Goal: Task Accomplishment & Management: Manage account settings

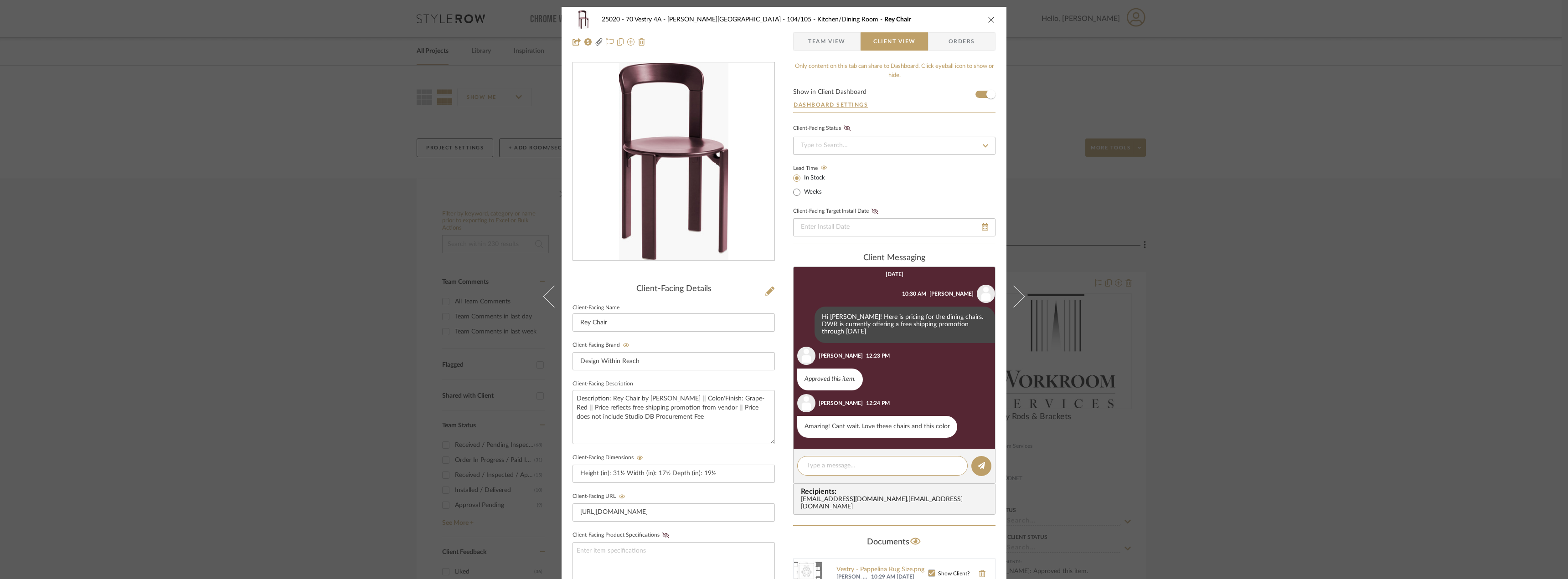
click at [801, 58] on div "25020 - 70 Vestry 4A - Grant-Stanleigh 104/105 - Kitchen/Dining Room Rey Chair …" at bounding box center [784, 386] width 445 height 759
click at [808, 43] on span "Team View" at bounding box center [827, 41] width 37 height 18
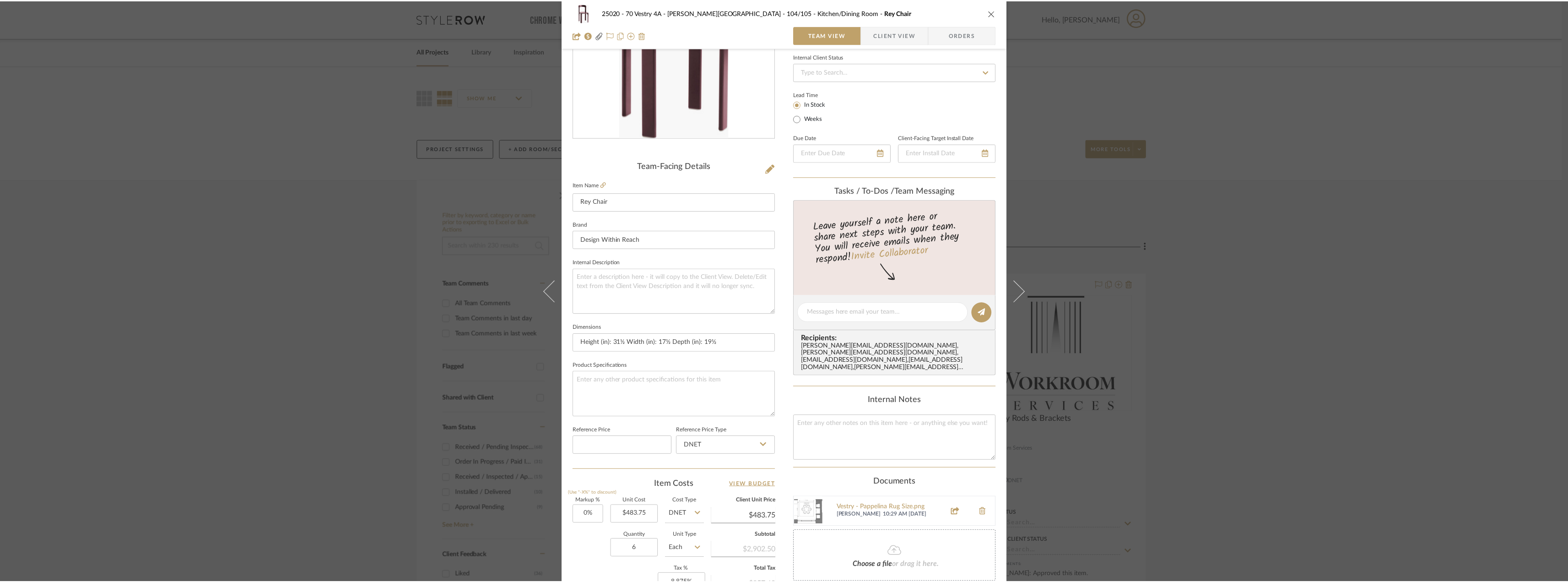
scroll to position [41, 0]
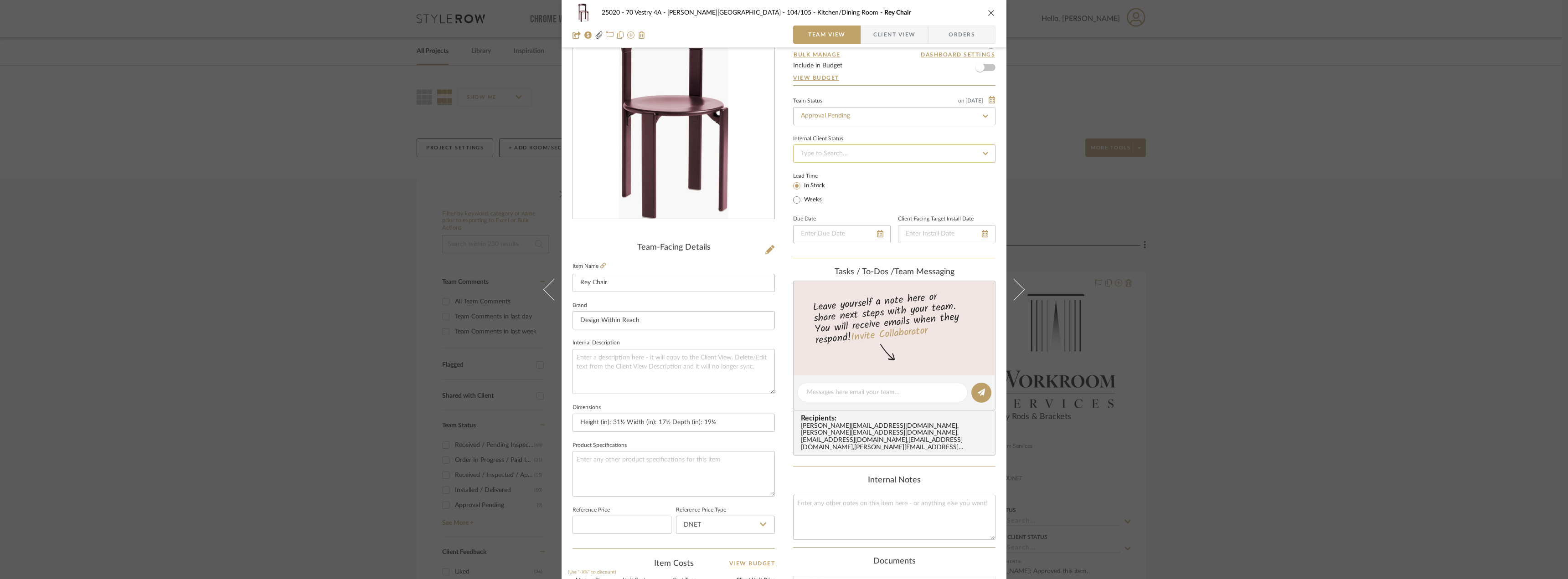
click at [832, 153] on input at bounding box center [894, 153] width 202 height 18
type input "nee"
click at [831, 117] on input "Approval Pending" at bounding box center [894, 116] width 202 height 18
click at [856, 218] on div "Need to Order - Client Payment Received" at bounding box center [891, 210] width 202 height 23
type input "Need to Order - Client Payment Received"
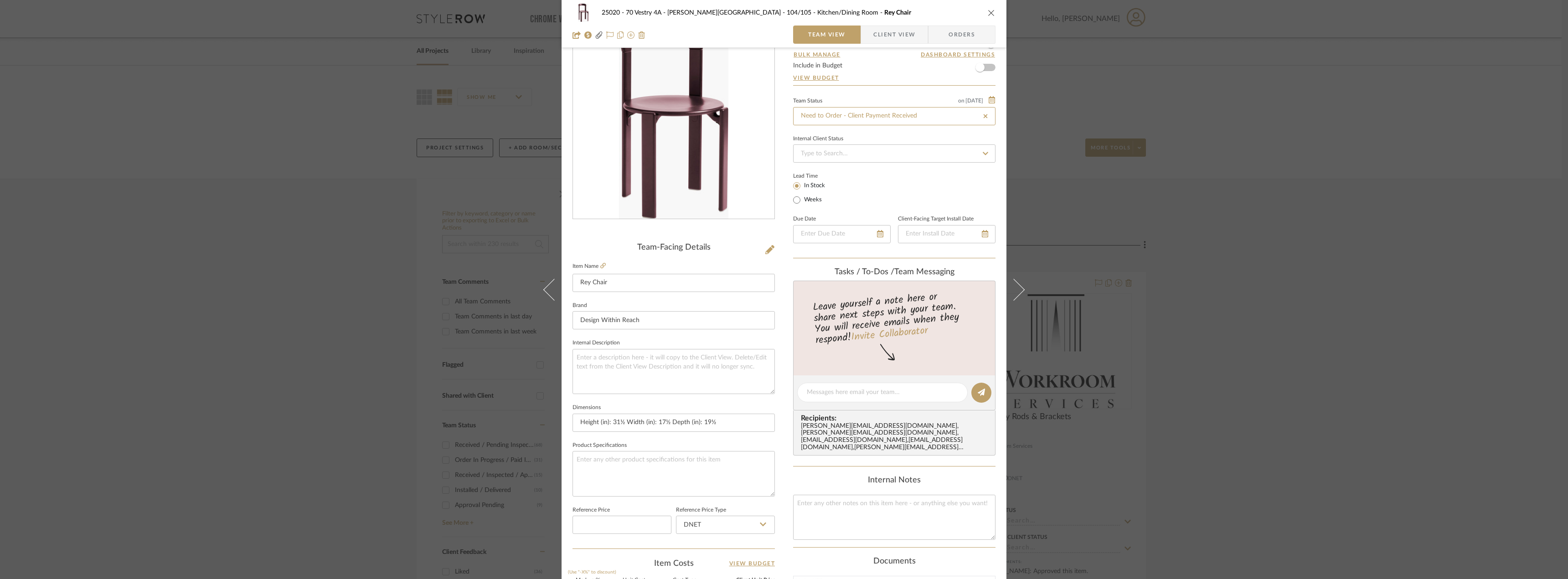
type input "Need to Order - Client Payment Received"
click at [1318, 180] on div "25020 - 70 Vestry 4A - Grant-Stanleigh 104/105 - Kitchen/Dining Room Rey Chair …" at bounding box center [784, 290] width 1568 height 579
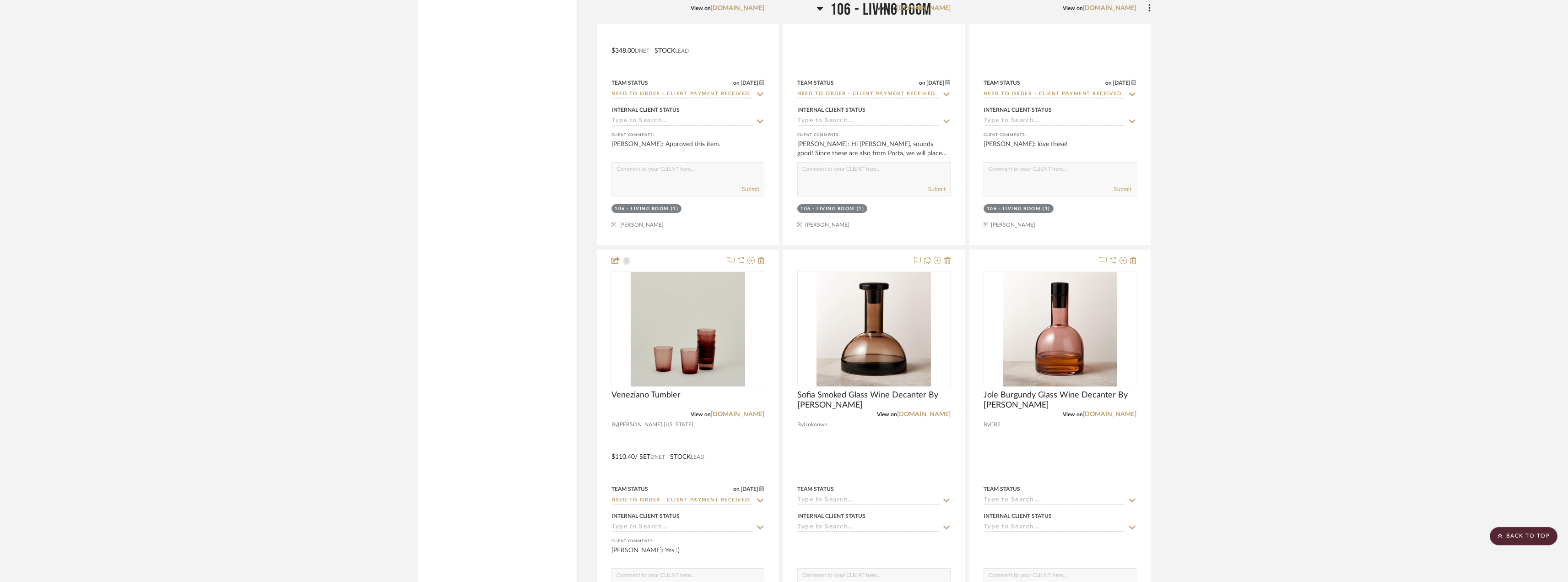
scroll to position [3572, 0]
click at [1510, 533] on scroll-to-top-button "BACK TO TOP" at bounding box center [1524, 536] width 68 height 18
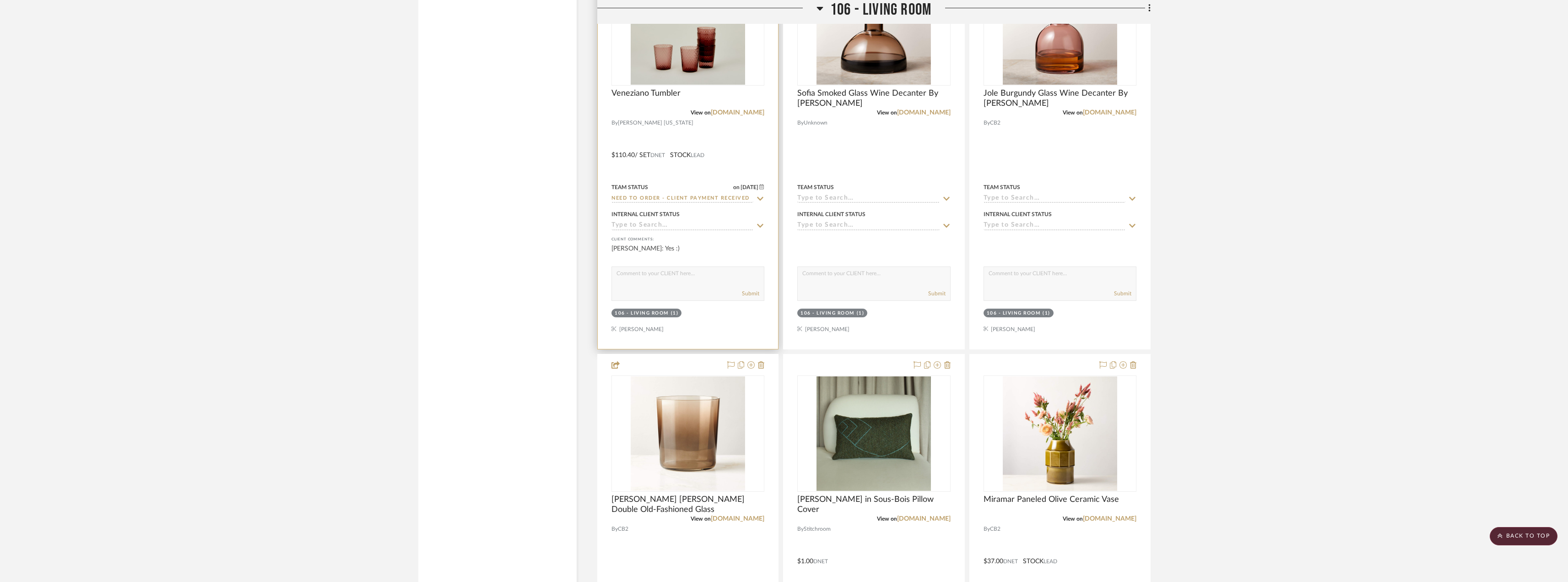
scroll to position [3755, 0]
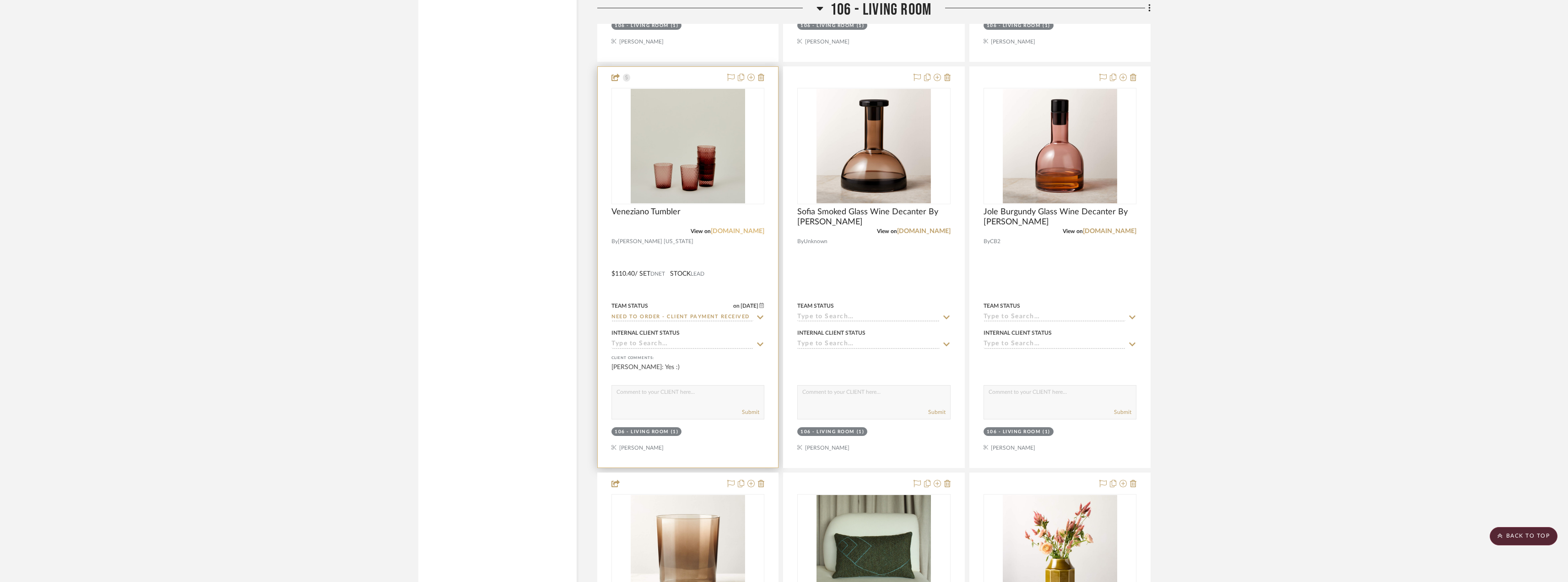
click at [744, 230] on link "[DOMAIN_NAME]" at bounding box center [737, 231] width 53 height 6
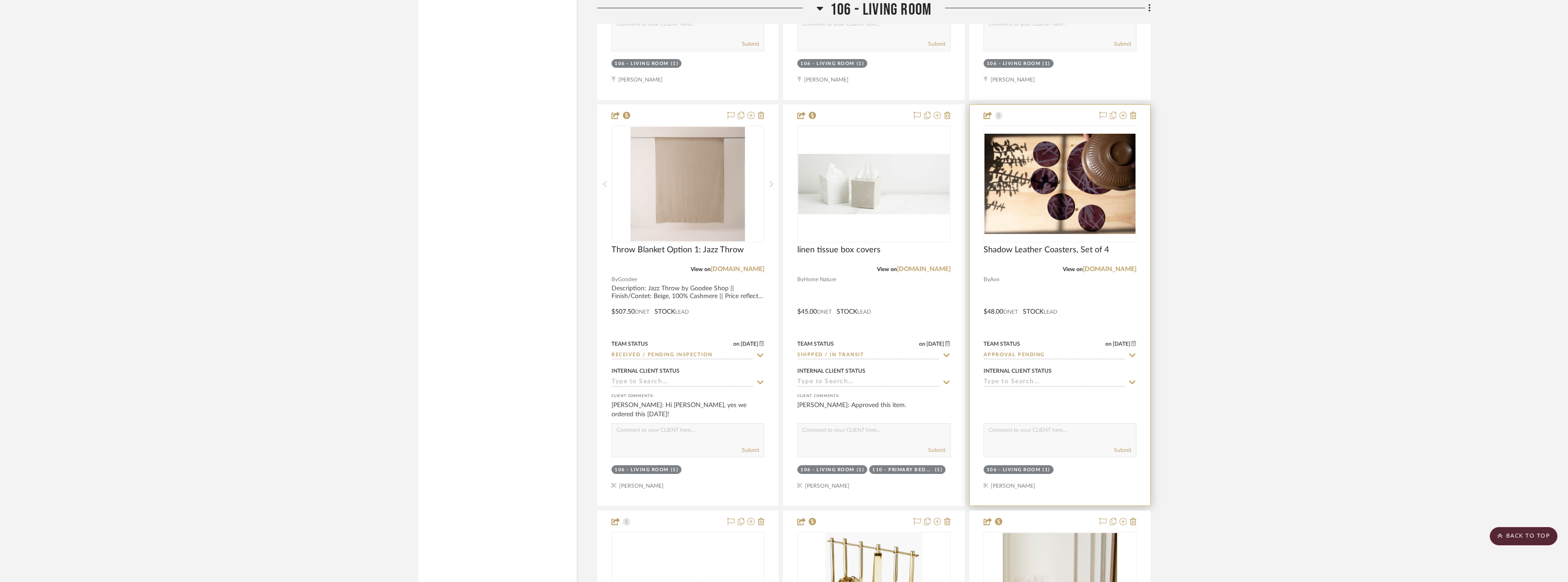
scroll to position [2061, 0]
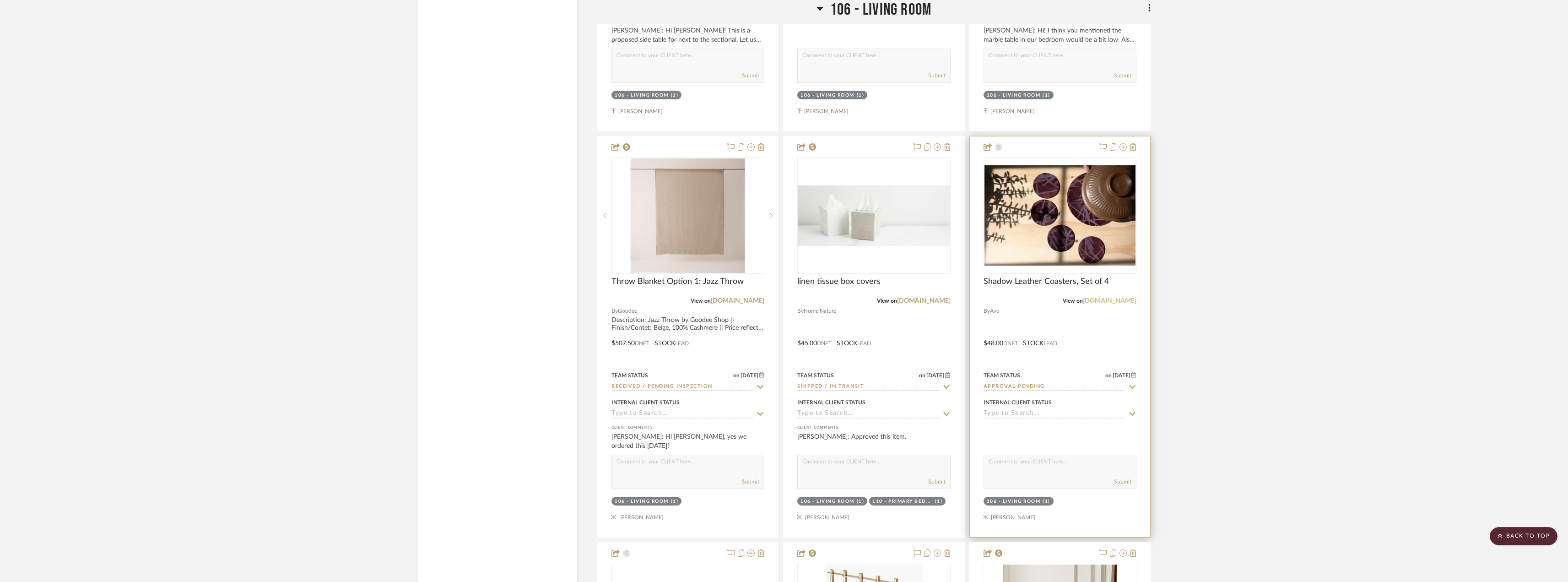
click at [1110, 300] on link "[DOMAIN_NAME]" at bounding box center [1110, 301] width 53 height 6
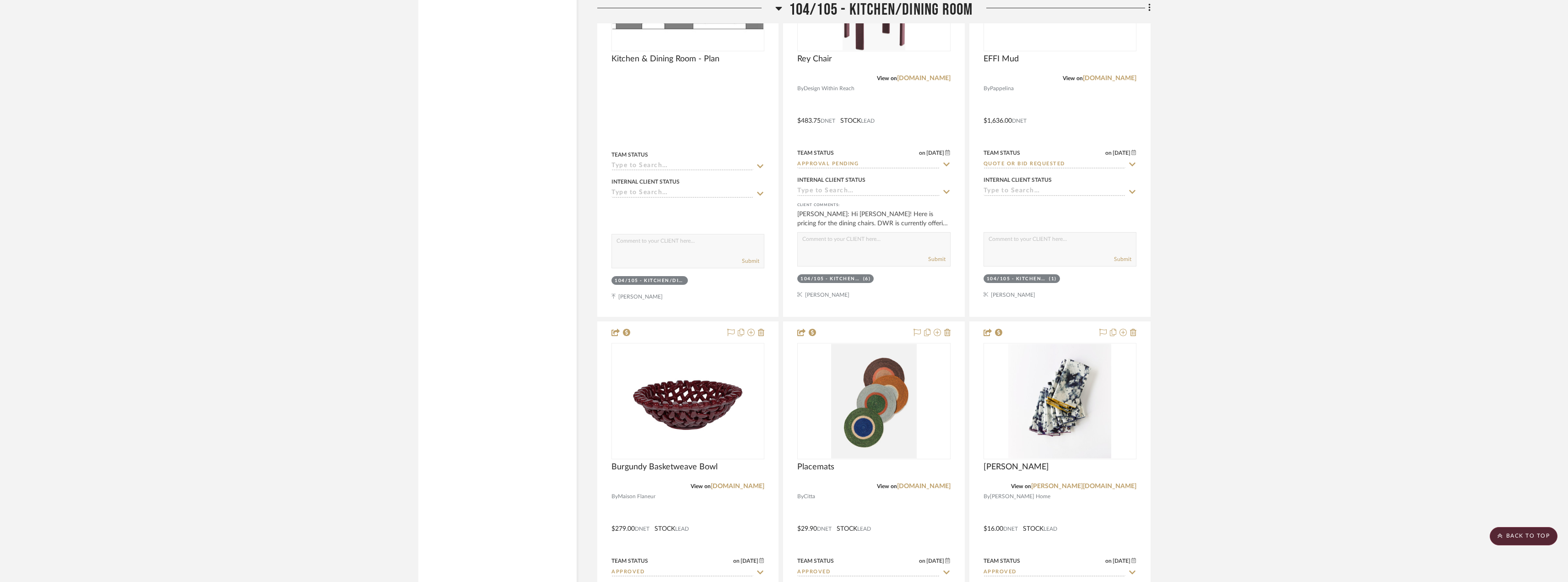
scroll to position [8884, 0]
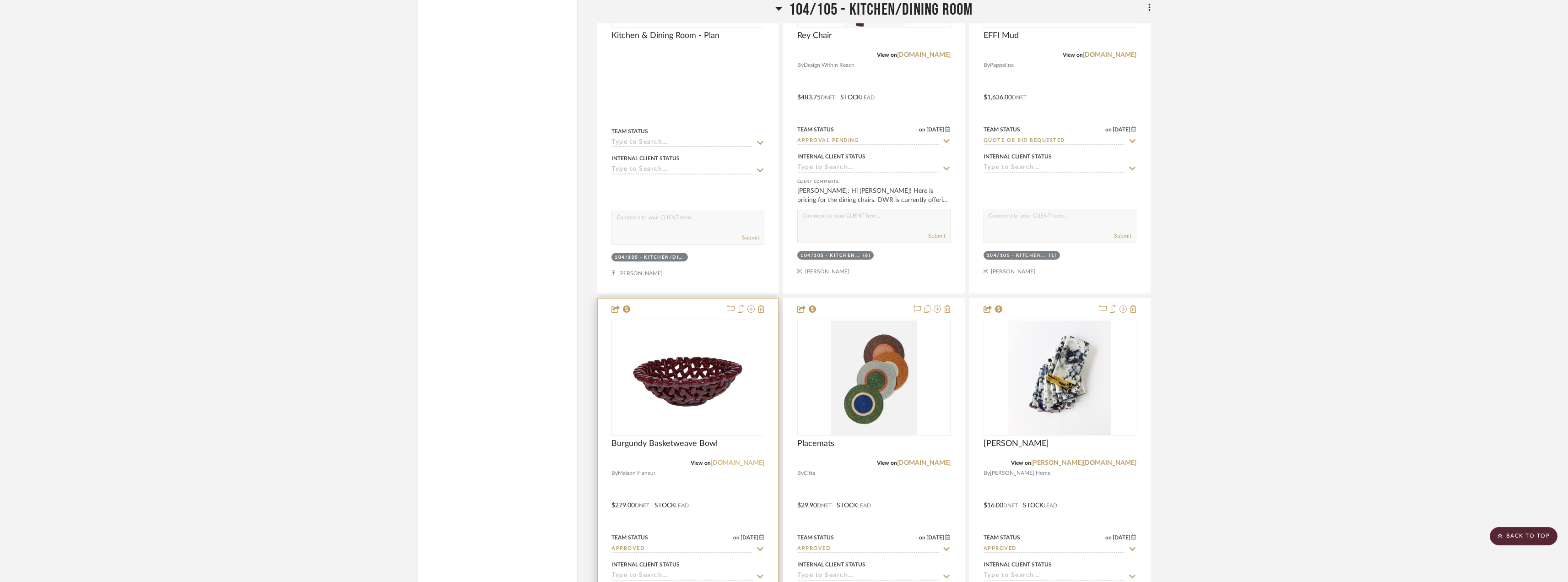
click at [730, 462] on link "[DOMAIN_NAME]" at bounding box center [737, 463] width 53 height 6
click at [935, 462] on link "[DOMAIN_NAME]" at bounding box center [923, 463] width 53 height 6
click at [1109, 461] on link "[PERSON_NAME][DOMAIN_NAME]" at bounding box center [1084, 463] width 105 height 6
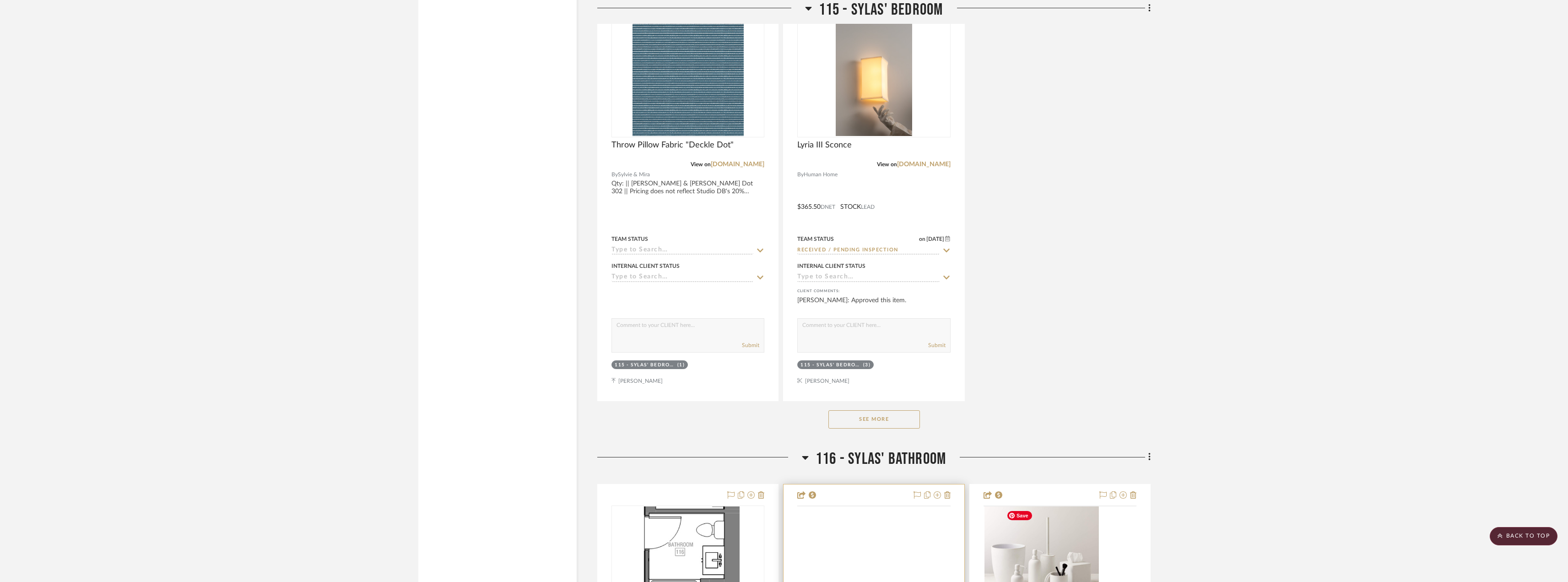
scroll to position [18958, 0]
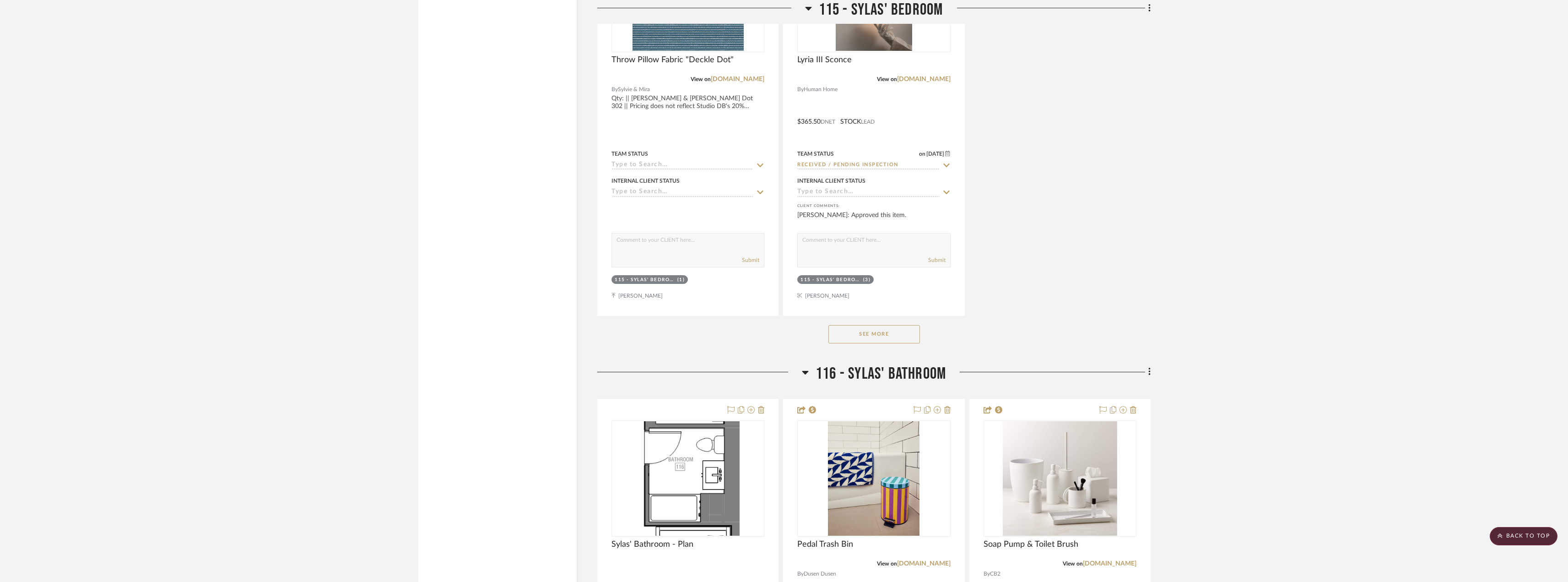
click at [893, 337] on button "See More" at bounding box center [875, 334] width 92 height 18
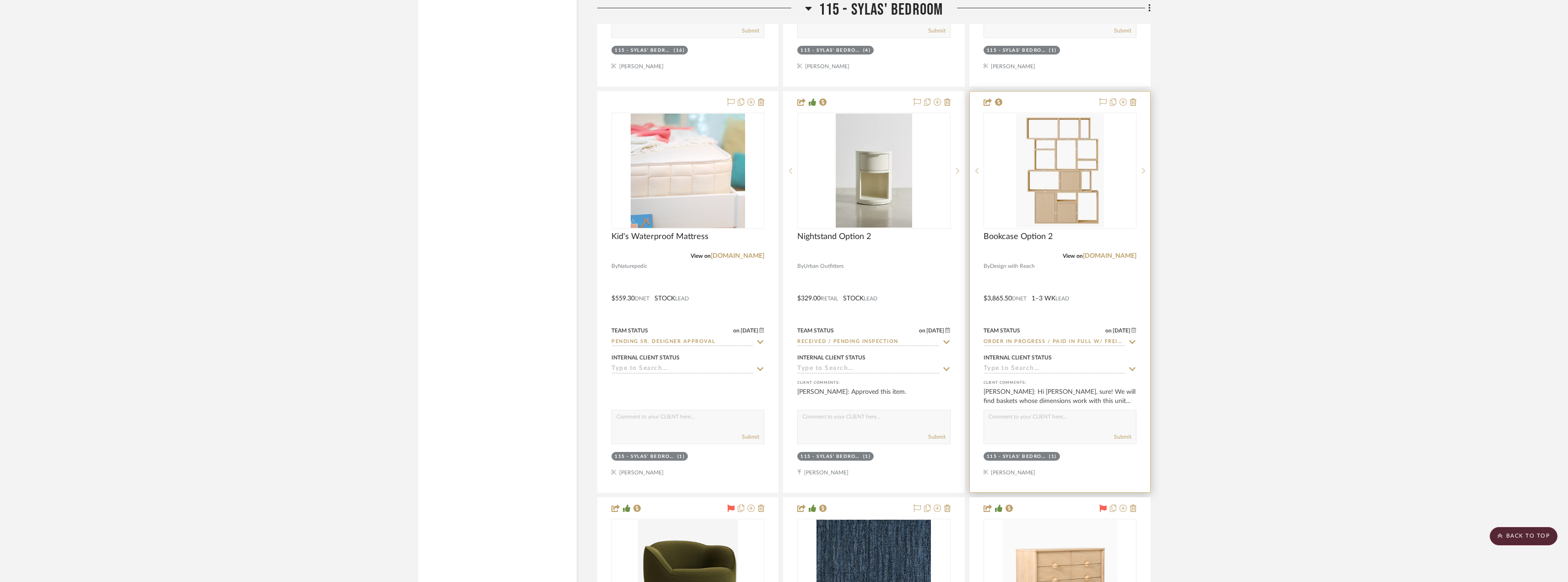
scroll to position [19599, 0]
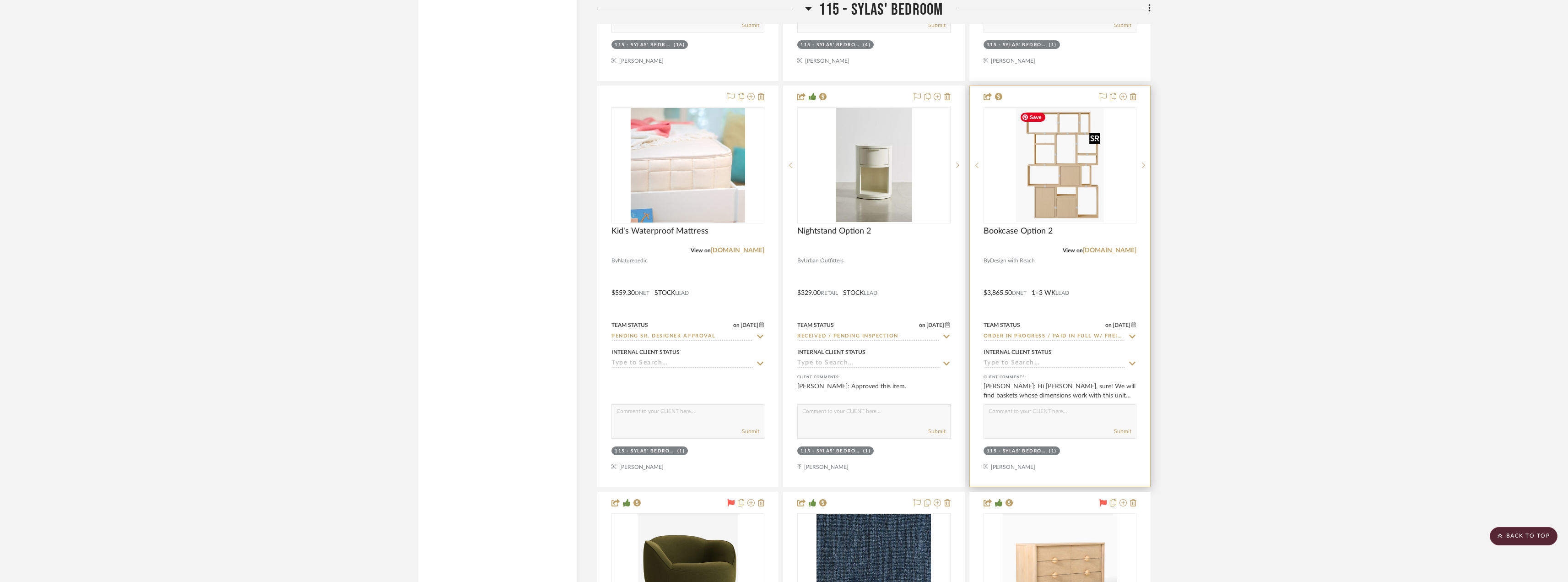
click at [0, 0] on img at bounding box center [0, 0] width 0 height 0
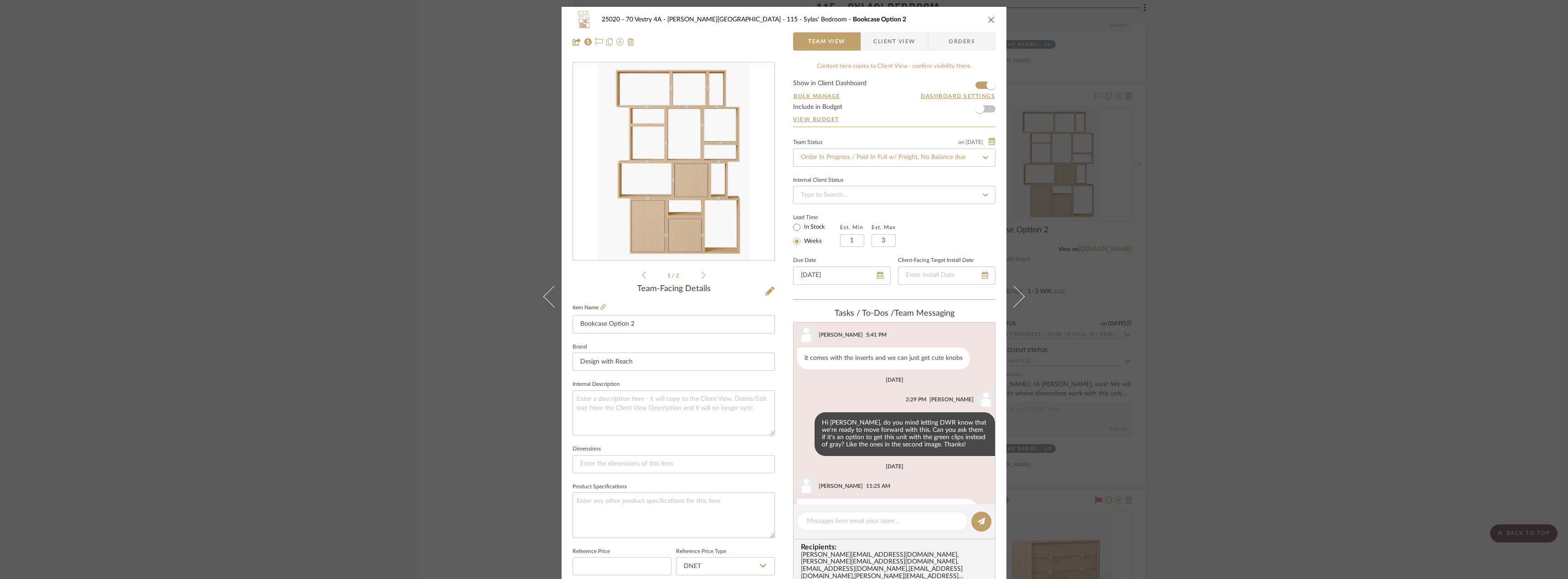
scroll to position [391, 0]
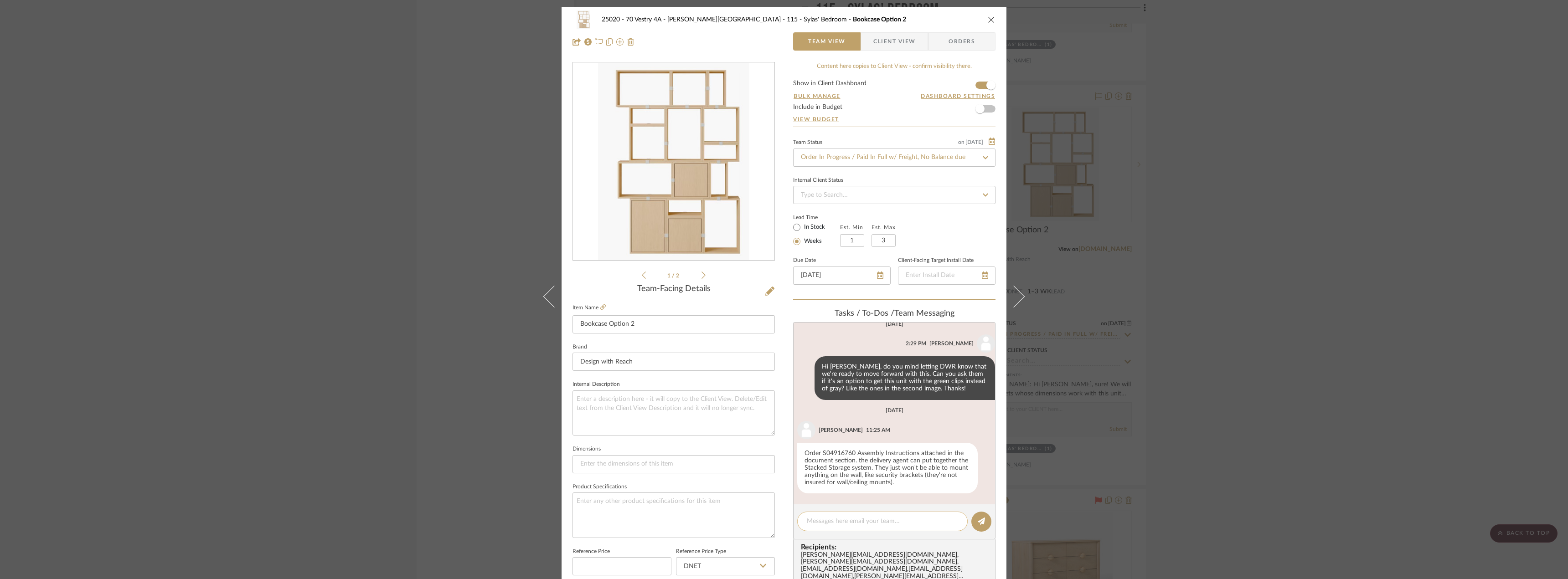
click at [840, 526] on textarea at bounding box center [882, 521] width 151 height 9
type textarea "Delivery scheduled for [DATE]. We reached out to DWR to see if the [PERSON_NAME…"
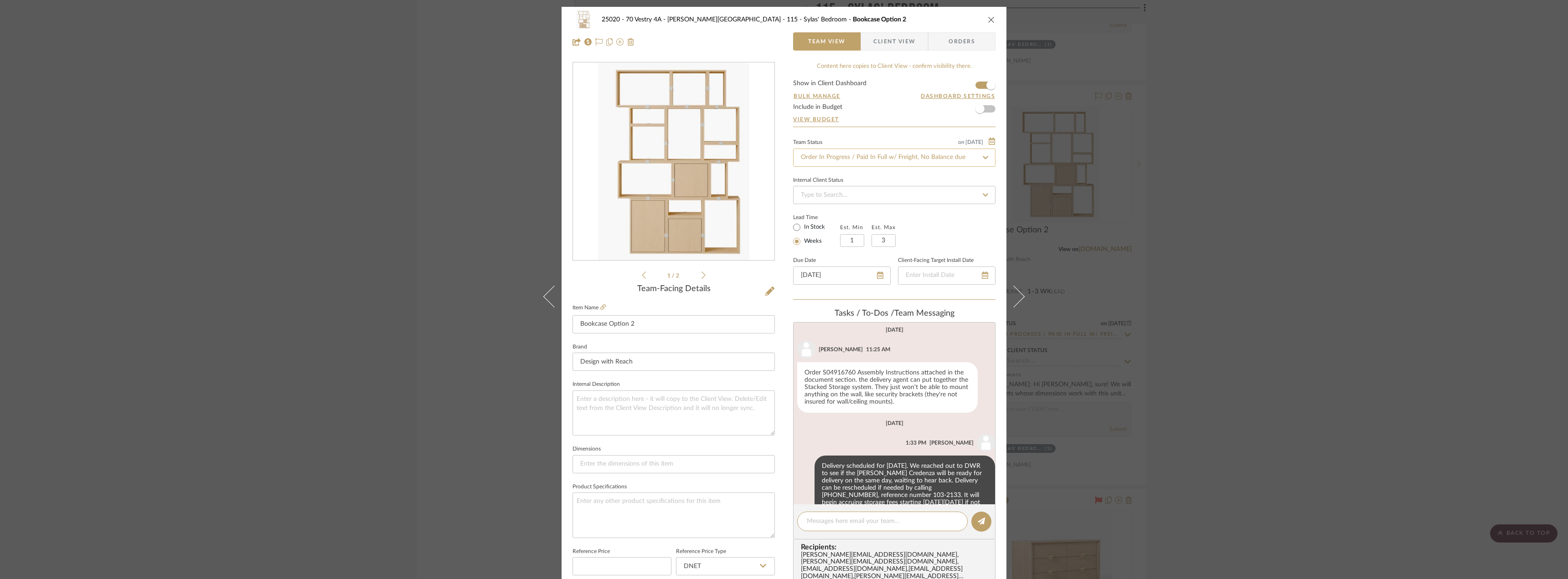
scroll to position [492, 0]
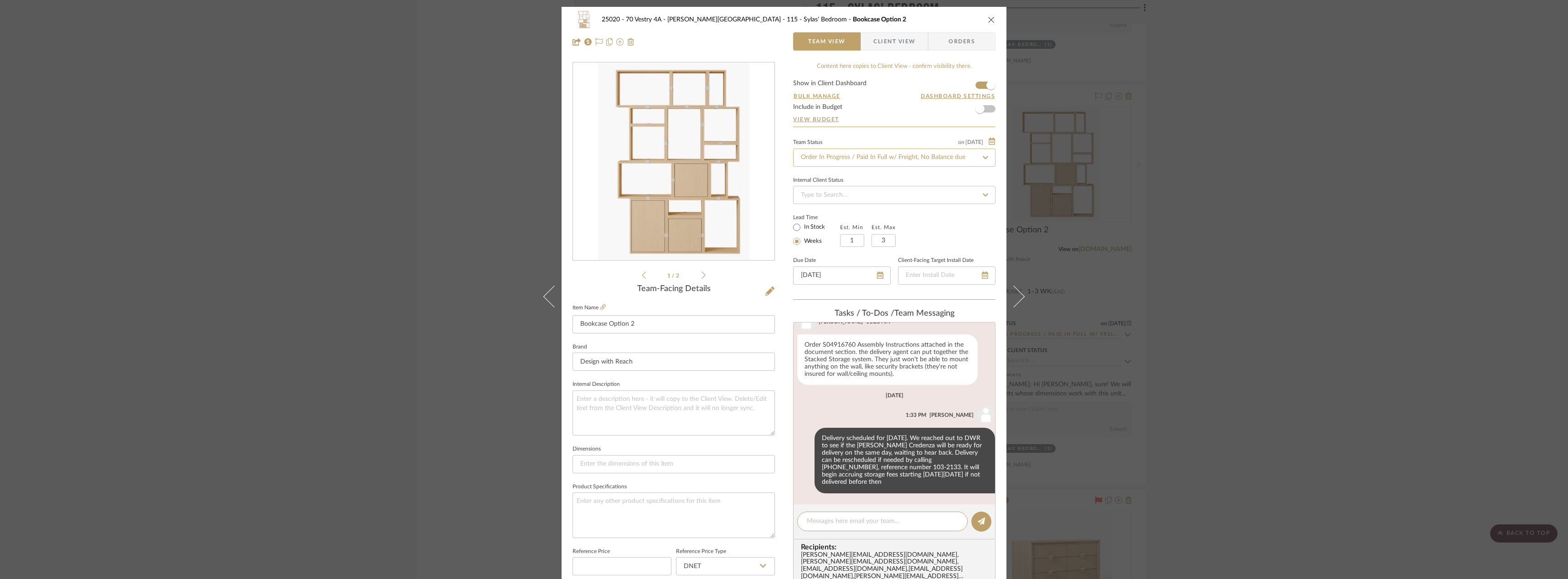
click at [869, 153] on input "Order In Progress / Paid In Full w/ Freight, No Balance due" at bounding box center [894, 157] width 202 height 18
type input "d"
type input "install"
click at [845, 226] on span "Installation Scheduled" at bounding box center [830, 228] width 62 height 6
type input "[DATE]"
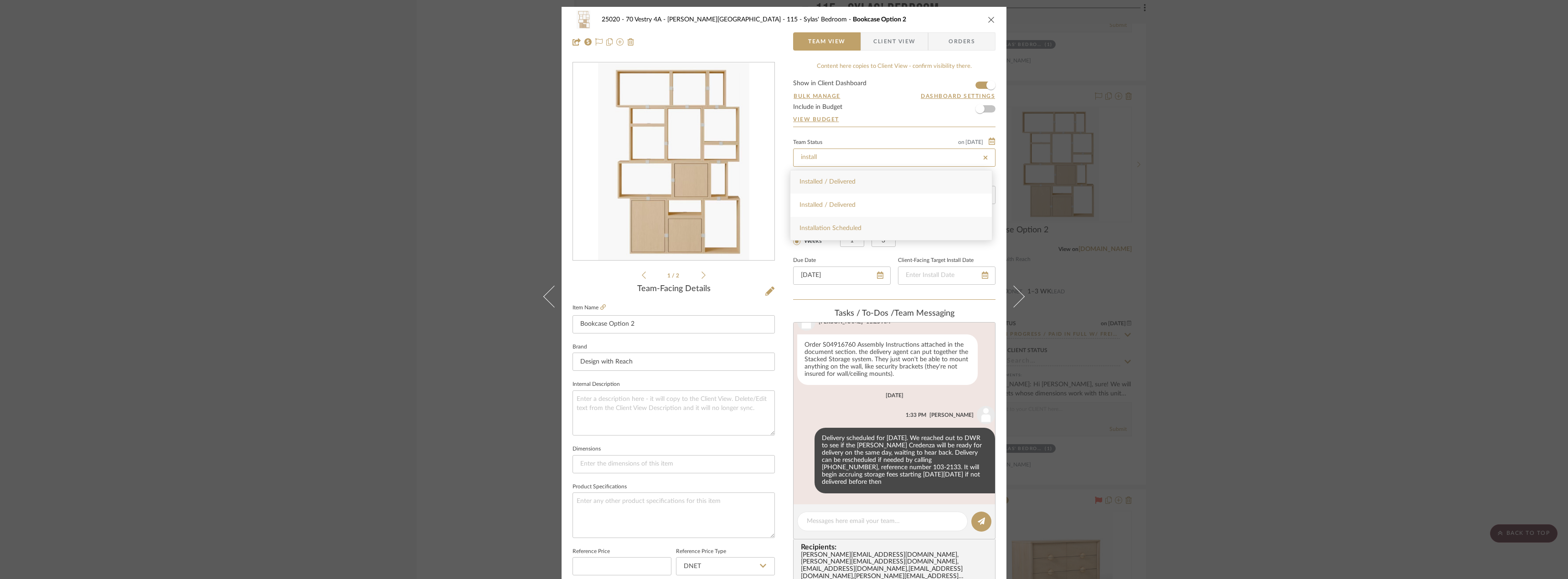
type input "Installation Scheduled"
type input "[DATE]"
type input "Installation Scheduled"
click at [1257, 193] on div "25020 - 70 Vestry 4A - [PERSON_NAME] 115 - [PERSON_NAME]' Bedroom Bookcase Opti…" at bounding box center [784, 290] width 1568 height 579
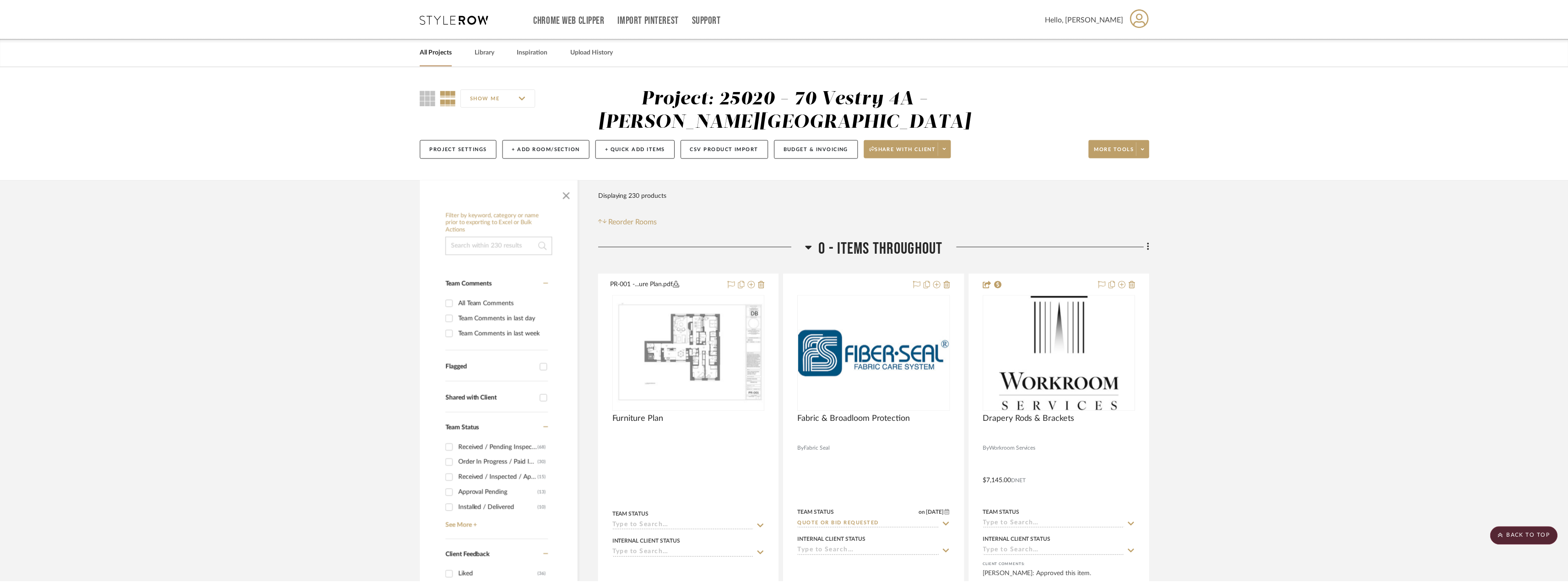
scroll to position [19599, 0]
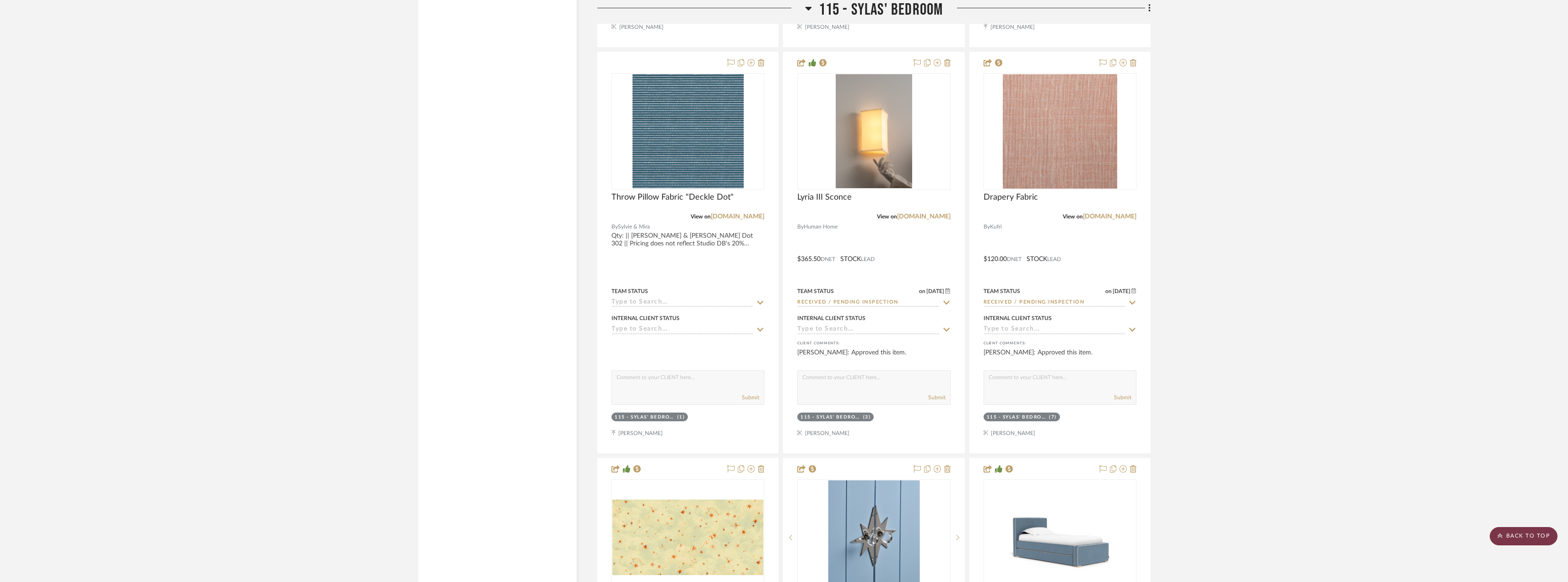
click at [1524, 535] on scroll-to-top-button "BACK TO TOP" at bounding box center [1524, 536] width 68 height 18
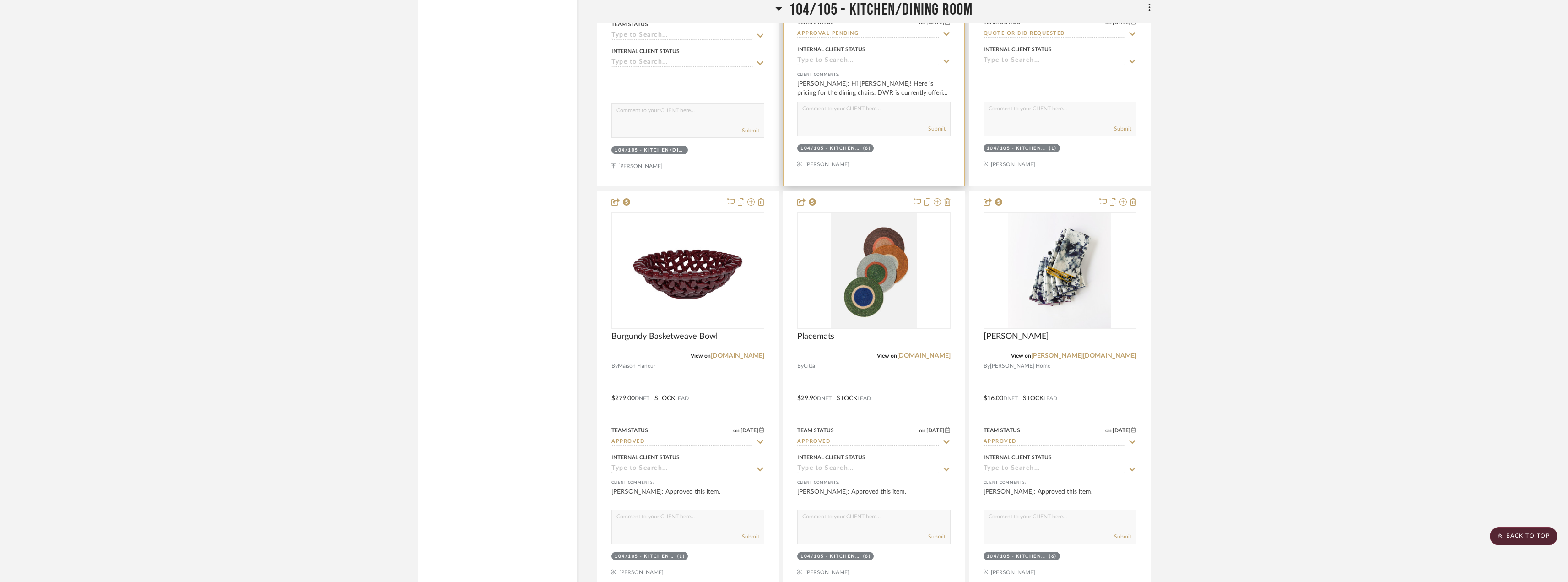
scroll to position [9021, 0]
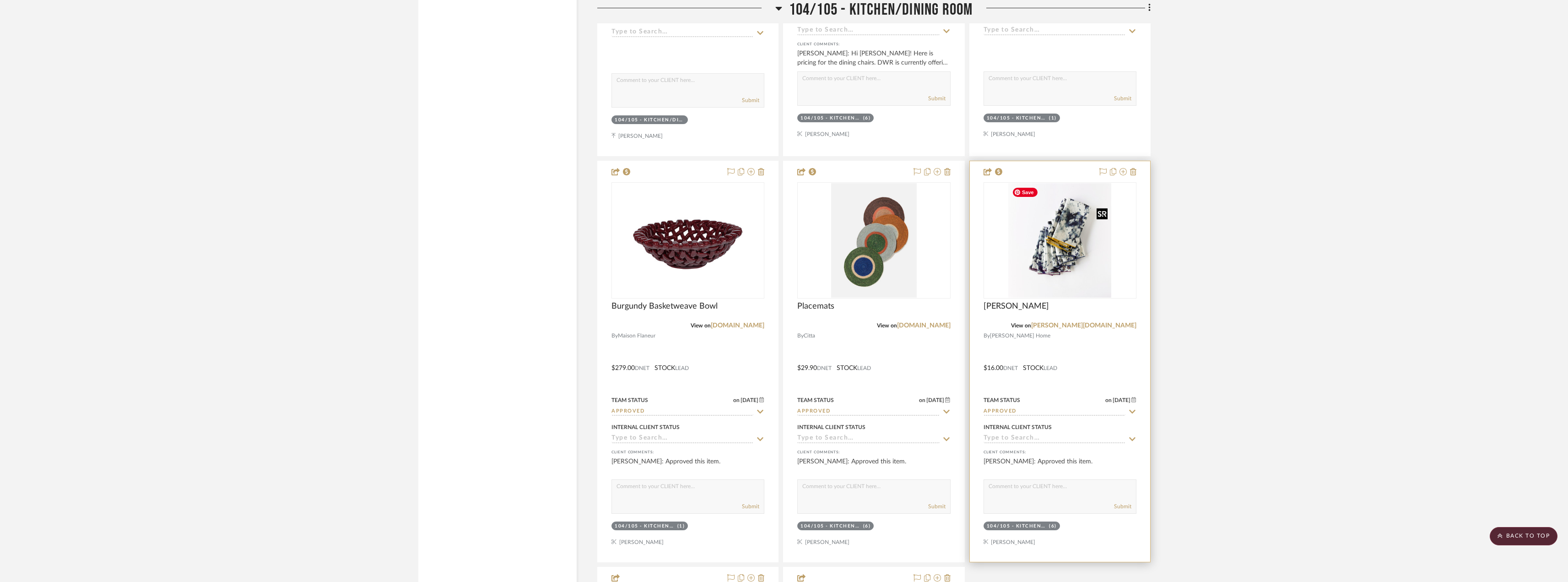
click at [1043, 261] on img "0" at bounding box center [1060, 240] width 103 height 115
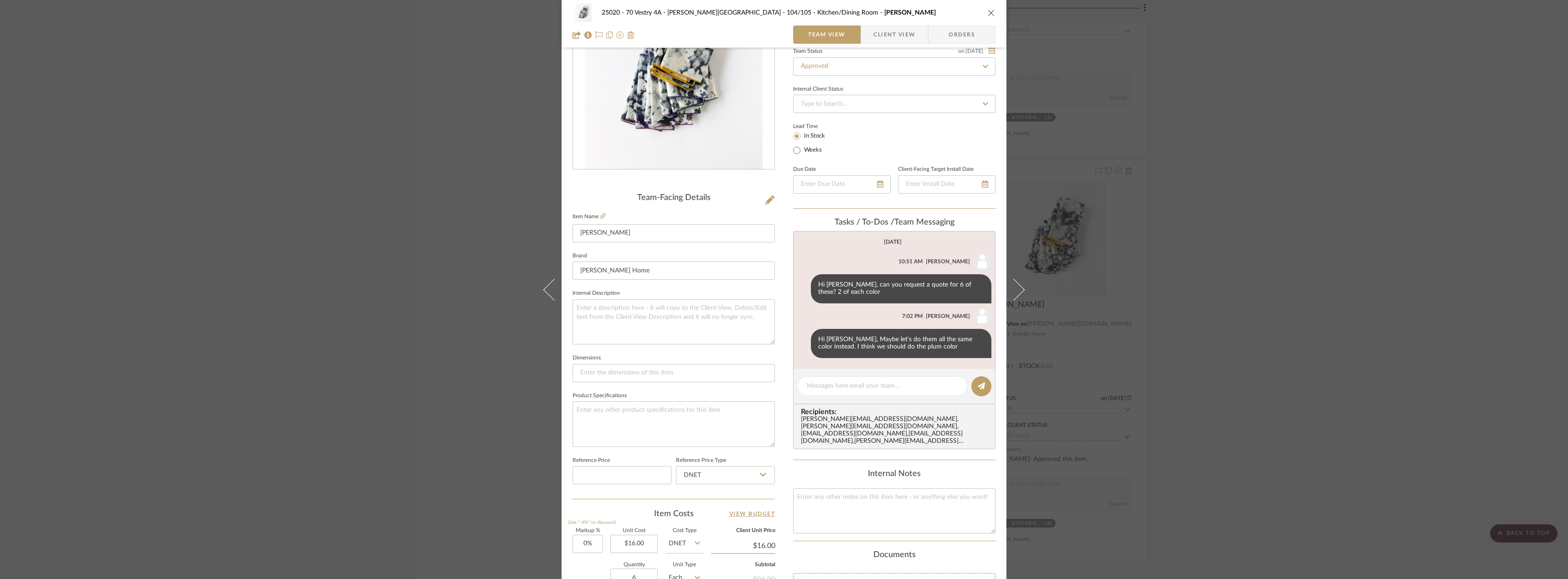
scroll to position [0, 0]
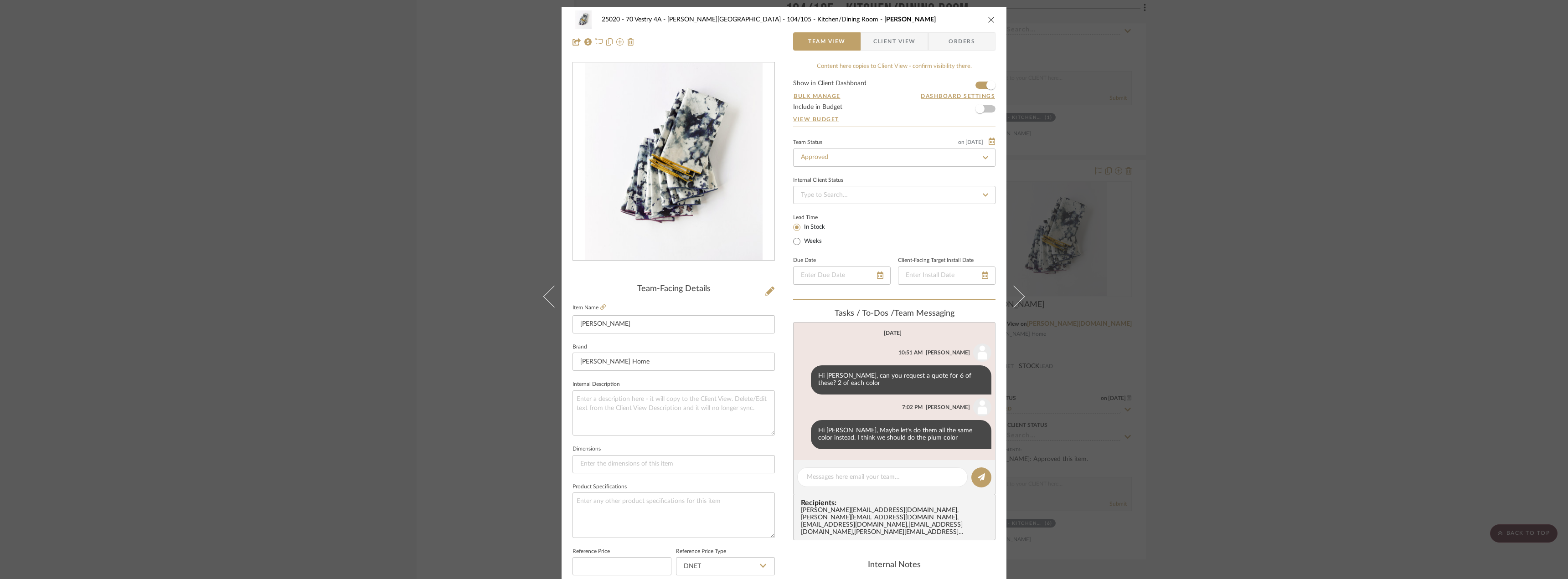
click at [1301, 271] on div "25020 - 70 Vestry 4A - [PERSON_NAME] 104/105 - Kitchen/Dining Room Marble Napki…" at bounding box center [784, 290] width 1568 height 579
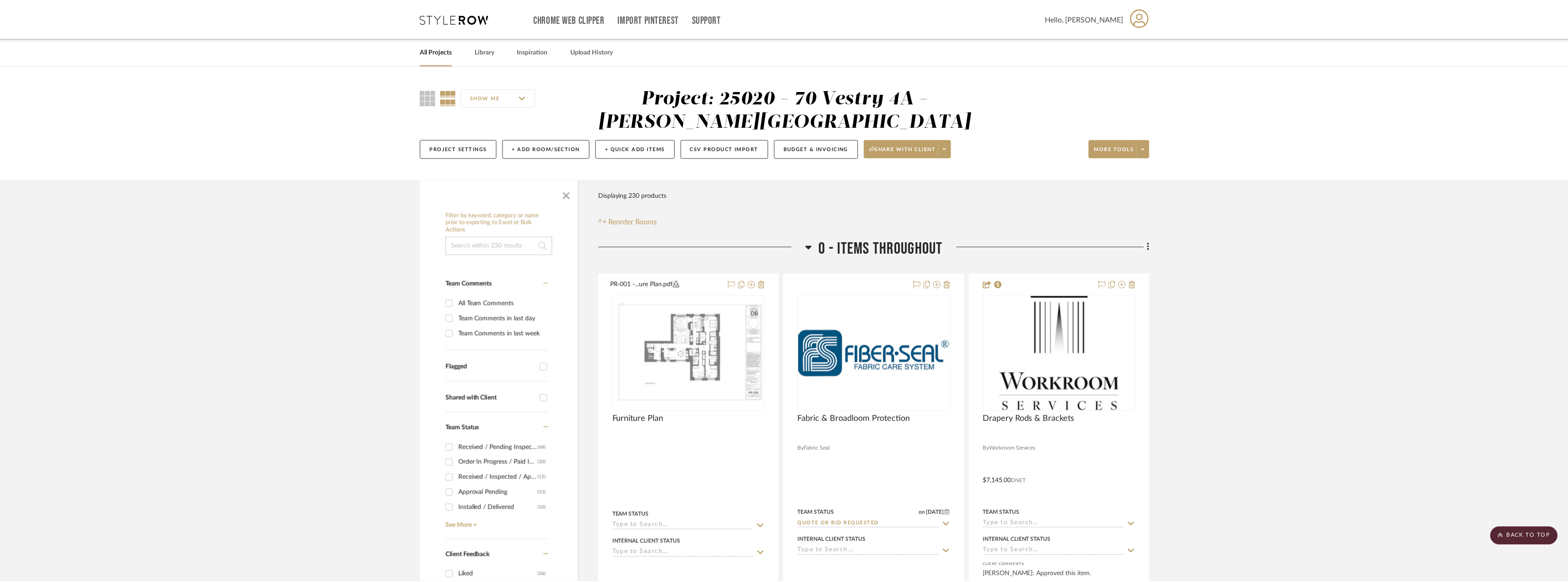
scroll to position [9021, 0]
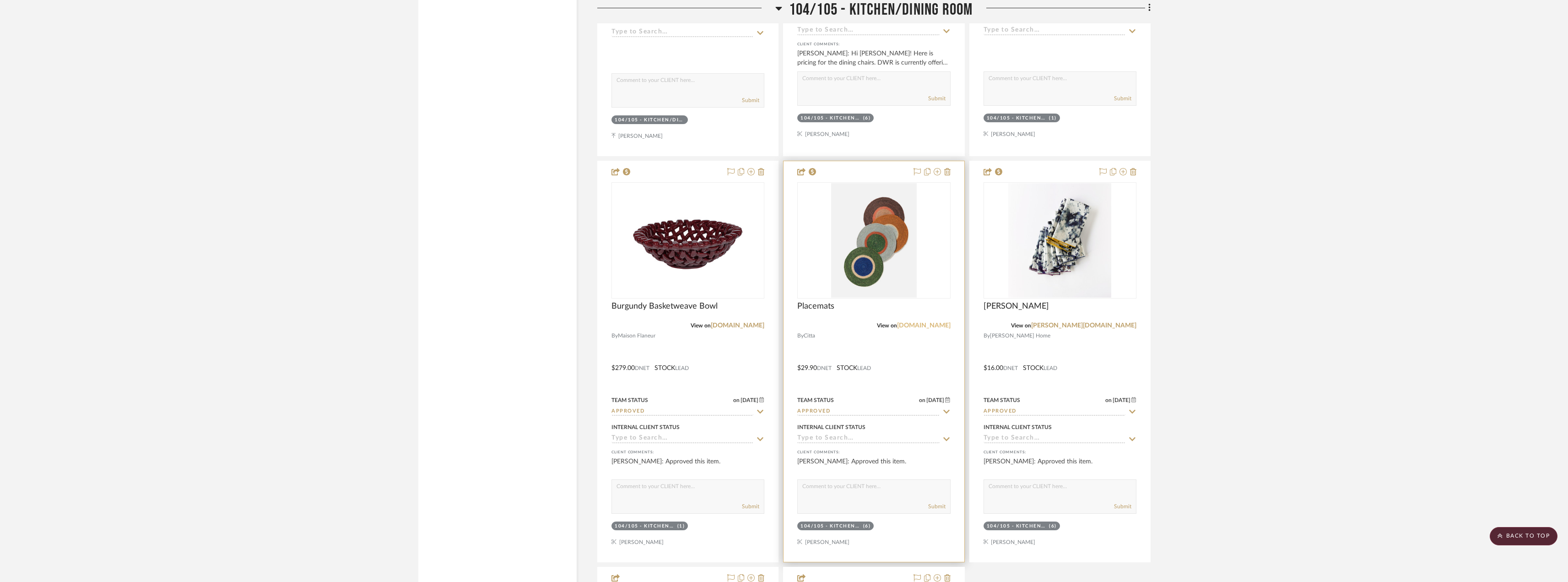
click at [934, 325] on link "[DOMAIN_NAME]" at bounding box center [923, 325] width 53 height 6
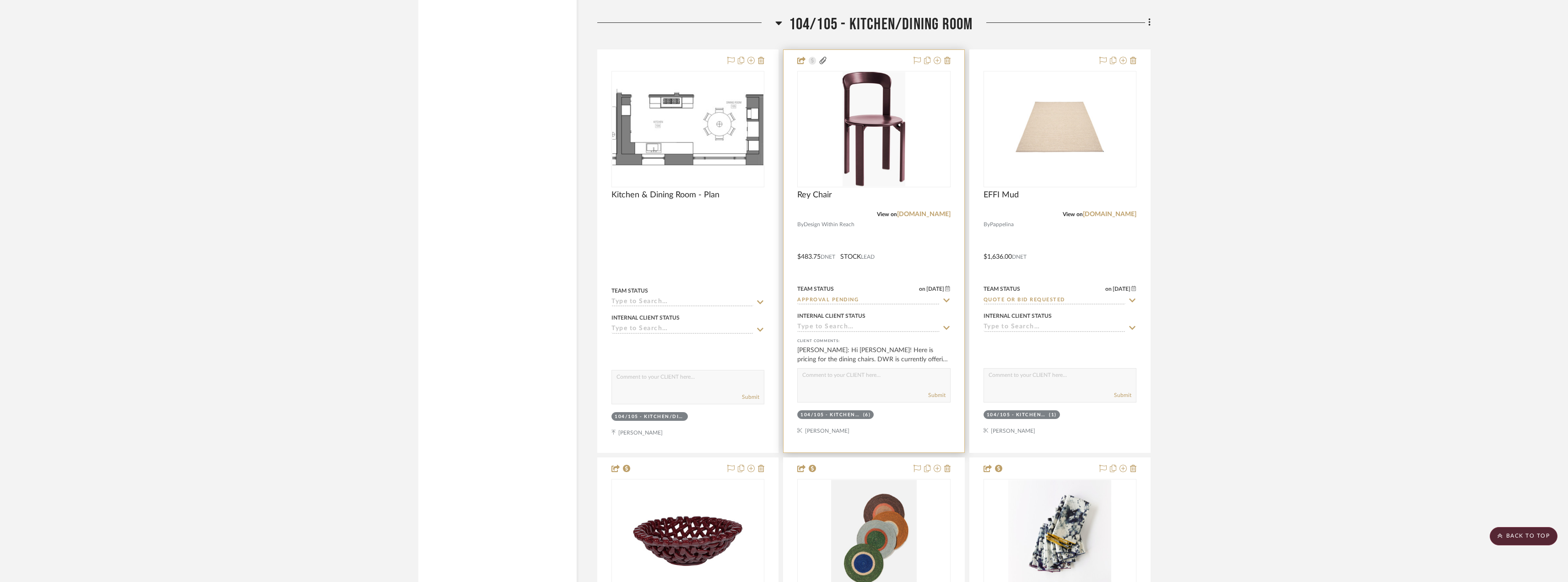
scroll to position [8655, 0]
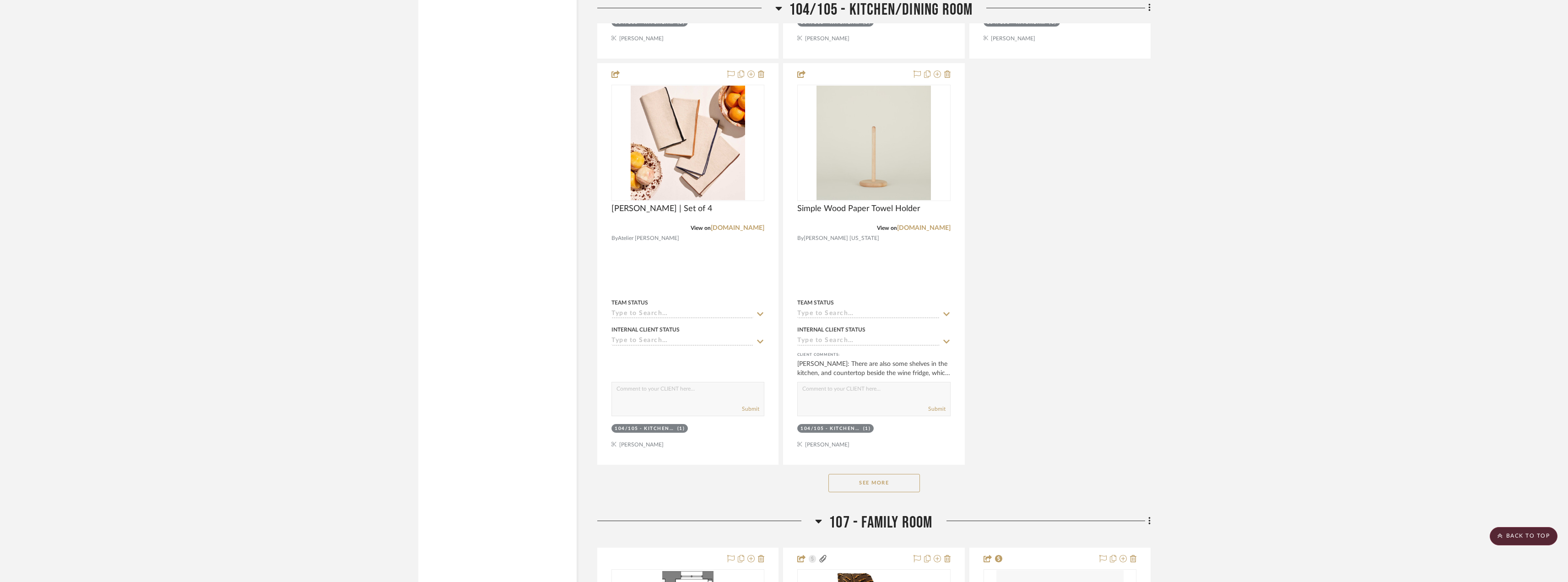
click at [899, 479] on button "See More" at bounding box center [875, 483] width 92 height 18
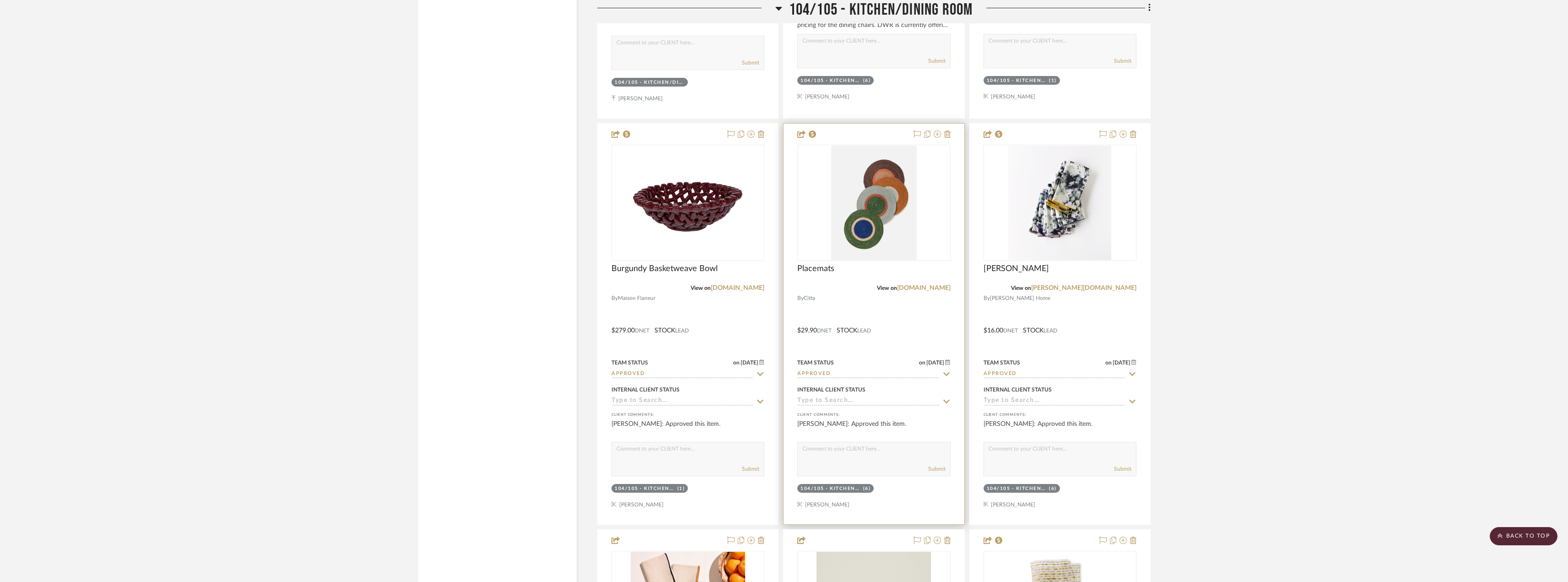
scroll to position [9158, 0]
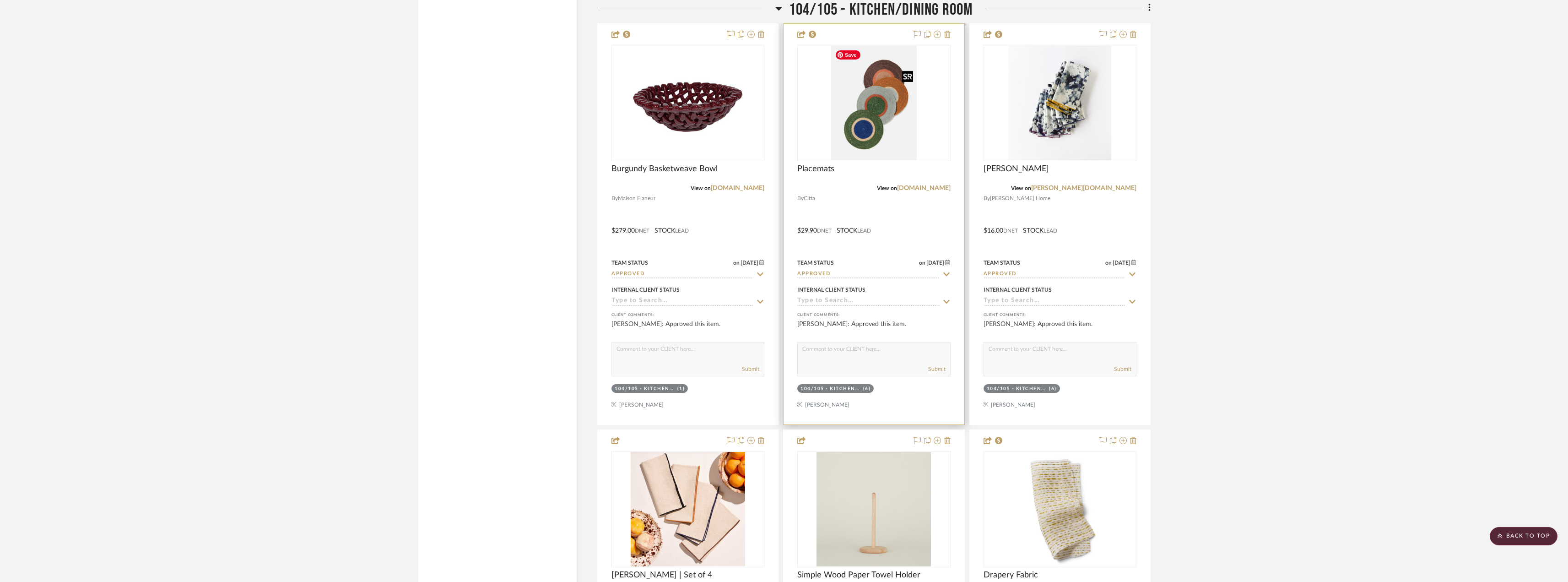
click at [881, 134] on img "0" at bounding box center [874, 103] width 86 height 115
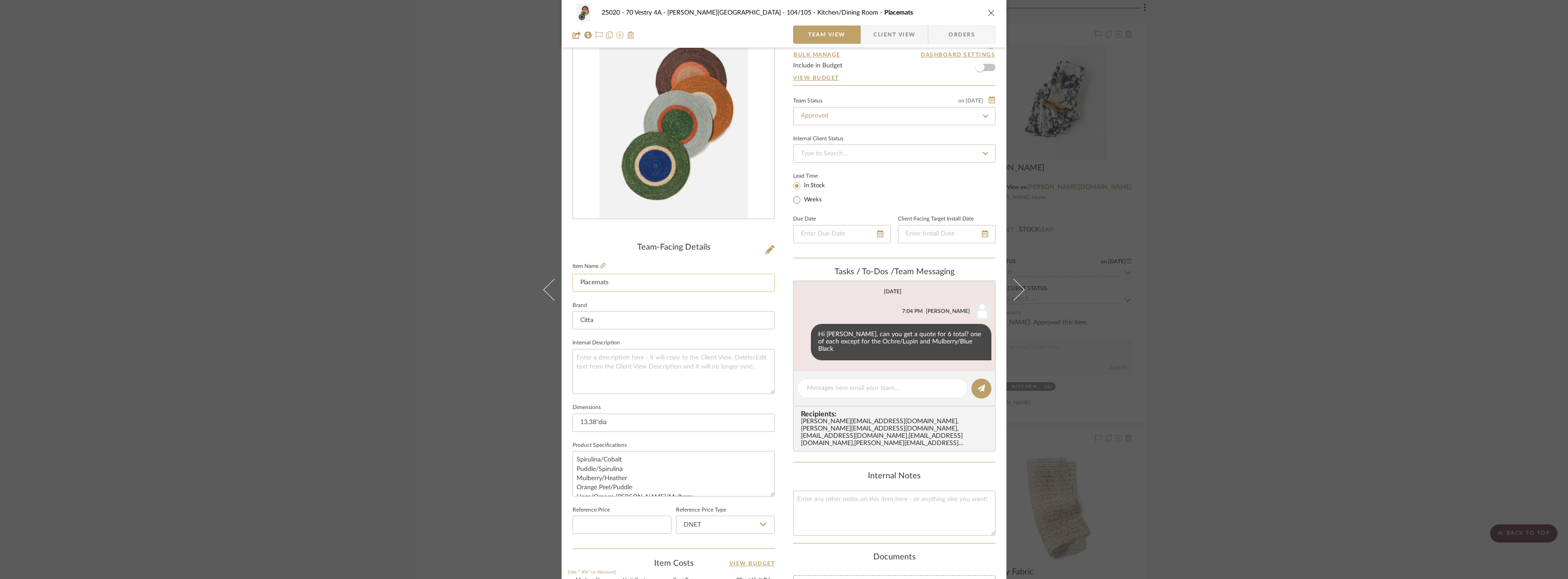
scroll to position [0, 0]
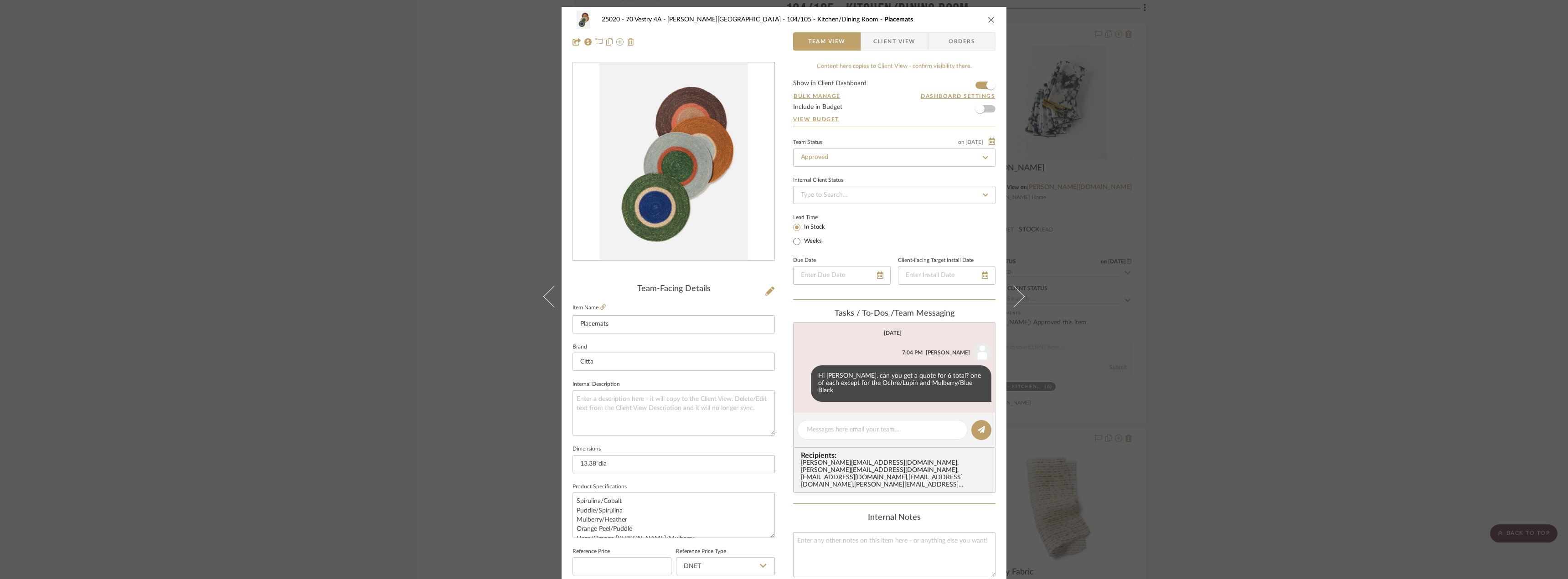
click at [1257, 262] on div "25020 - 70 Vestry 4A - [PERSON_NAME] 104/105 - Kitchen/Dining Room Placemats Te…" at bounding box center [784, 290] width 1568 height 579
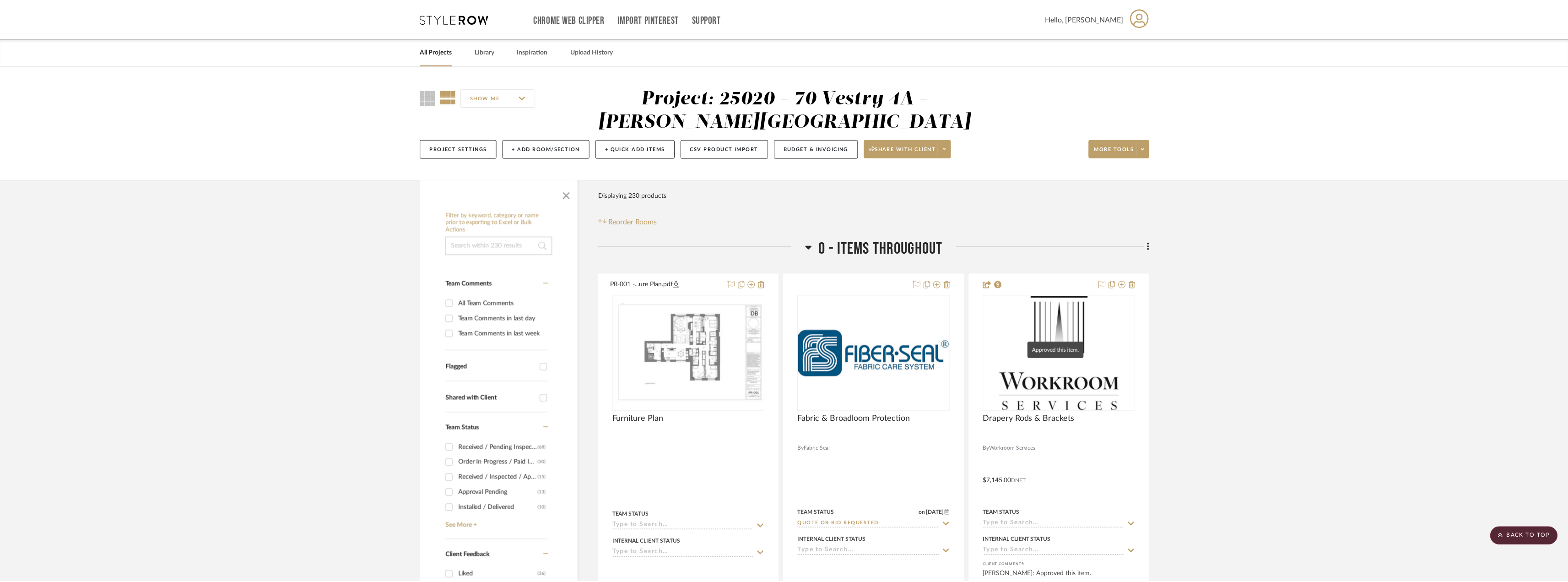
scroll to position [9158, 0]
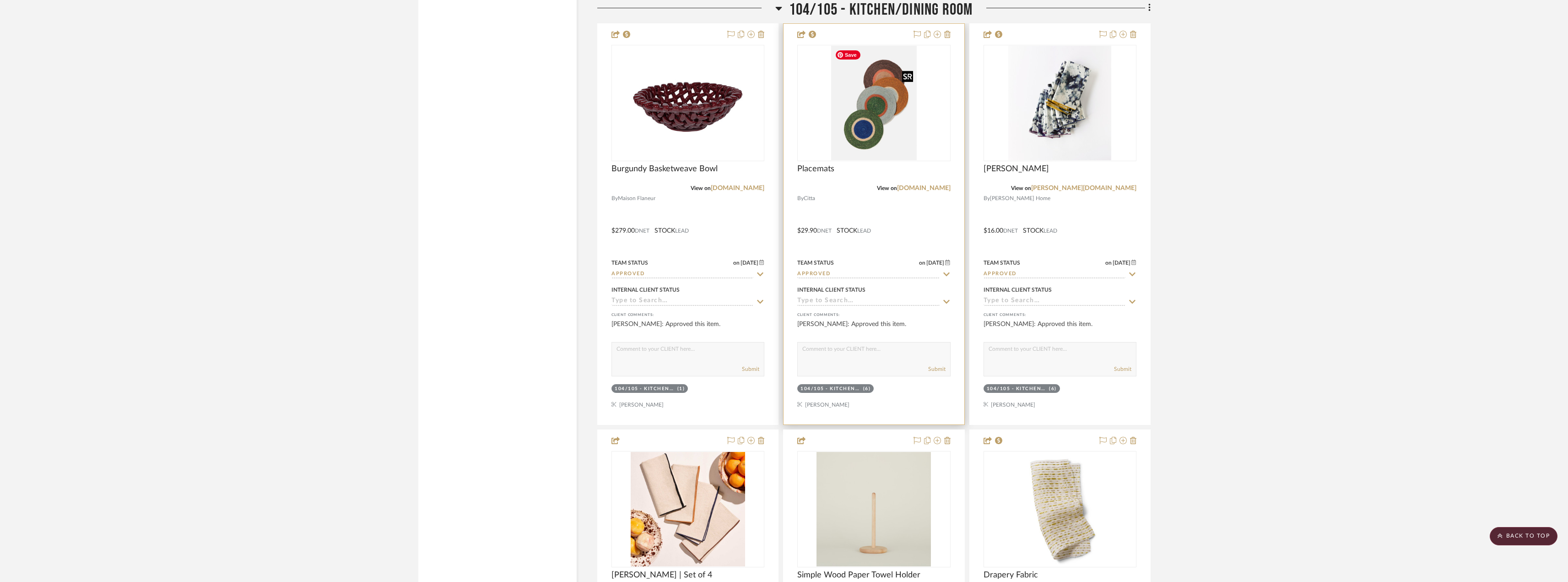
click at [881, 115] on img "0" at bounding box center [874, 103] width 86 height 115
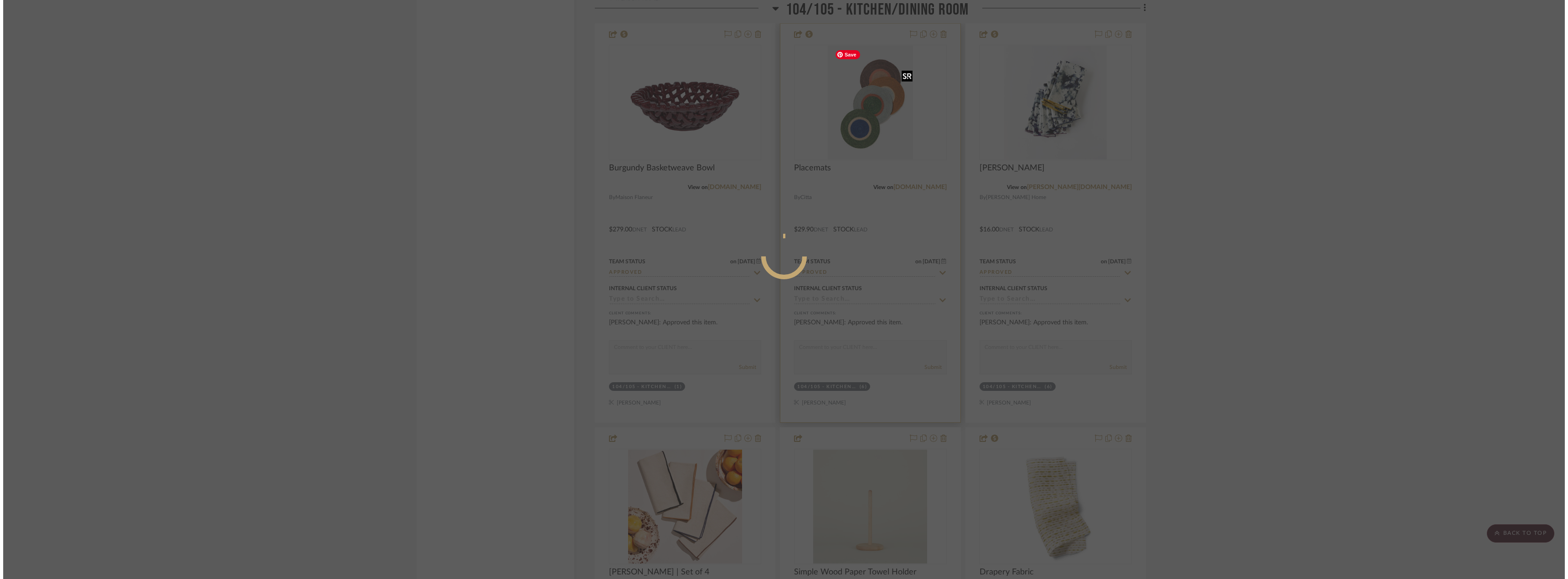
scroll to position [0, 0]
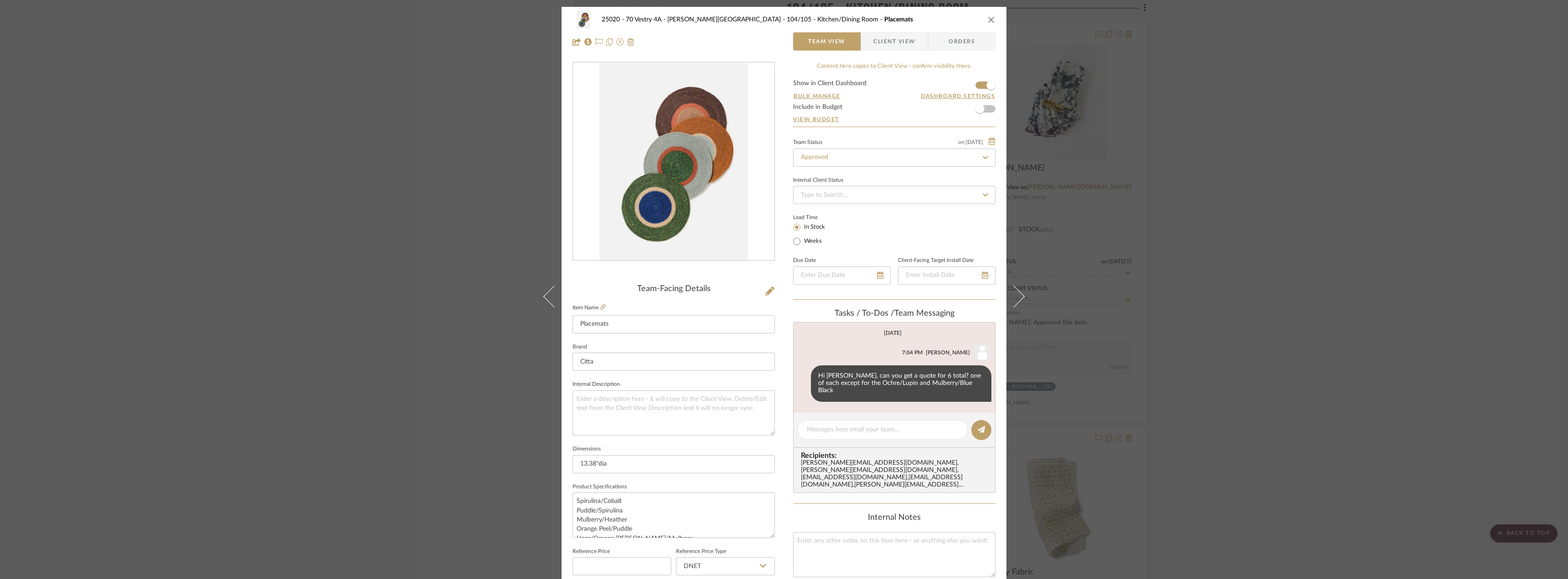
click at [1256, 286] on div "25020 - 70 Vestry 4A - [PERSON_NAME] 104/105 - Kitchen/Dining Room Placemats Te…" at bounding box center [784, 290] width 1568 height 579
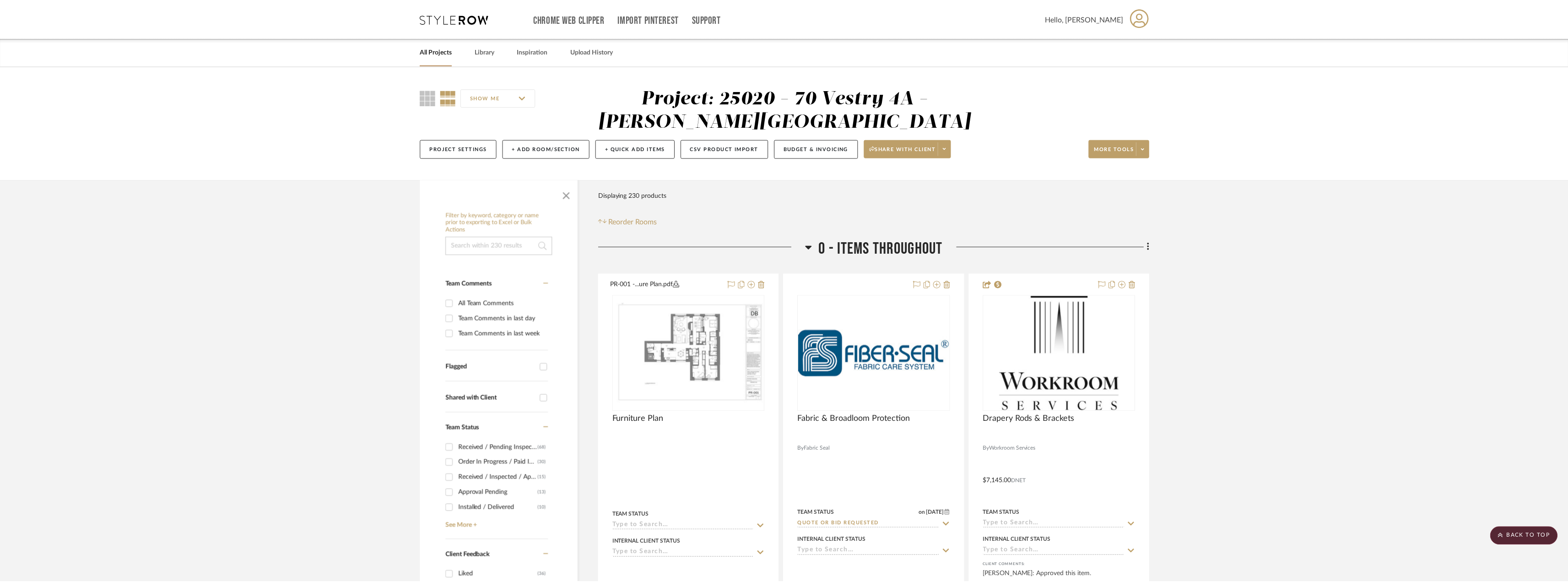
scroll to position [9158, 0]
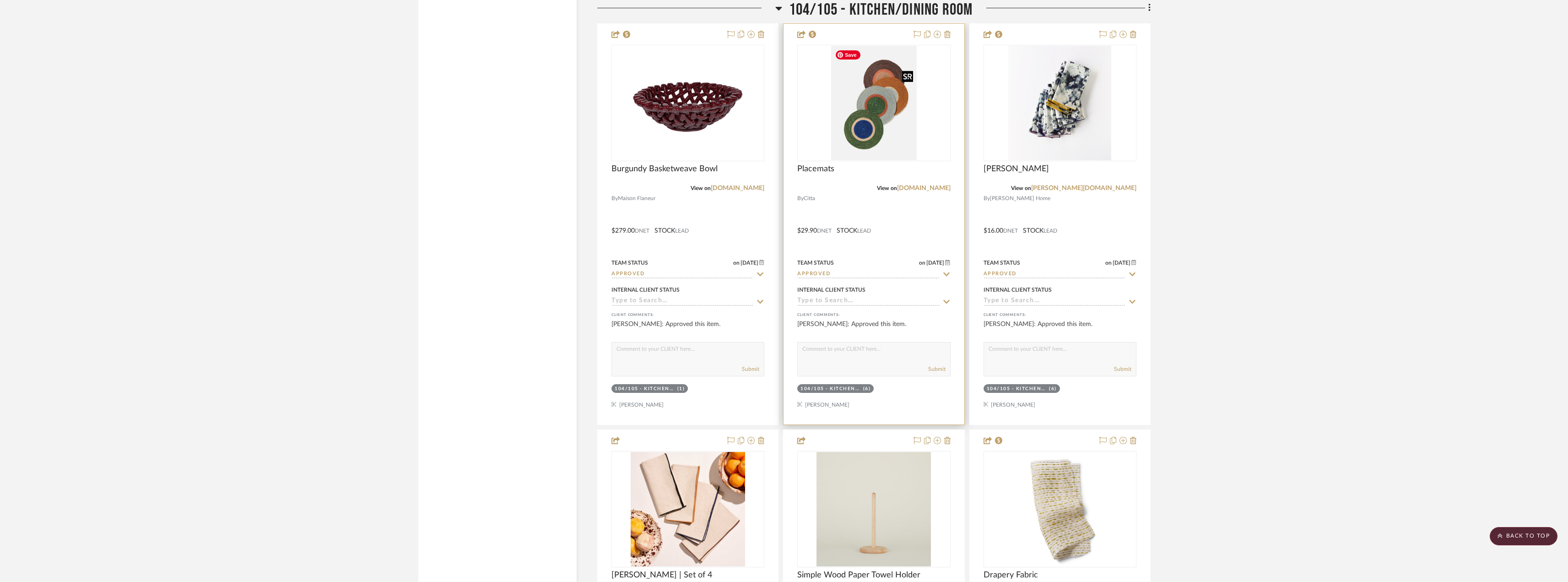
click at [870, 114] on img "0" at bounding box center [874, 103] width 86 height 115
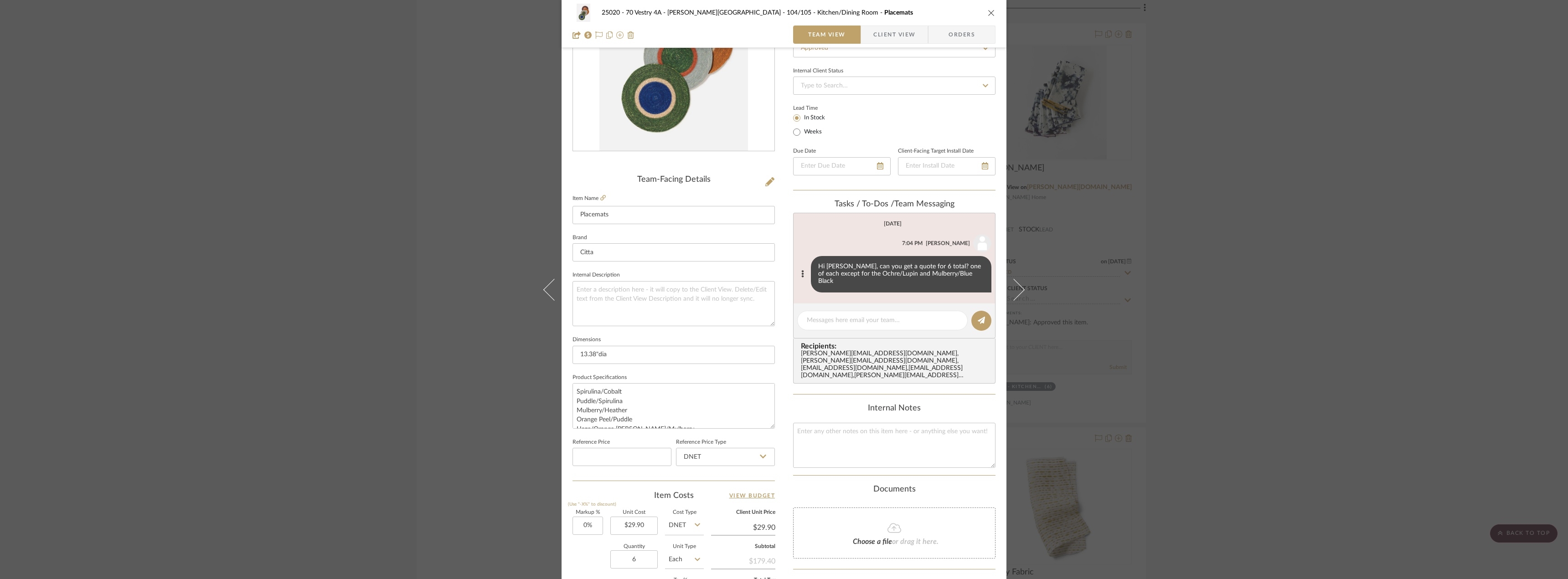
scroll to position [41, 0]
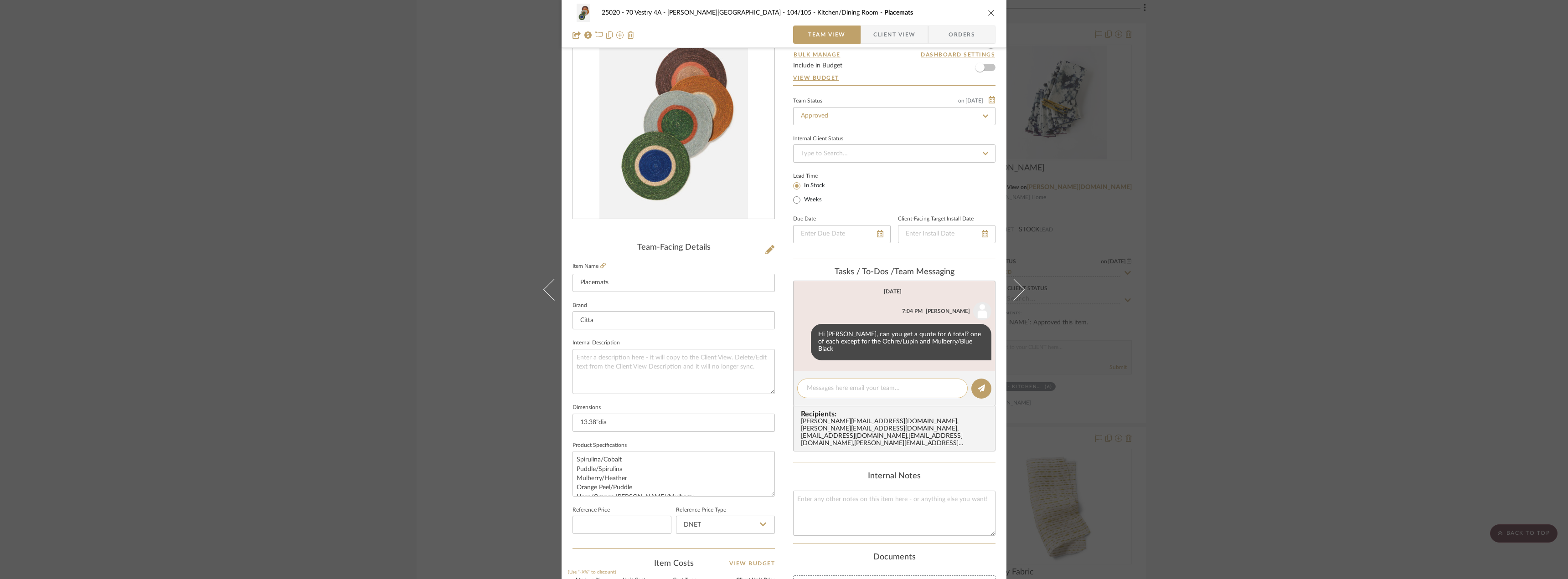
click at [835, 384] on textarea at bounding box center [882, 388] width 151 height 9
click at [856, 115] on input "Approved" at bounding box center [894, 116] width 202 height 18
type input "need"
click at [849, 212] on span "Need to Order - Client Payment Received" at bounding box center [858, 210] width 116 height 6
type input "[DATE]"
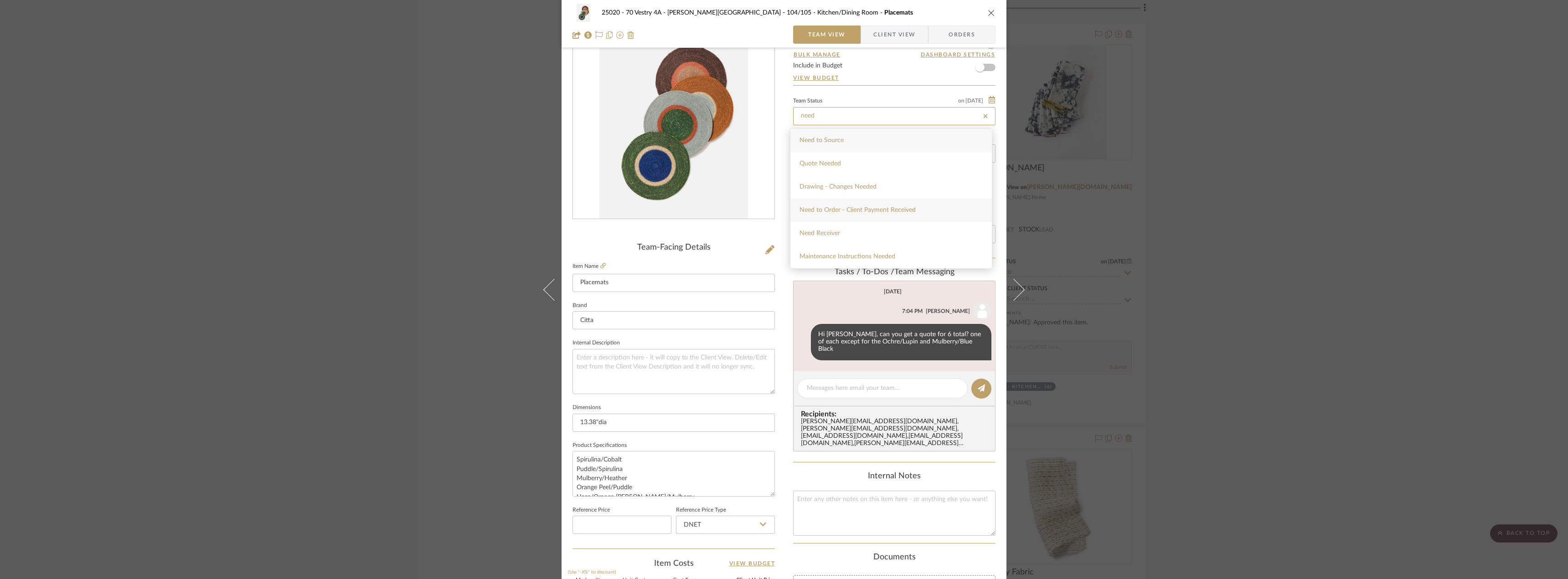
type input "Need to Order - Client Payment Received"
type input "[DATE]"
type input "Need to Order - Client Payment Received"
click at [850, 384] on textarea at bounding box center [882, 388] width 151 height 9
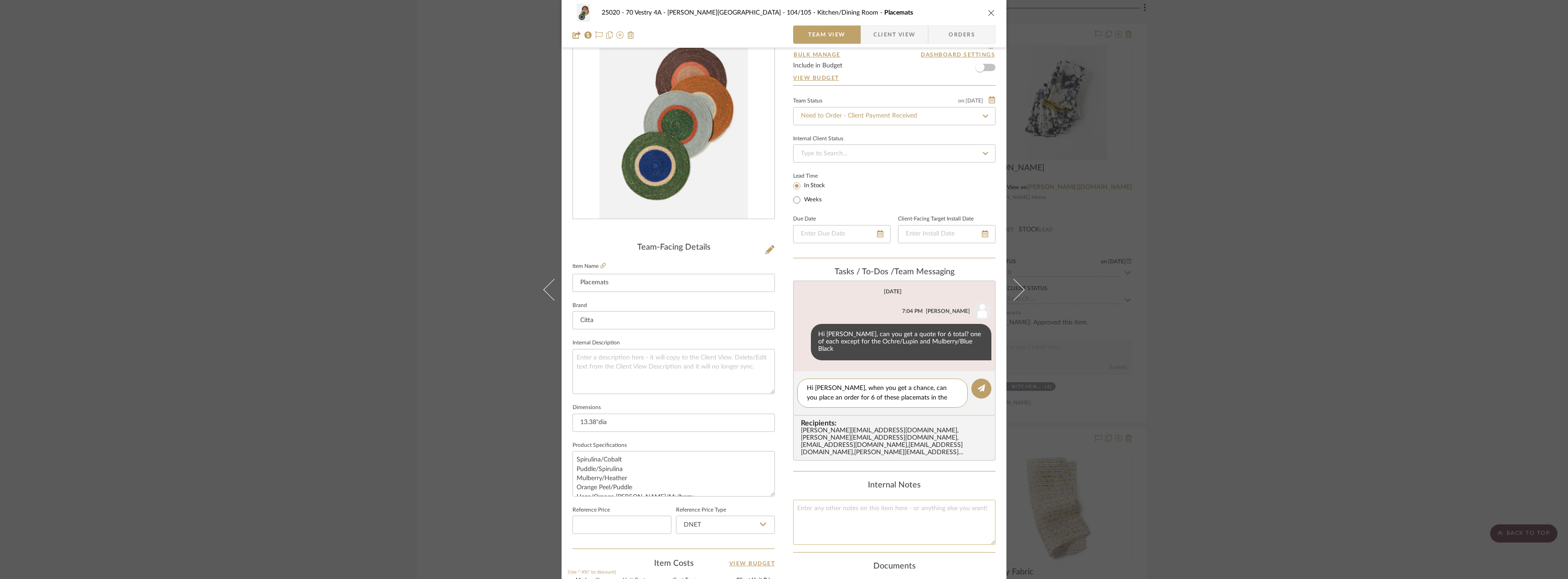
type textarea "Hi [PERSON_NAME], when you get a chance, can you place an order for 6 of these …"
click at [877, 523] on textarea at bounding box center [894, 522] width 202 height 45
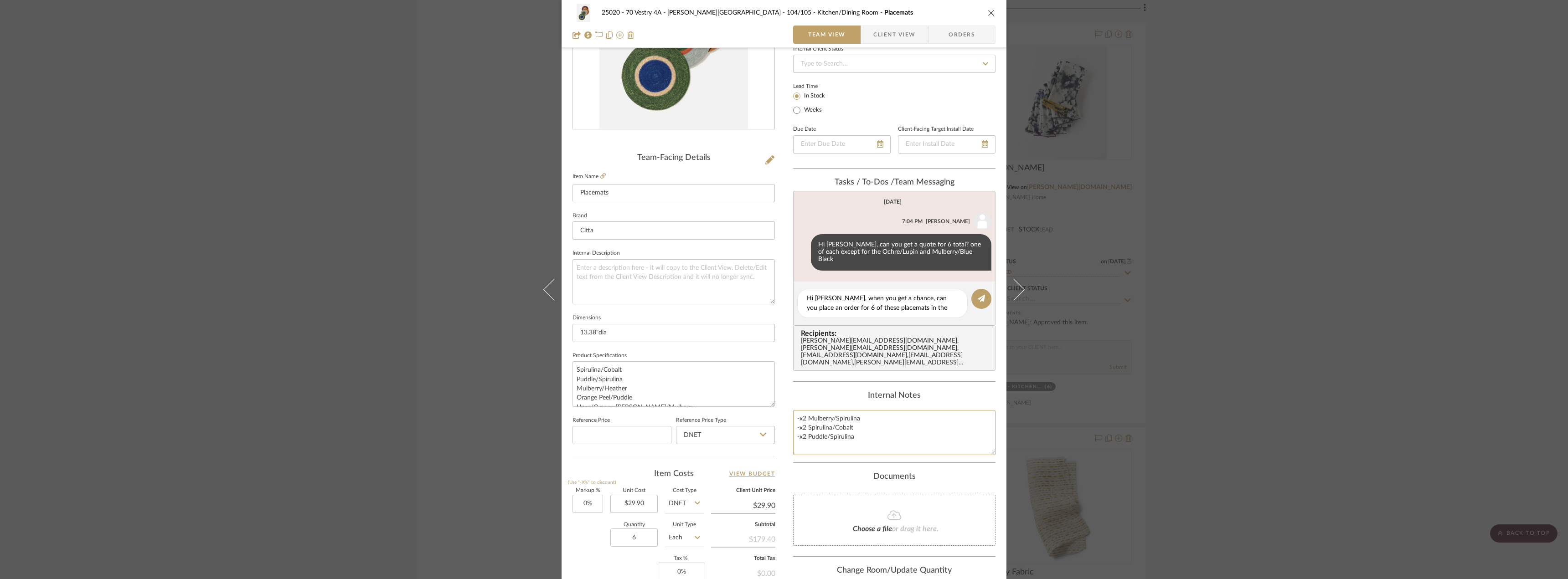
scroll to position [132, 0]
type textarea "-x2 Mulberry/Spirulina -x2 Spirulina/Cobalt -x2 Puddle/Spirulina"
click at [834, 449] on div "Content here copies to Client View - confirm visibility there. Show in Client D…" at bounding box center [894, 304] width 202 height 750
drag, startPoint x: 861, startPoint y: 421, endPoint x: 790, endPoint y: 406, distance: 72.6
click at [793, 409] on textarea "-x2 Mulberry/Spirulina -x2 Spirulina/Cobalt -x2 Puddle/Spirulina" at bounding box center [894, 431] width 202 height 45
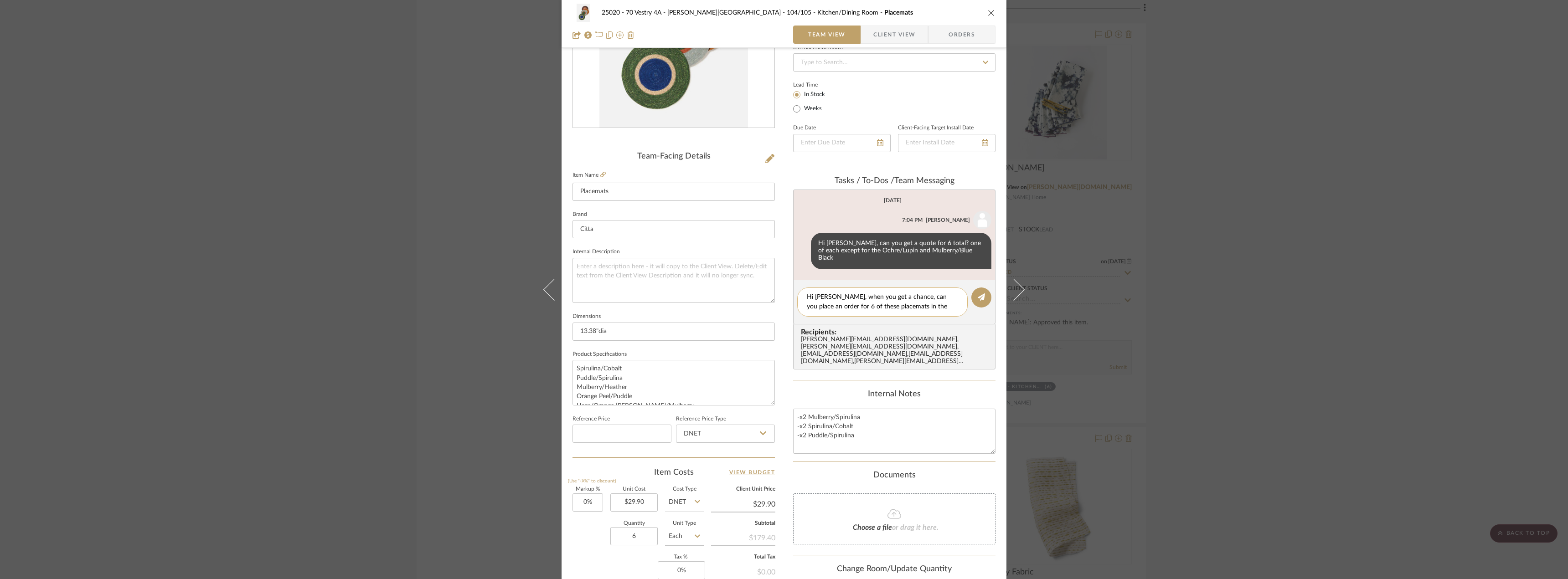
click at [956, 299] on div "Hi [PERSON_NAME], when you get a chance, can you place an order for 6 of these …" at bounding box center [882, 302] width 170 height 29
click at [953, 298] on textarea "Hi [PERSON_NAME], when you get a chance, can you place an order for 6 of these …" at bounding box center [882, 302] width 151 height 19
paste textarea "-x2 Mulberry/Spirulina -x2 Spirulina/Cobalt -x2 Puddle/Spirulina"
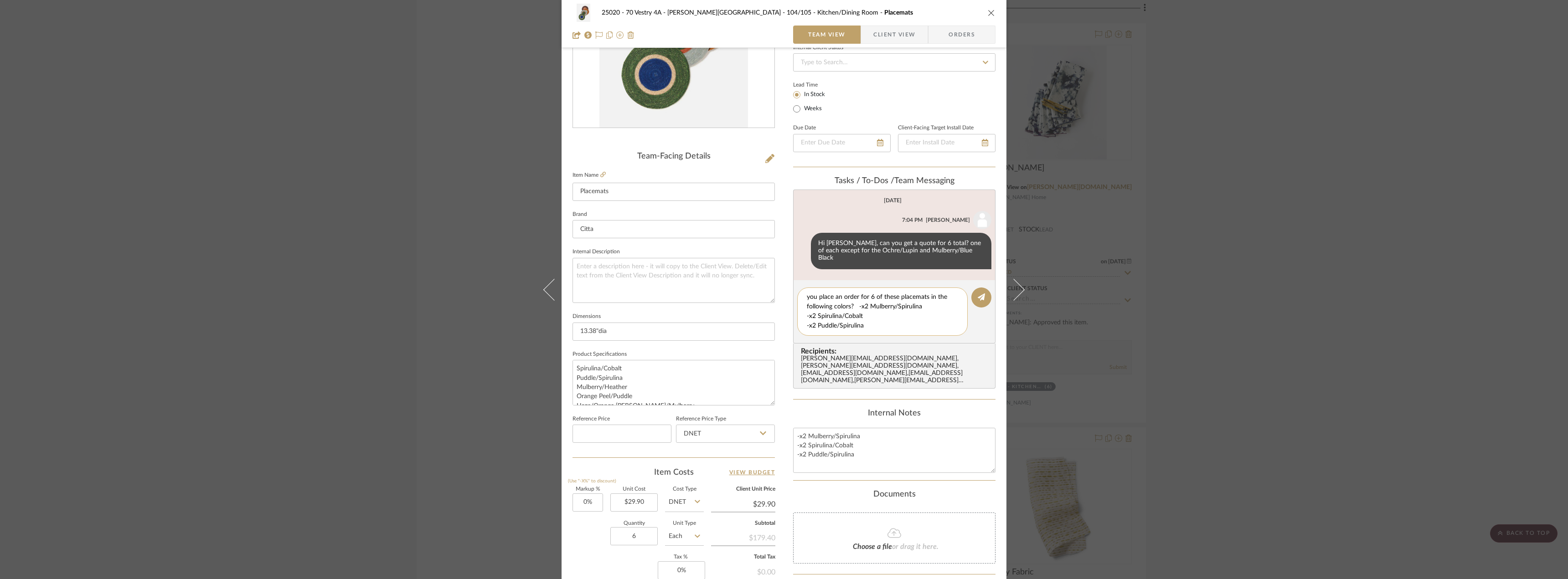
drag, startPoint x: 864, startPoint y: 320, endPoint x: 828, endPoint y: 299, distance: 41.7
click at [828, 299] on textarea "Hi [PERSON_NAME], when you get a chance, can you place an order for 6 of these …" at bounding box center [885, 311] width 158 height 38
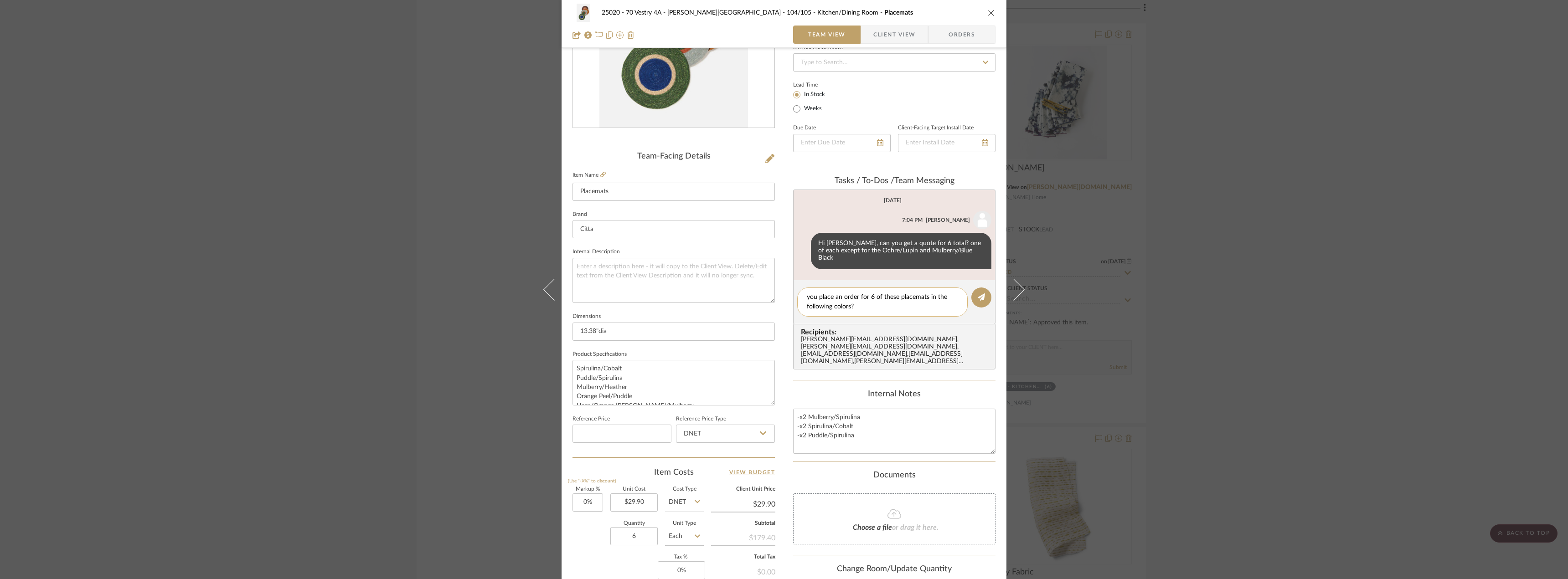
scroll to position [0, 0]
drag, startPoint x: 948, startPoint y: 299, endPoint x: 799, endPoint y: 288, distance: 149.4
click at [799, 288] on div "Hi [PERSON_NAME], when you get a chance, can you place an order for 6 of these …" at bounding box center [882, 302] width 170 height 29
type textarea "Hi [PERSON_NAME], when you get a chance, can you place an order for 6 of these …"
click at [794, 409] on textarea "-x2 Mulberry/Spirulina -x2 Spirulina/Cobalt -x2 Puddle/Spirulina" at bounding box center [894, 431] width 202 height 45
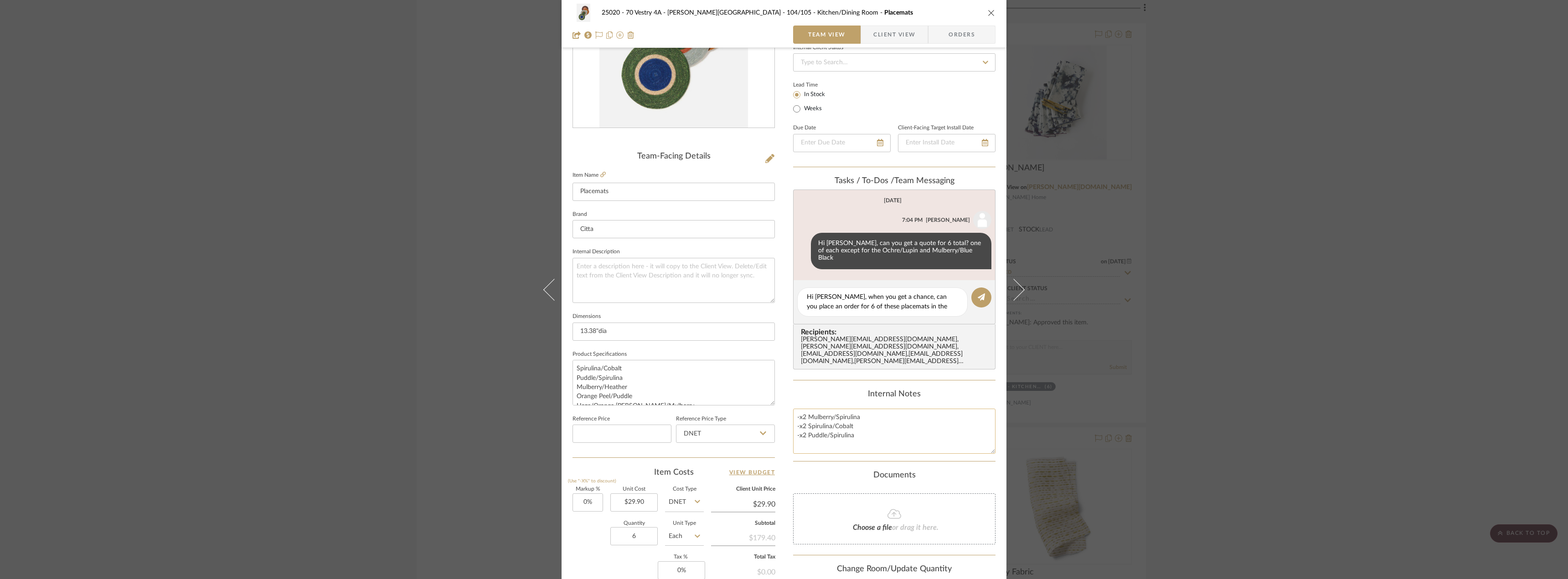
paste textarea "Hi [PERSON_NAME], when you get a chance, can you place an order for 6 of these …"
type textarea "Hi [PERSON_NAME], when you get a chance, can you place an order for 6 of these …"
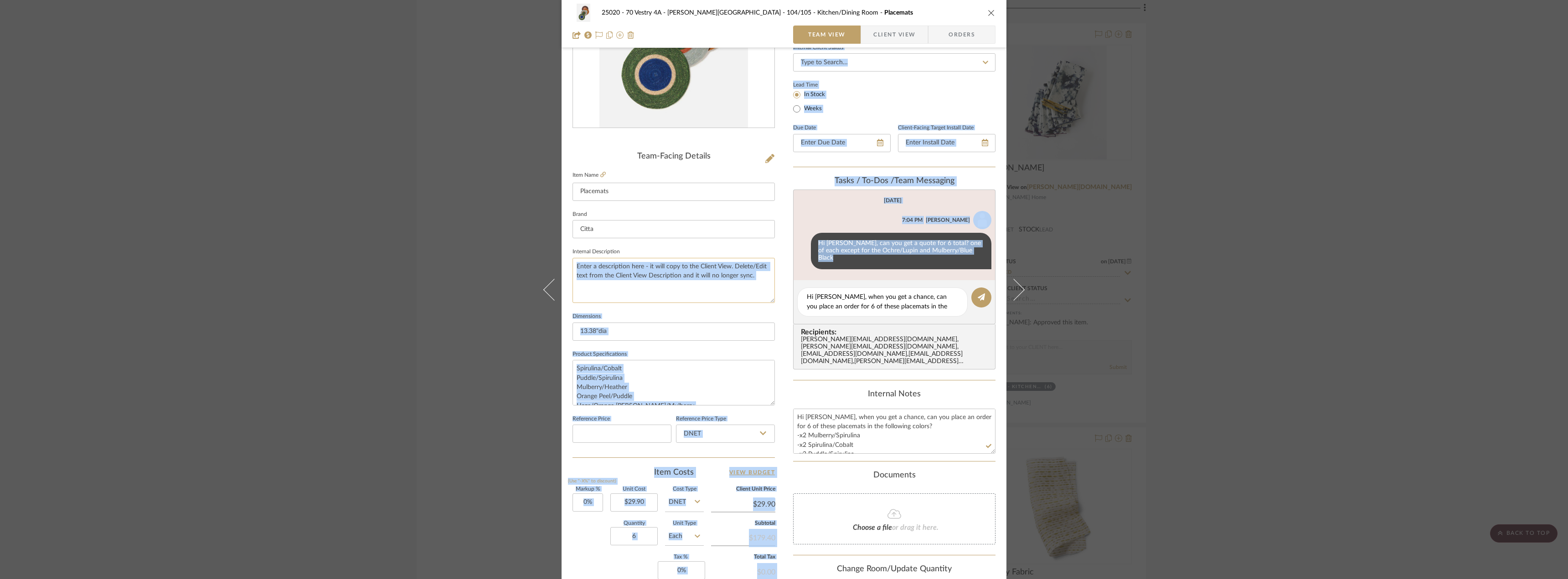
drag, startPoint x: 957, startPoint y: 299, endPoint x: 763, endPoint y: 274, distance: 195.6
click at [763, 274] on div "25020 - 70 Vestry 4A - [PERSON_NAME] 104/105 - Kitchen/Dining Room Placemats Te…" at bounding box center [784, 294] width 445 height 842
click at [914, 304] on textarea "Hi [PERSON_NAME], when you get a chance, can you place an order for 6 of these …" at bounding box center [882, 302] width 151 height 19
click at [909, 296] on textarea "Hi [PERSON_NAME], when you get a chance, can you place an order for 6 of these …" at bounding box center [882, 302] width 151 height 19
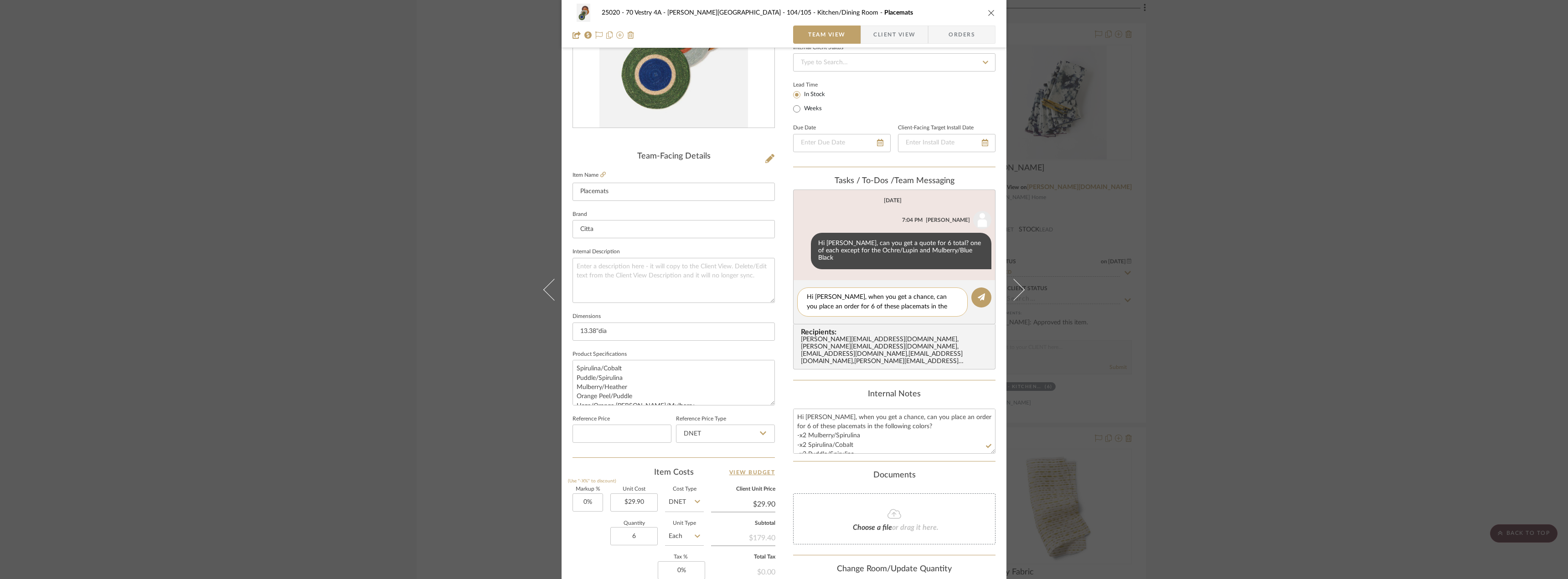
click at [909, 296] on textarea "Hi [PERSON_NAME], when you get a chance, can you place an order for 6 of these …" at bounding box center [882, 302] width 151 height 19
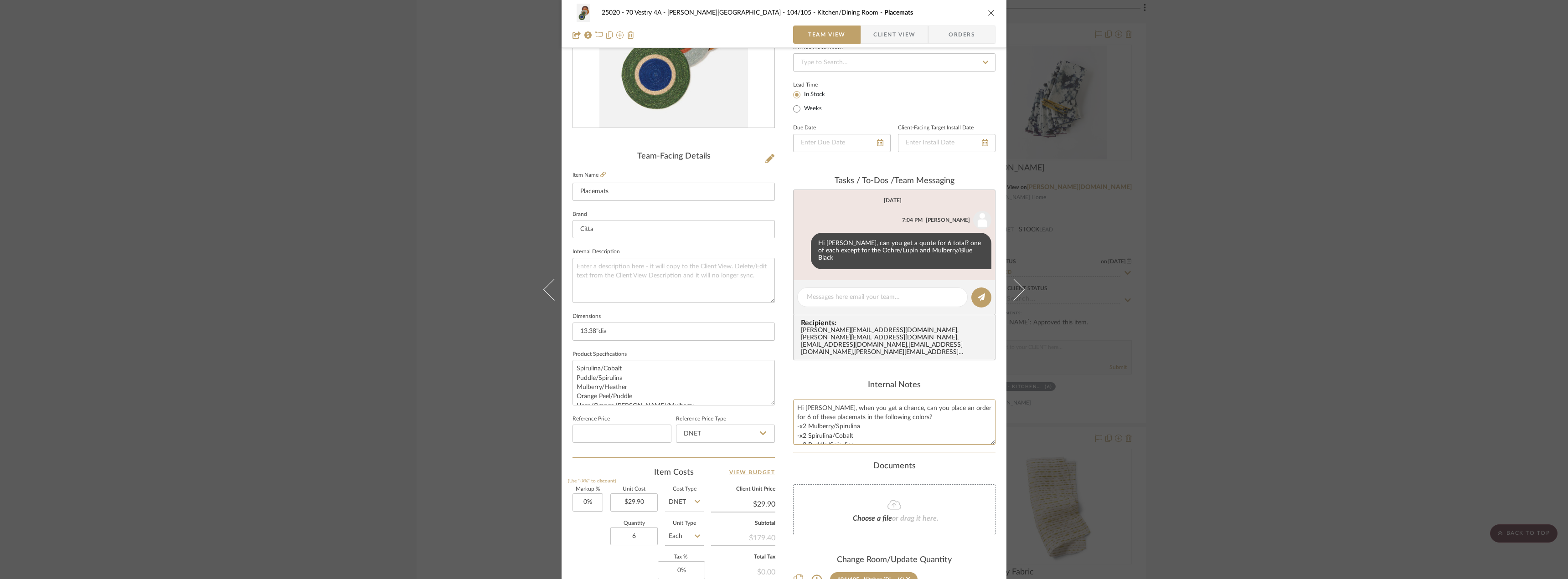
drag, startPoint x: 857, startPoint y: 422, endPoint x: 788, endPoint y: 383, distance: 79.3
click at [788, 383] on div "25020 - 70 Vestry 4A - [PERSON_NAME] 104/105 - Kitchen/Dining Room Placemats Te…" at bounding box center [784, 294] width 445 height 842
click at [909, 293] on textarea at bounding box center [882, 297] width 151 height 9
paste textarea "Hi [PERSON_NAME], when you get a chance, can you place an order for 6 of these …"
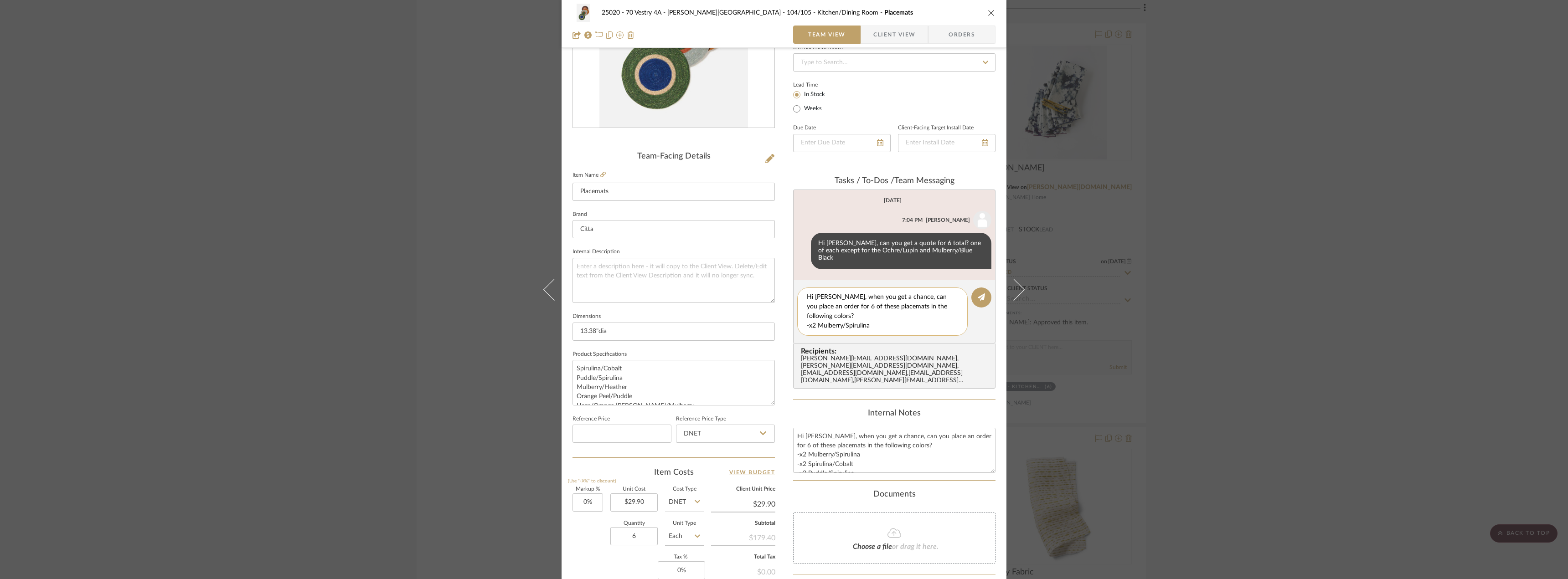
scroll to position [19, 0]
type textarea "Hi [PERSON_NAME], when you get a chance, can you place an order for 6 of these …"
click at [981, 297] on button at bounding box center [981, 298] width 20 height 20
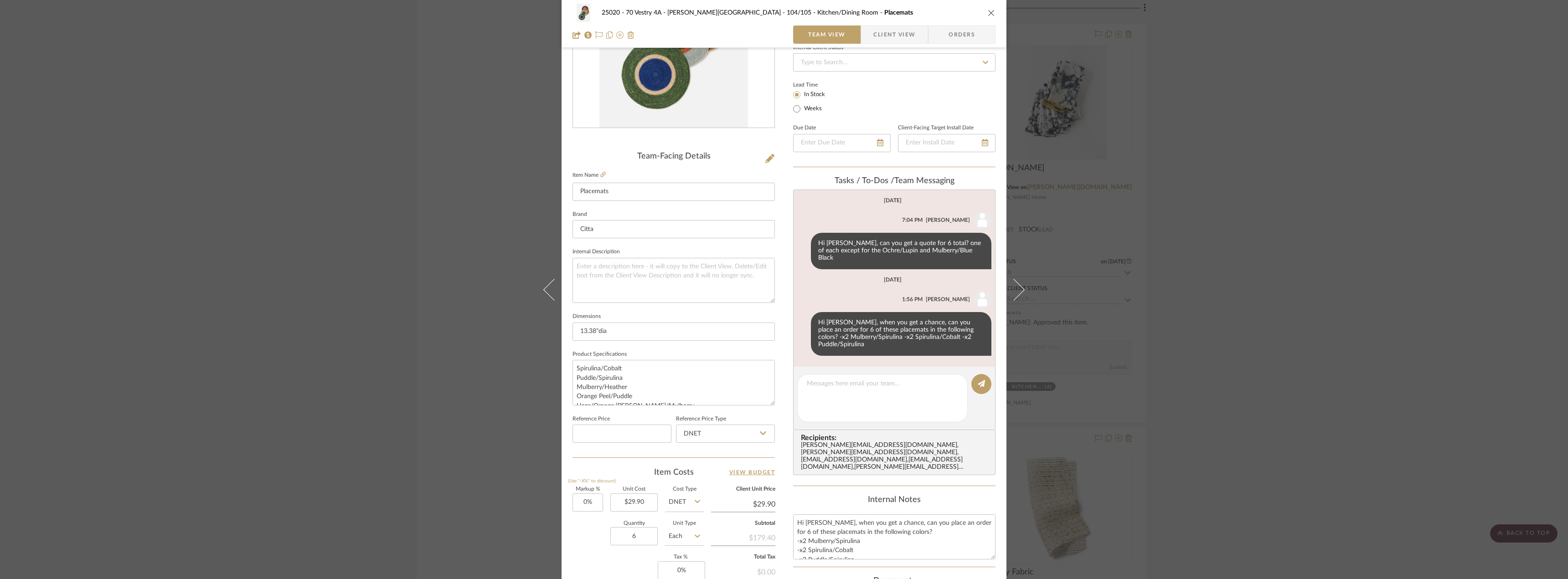
scroll to position [224, 0]
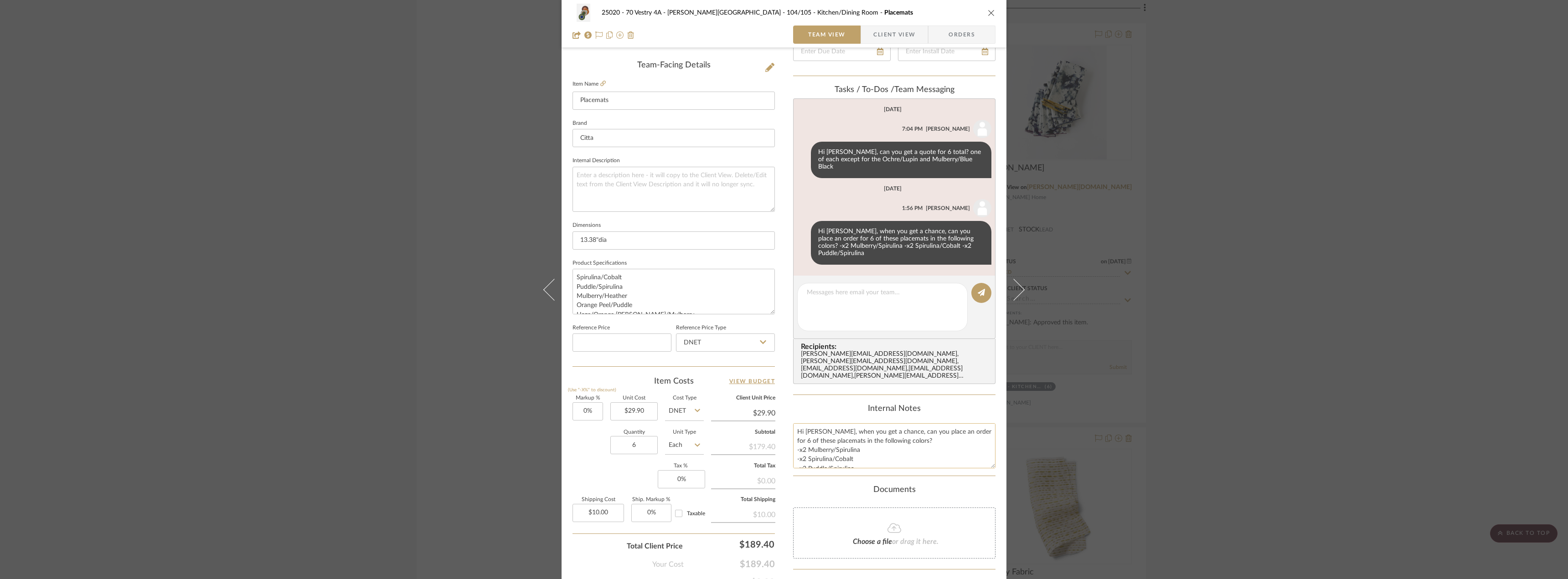
click at [848, 423] on textarea "Hi [PERSON_NAME], when you get a chance, can you place an order for 6 of these …" at bounding box center [894, 445] width 202 height 45
drag, startPoint x: 906, startPoint y: 426, endPoint x: 773, endPoint y: 409, distance: 134.1
click at [773, 409] on div "25020 - 70 Vestry 4A - [PERSON_NAME] 104/105 - Kitchen/Dining Room Placemats Te…" at bounding box center [784, 222] width 445 height 878
type textarea "-x2 Mulberry/Spirulina -x2 Spirulina/Cobalt -x2 Puddle/Spirulina"
click at [801, 155] on button at bounding box center [802, 160] width 11 height 11
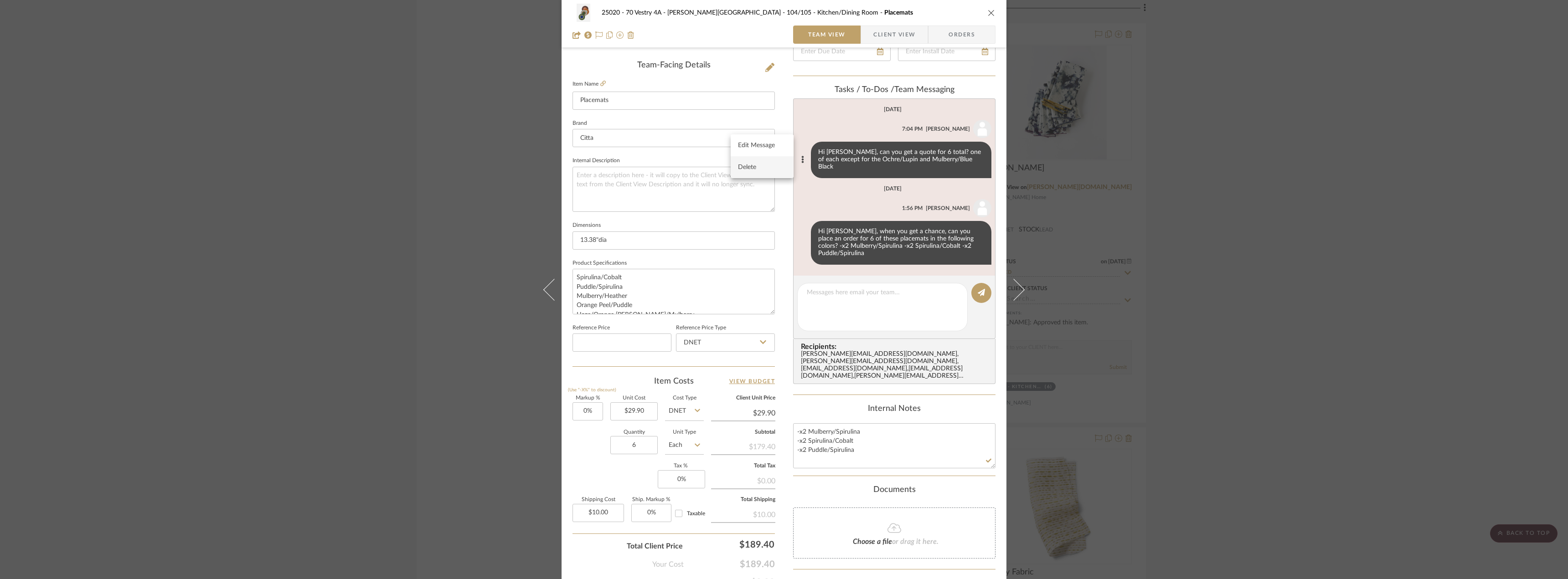
click at [753, 160] on button "Delete" at bounding box center [762, 167] width 63 height 22
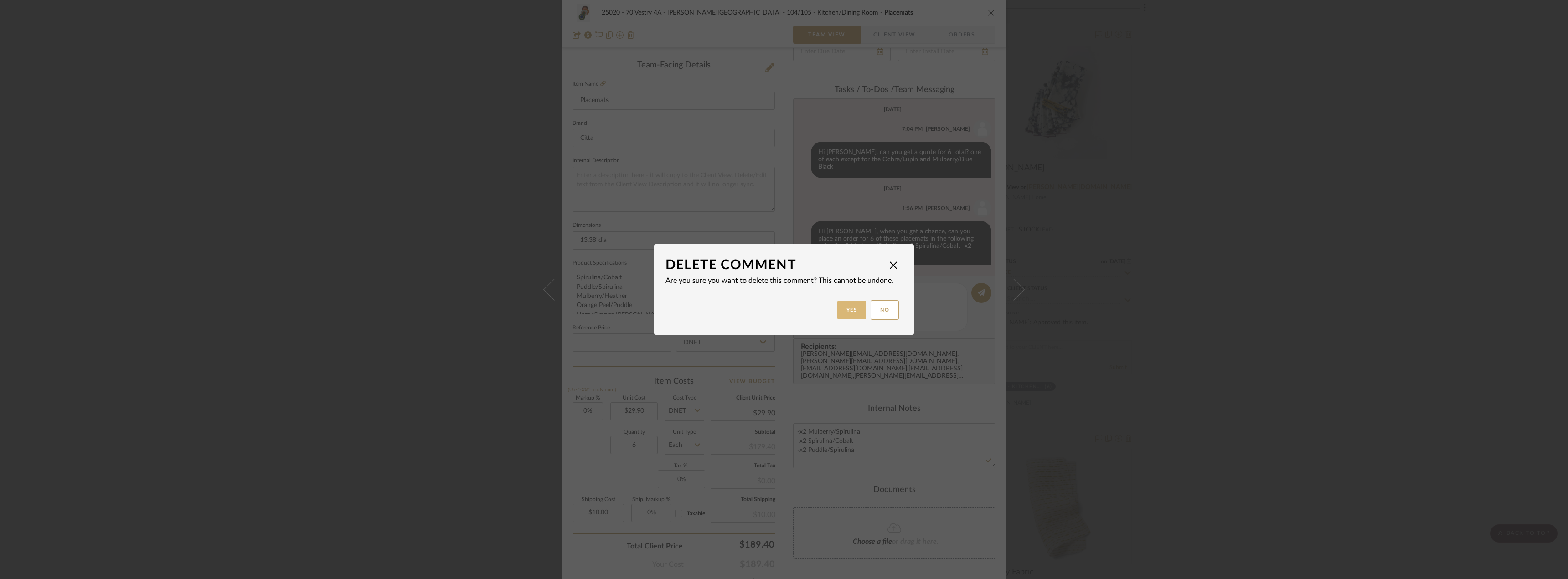
click at [840, 304] on button "Yes" at bounding box center [851, 310] width 29 height 19
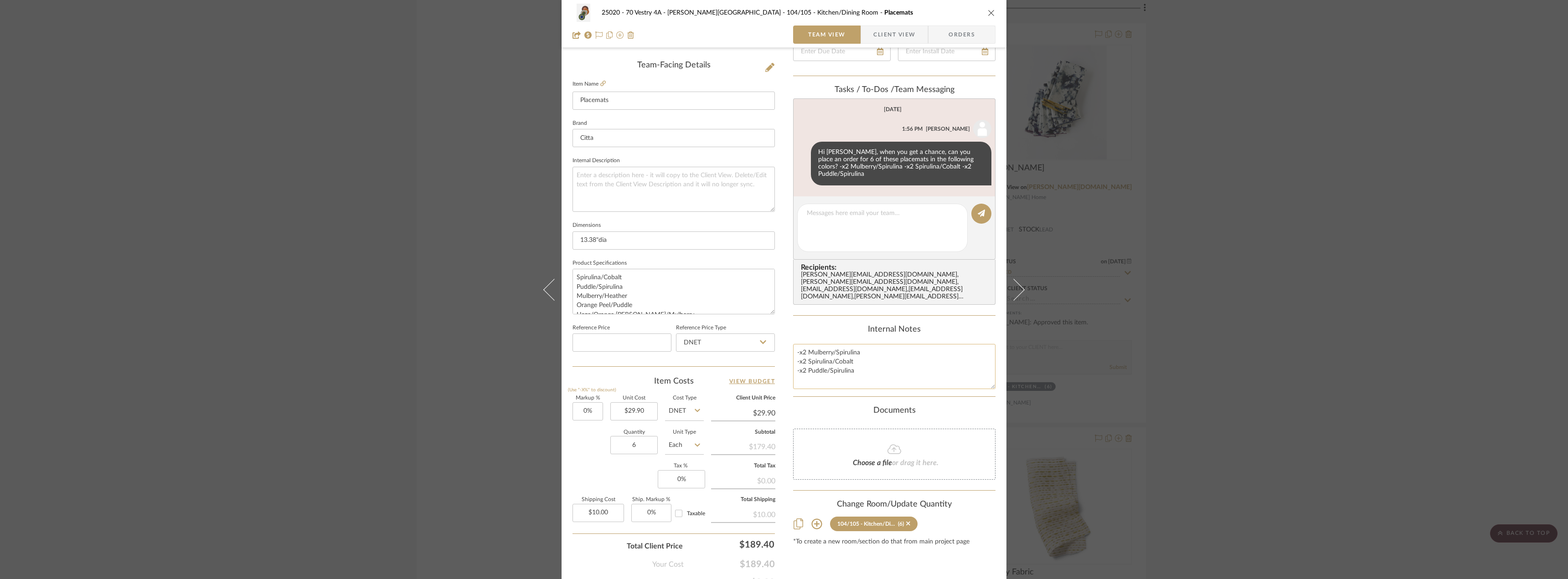
click at [884, 346] on textarea "-x2 Mulberry/Spirulina -x2 Spirulina/Cobalt -x2 Puddle/Spirulina" at bounding box center [894, 366] width 202 height 45
click at [1345, 220] on div "25020 - 70 Vestry 4A - [PERSON_NAME] 104/105 - Kitchen/Dining Room Placemats Te…" at bounding box center [784, 290] width 1568 height 579
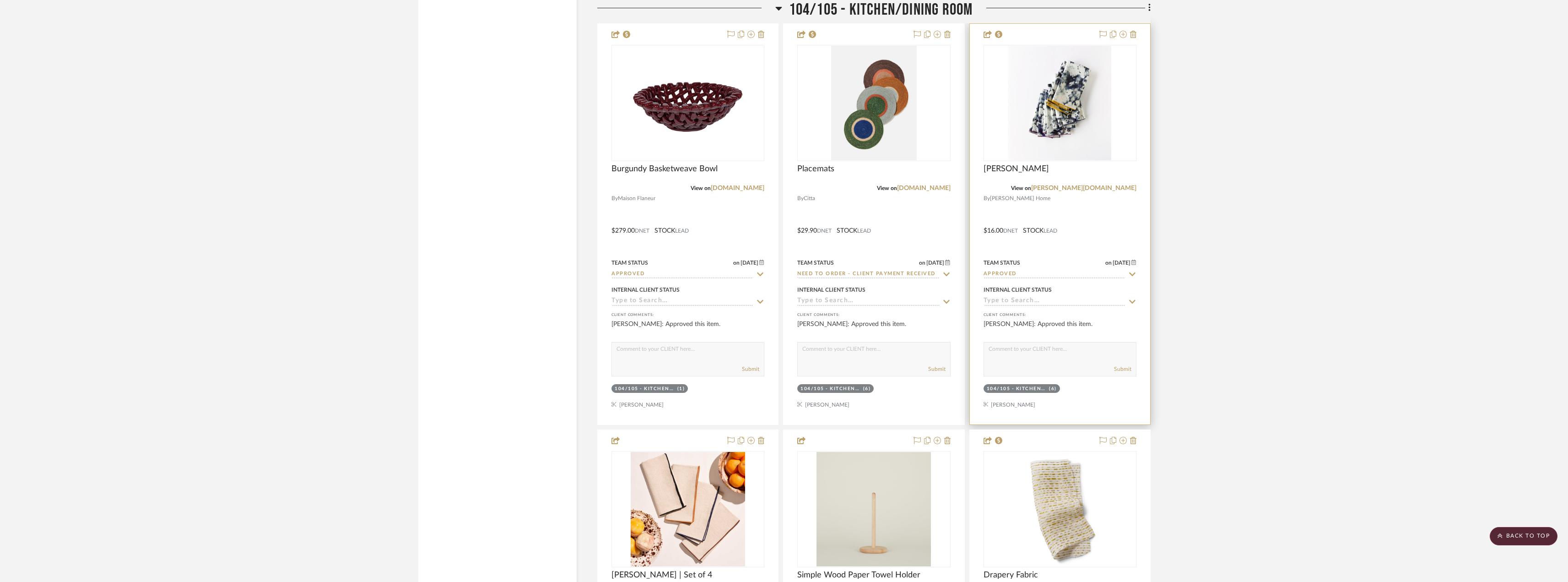
scroll to position [9113, 0]
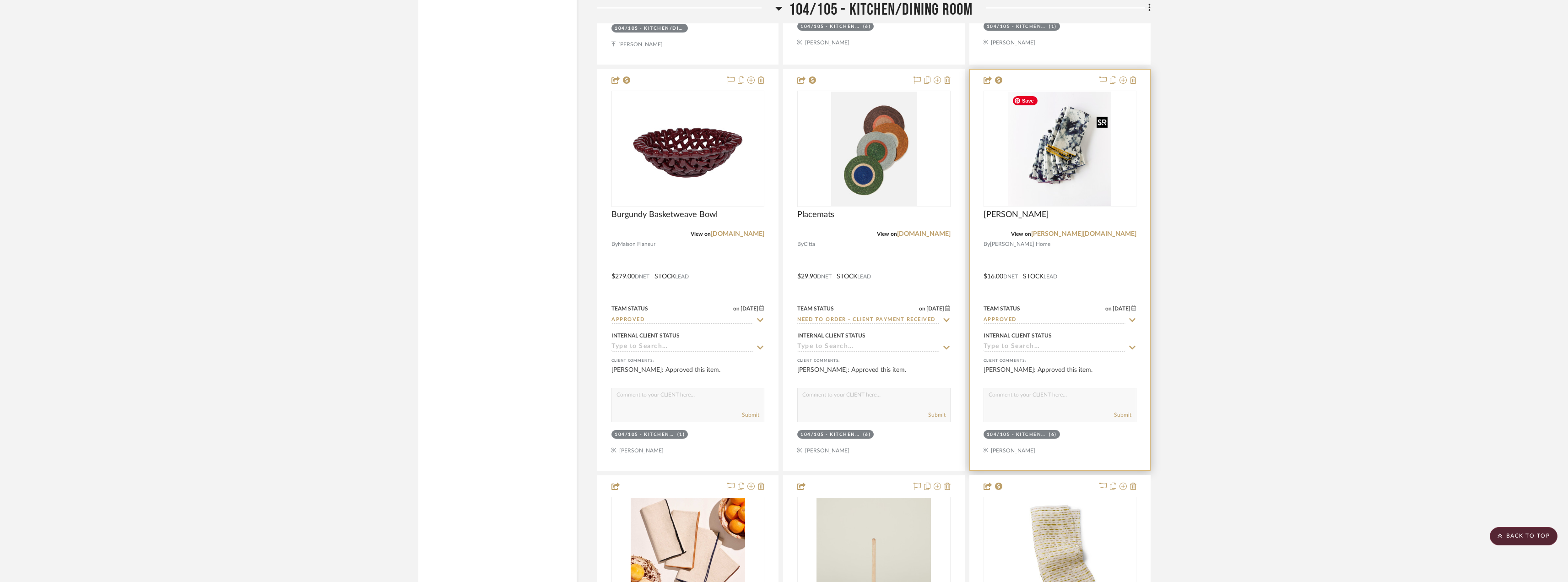
click at [1066, 167] on img "0" at bounding box center [1060, 149] width 103 height 115
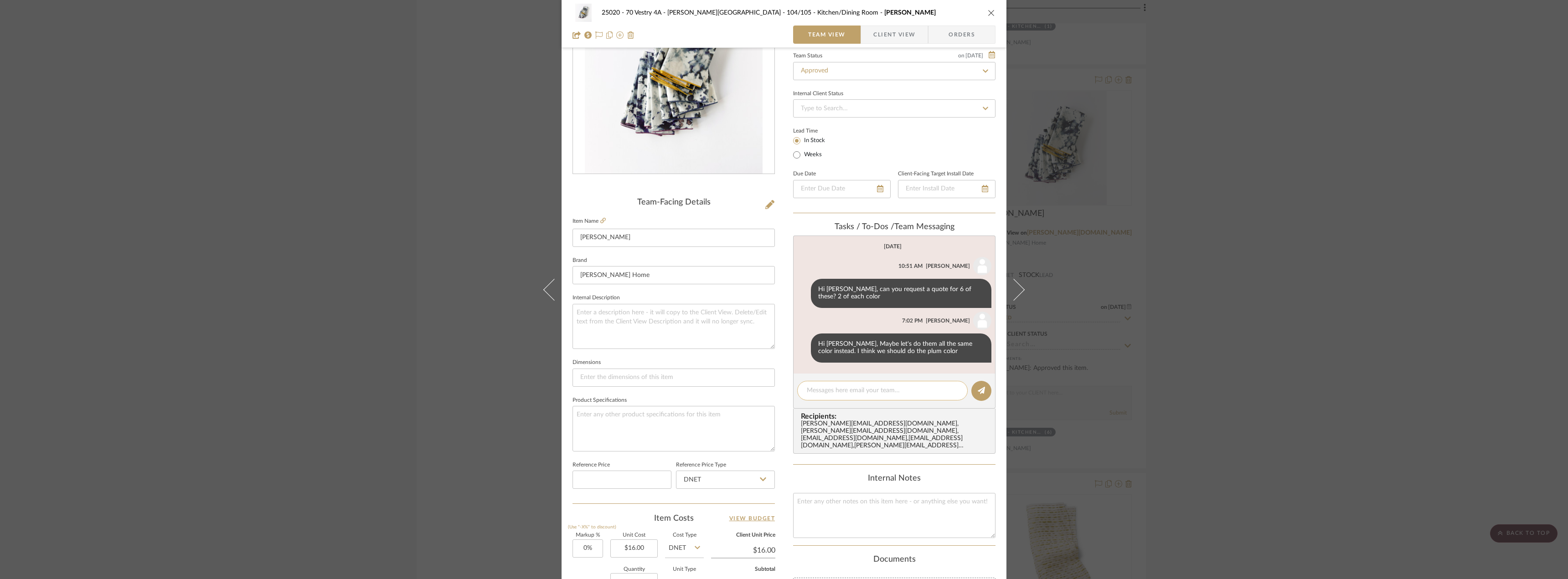
scroll to position [91, 0]
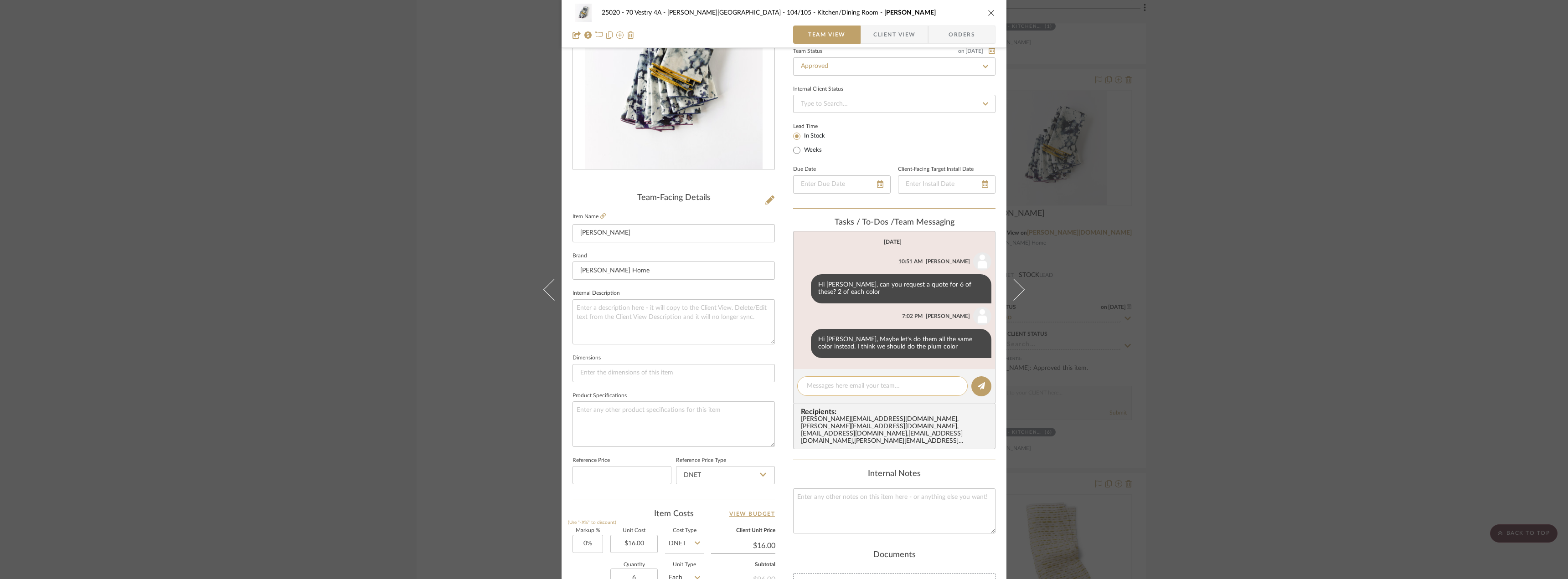
click at [832, 389] on textarea at bounding box center [882, 386] width 151 height 9
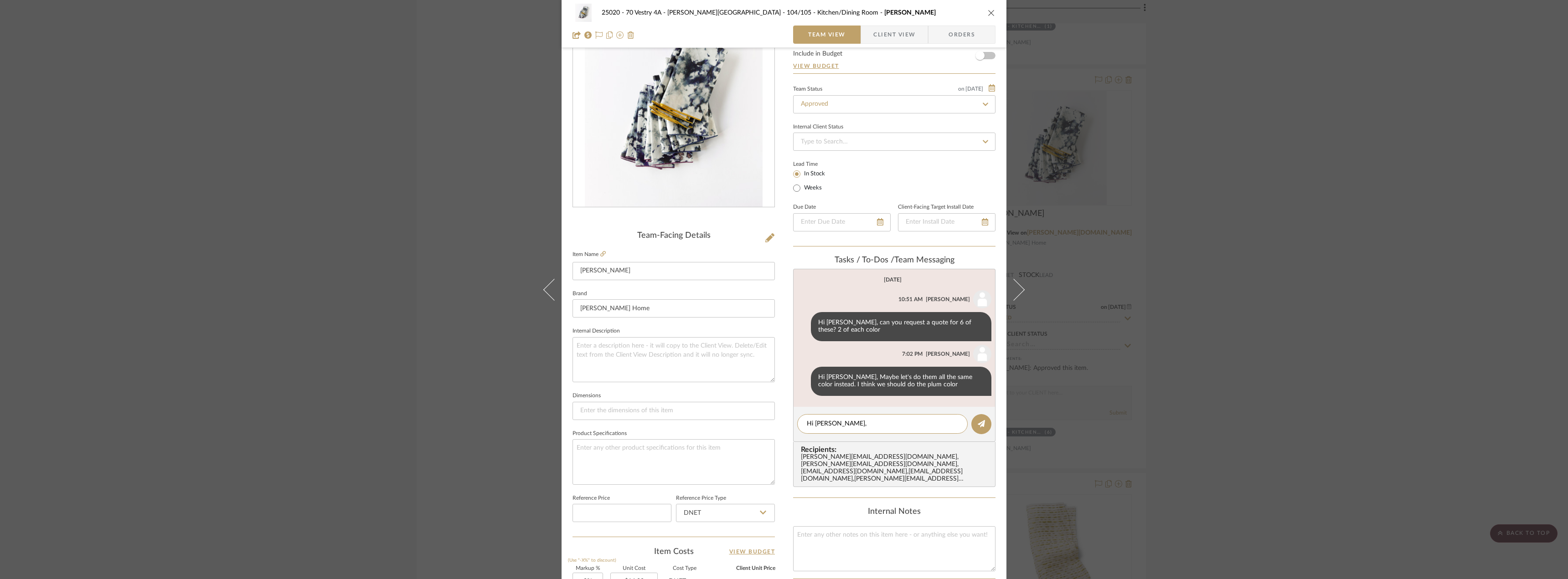
scroll to position [0, 0]
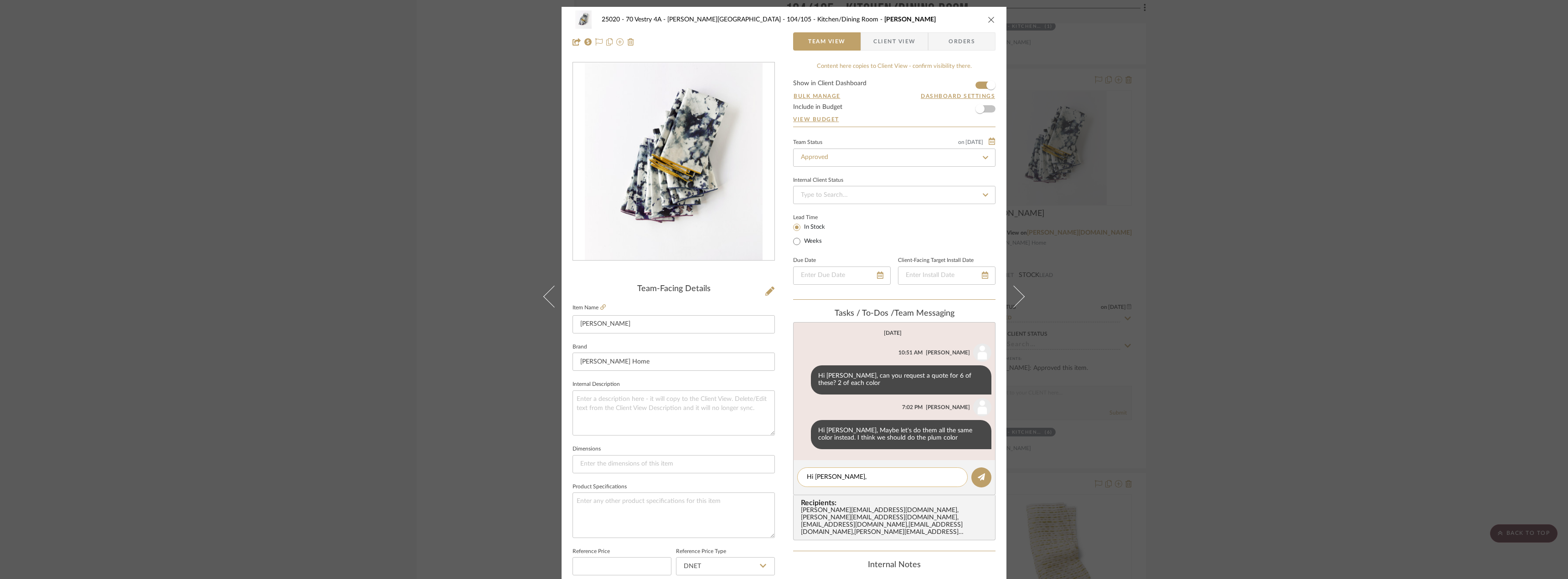
drag, startPoint x: 833, startPoint y: 477, endPoint x: 798, endPoint y: 475, distance: 35.1
click at [798, 475] on div "Hi [PERSON_NAME]," at bounding box center [882, 477] width 170 height 19
type textarea "Hi [PERSON_NAME]! when you get a chance, can you place the order for these napk…"
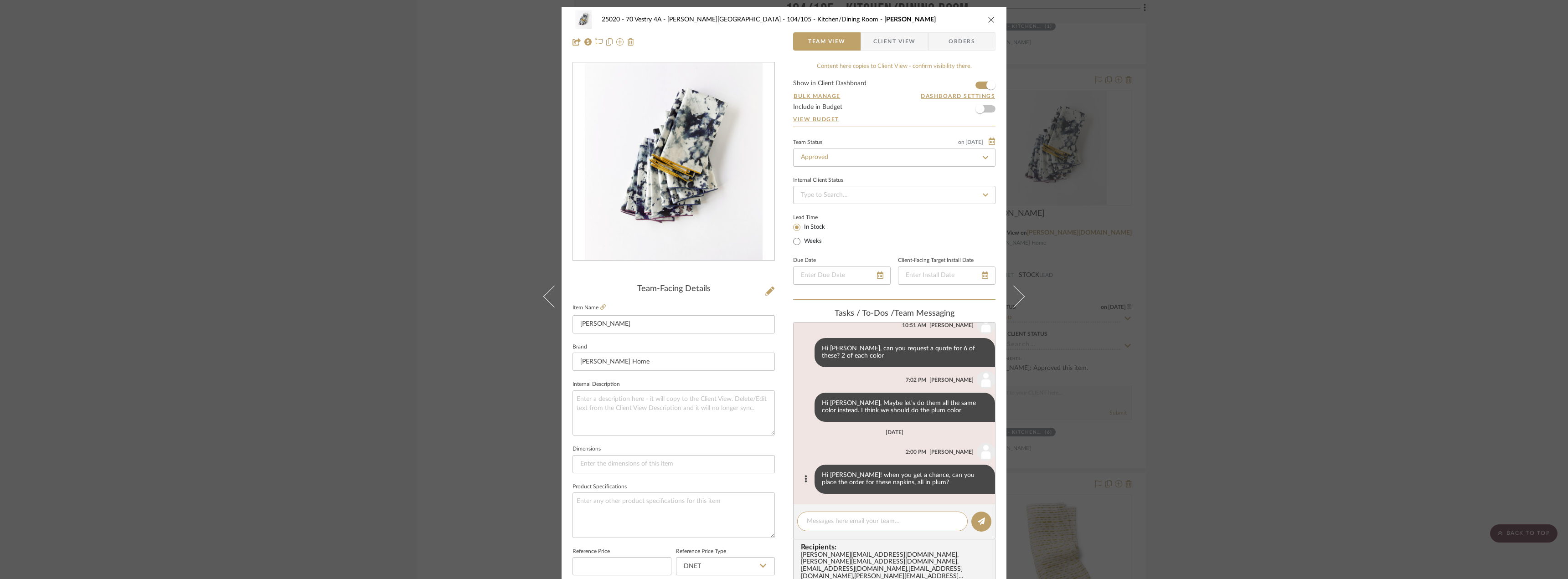
scroll to position [28, 0]
click at [1263, 243] on div "25020 - 70 Vestry 4A - [PERSON_NAME] 104/105 - Kitchen/Dining Room Marble Napki…" at bounding box center [784, 290] width 1568 height 579
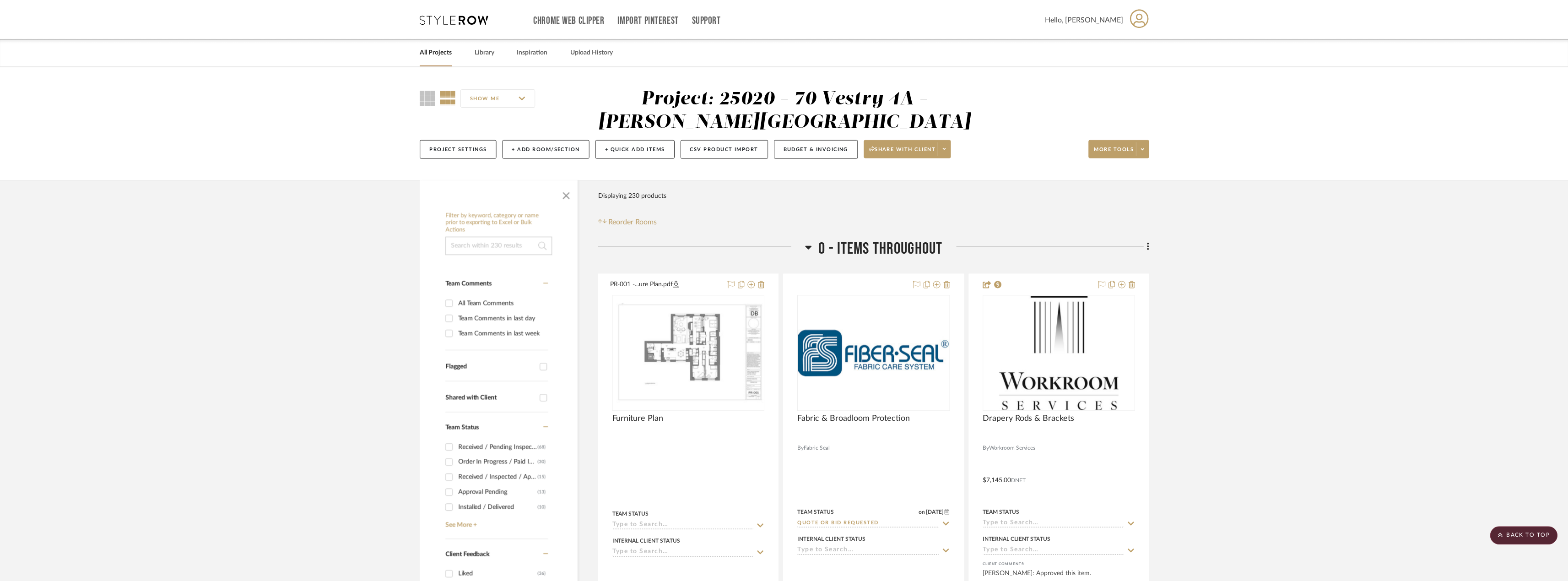
scroll to position [9113, 0]
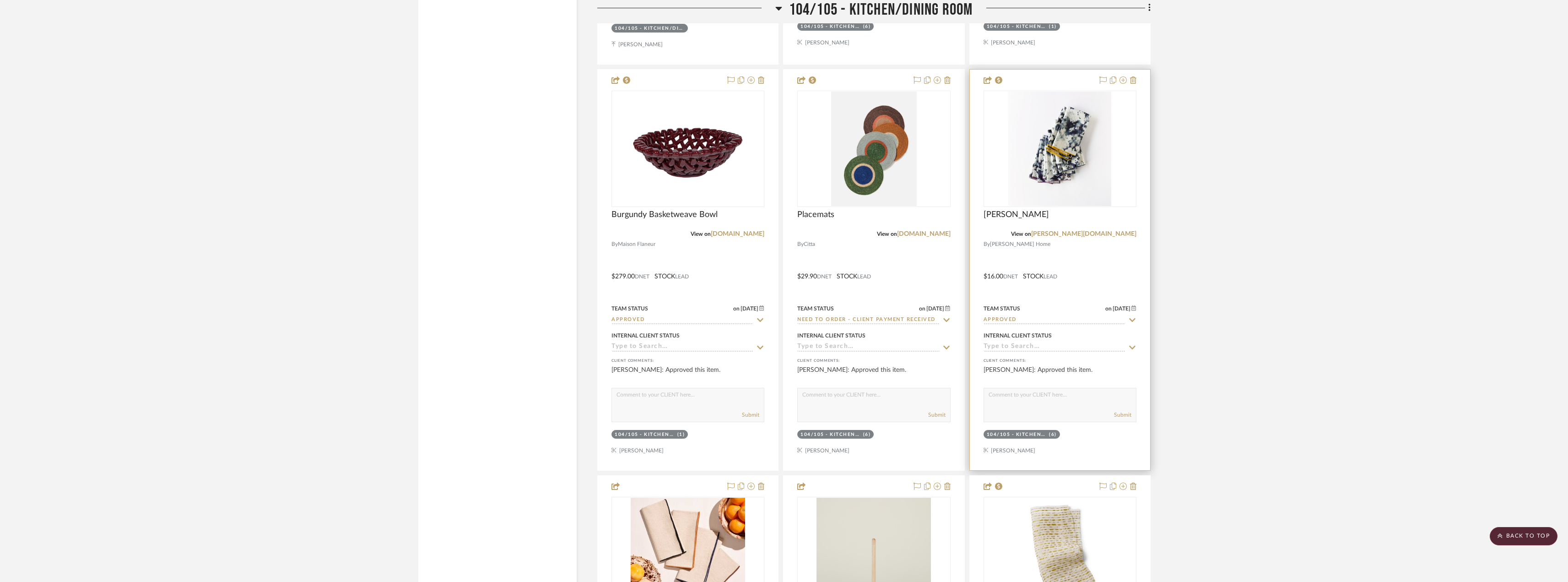
click at [1013, 317] on input "Approved" at bounding box center [1055, 320] width 142 height 9
type input "need"
click at [1028, 408] on span "Need to Order - Client Payment Received" at bounding box center [1048, 415] width 110 height 16
type input "[DATE]"
type input "Need to Order - Client Payment Received"
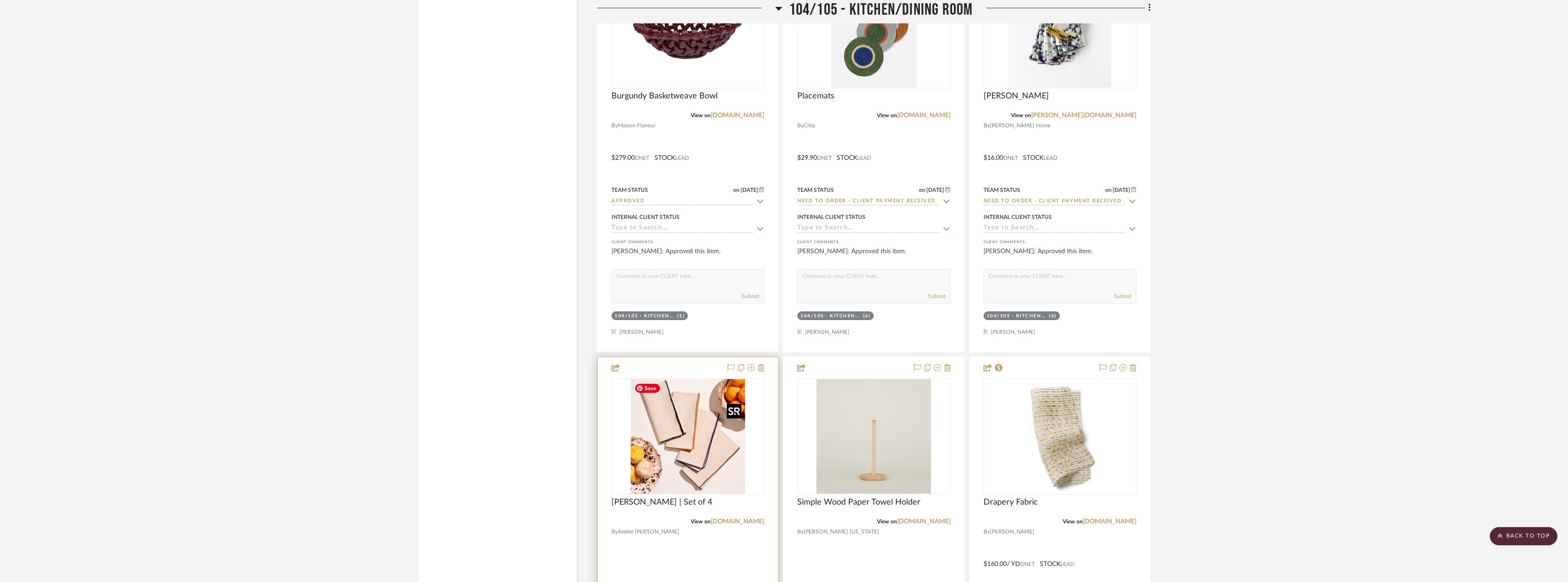
scroll to position [9296, 0]
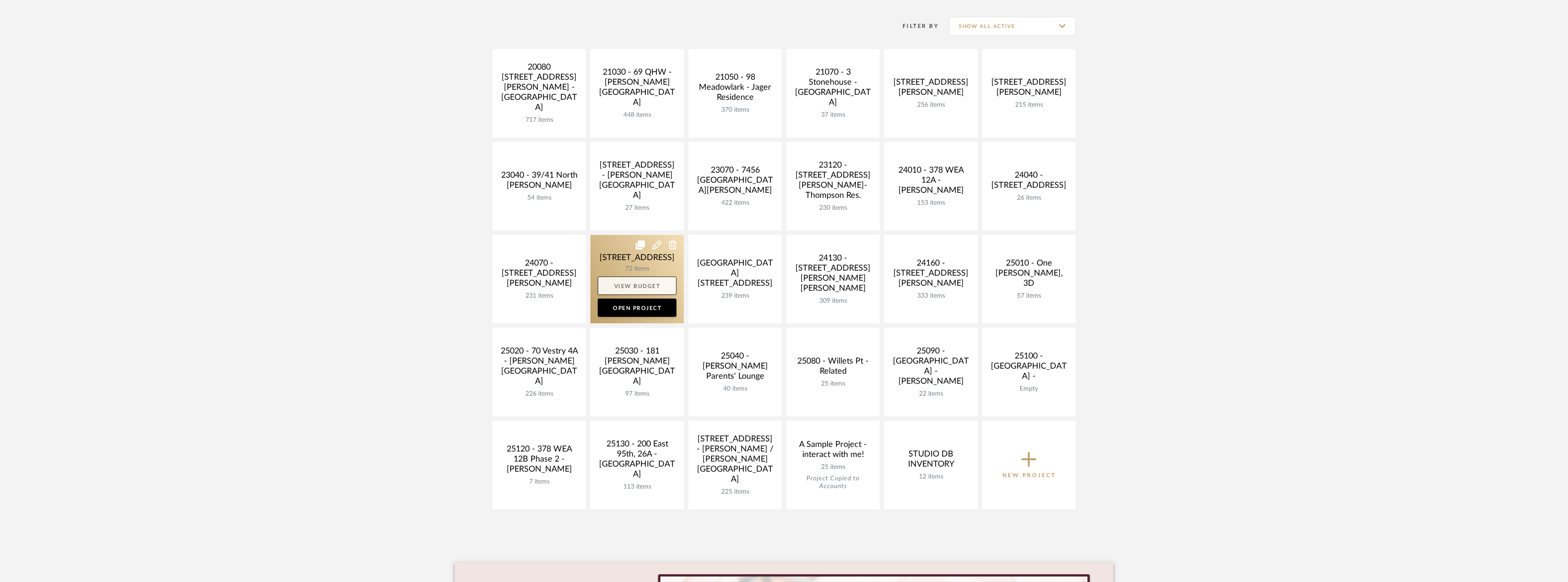
scroll to position [183, 0]
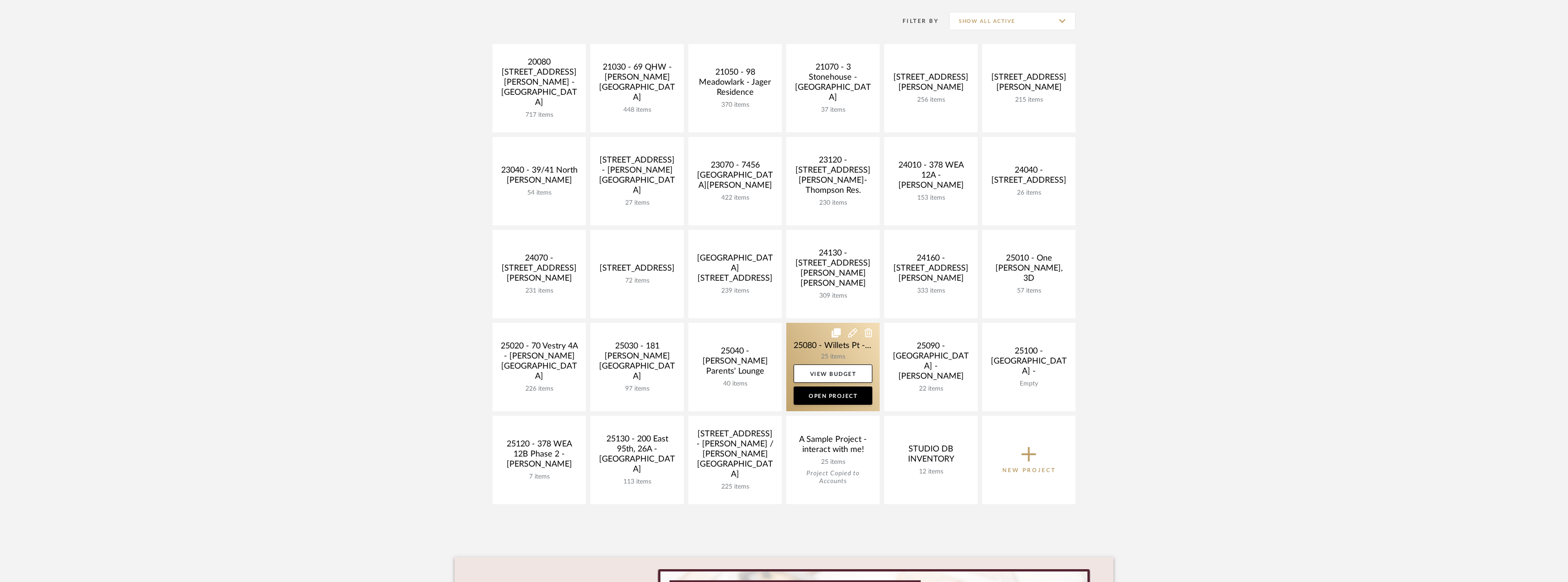
click at [831, 351] on link at bounding box center [833, 367] width 93 height 88
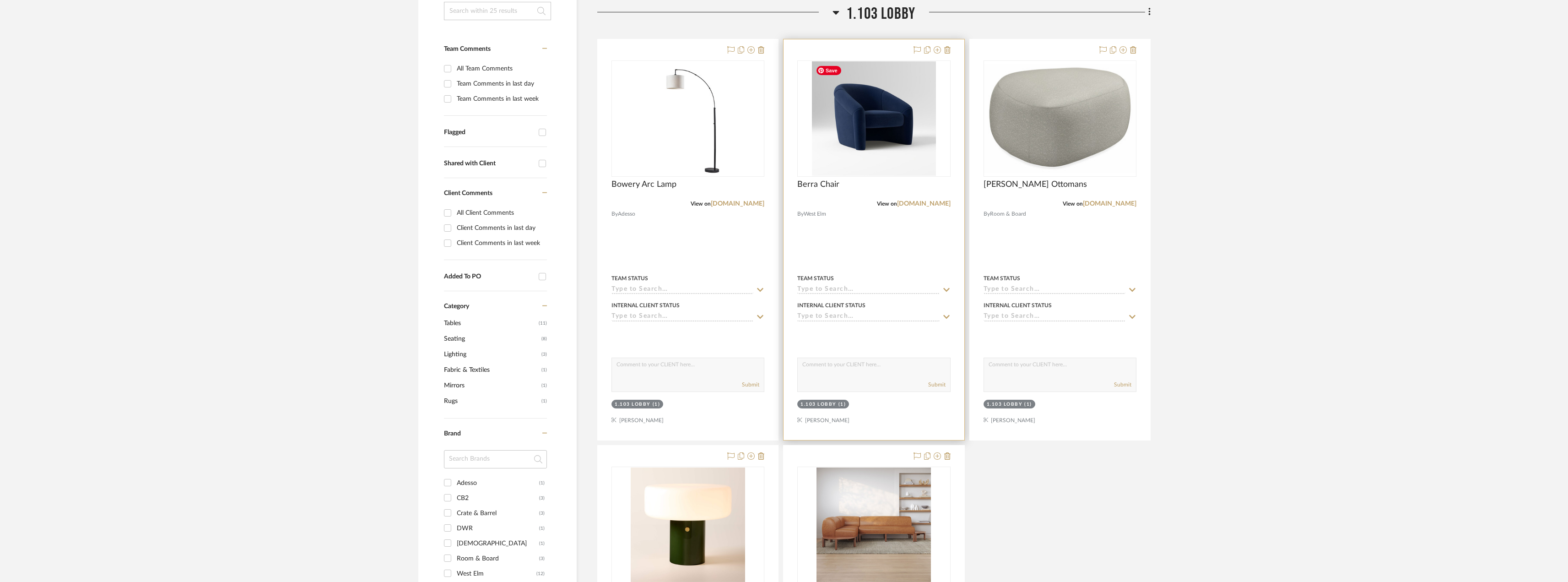
scroll to position [229, 0]
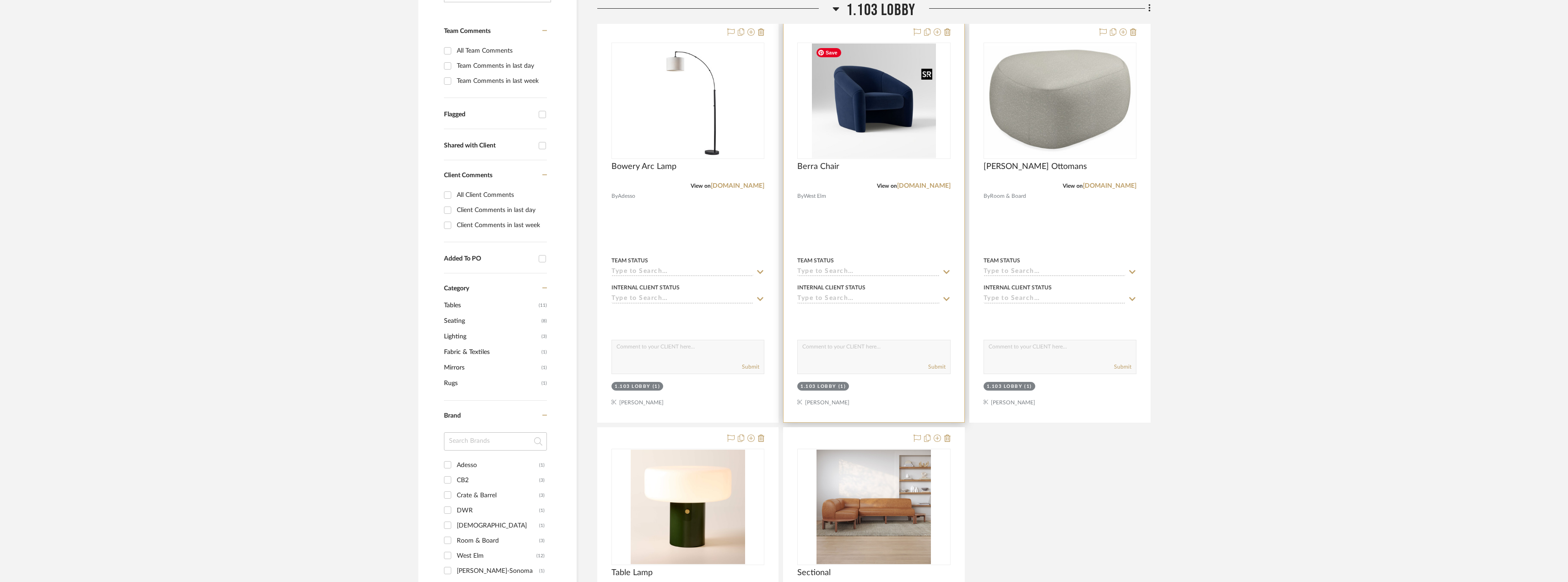
click at [847, 118] on img "0" at bounding box center [873, 100] width 124 height 115
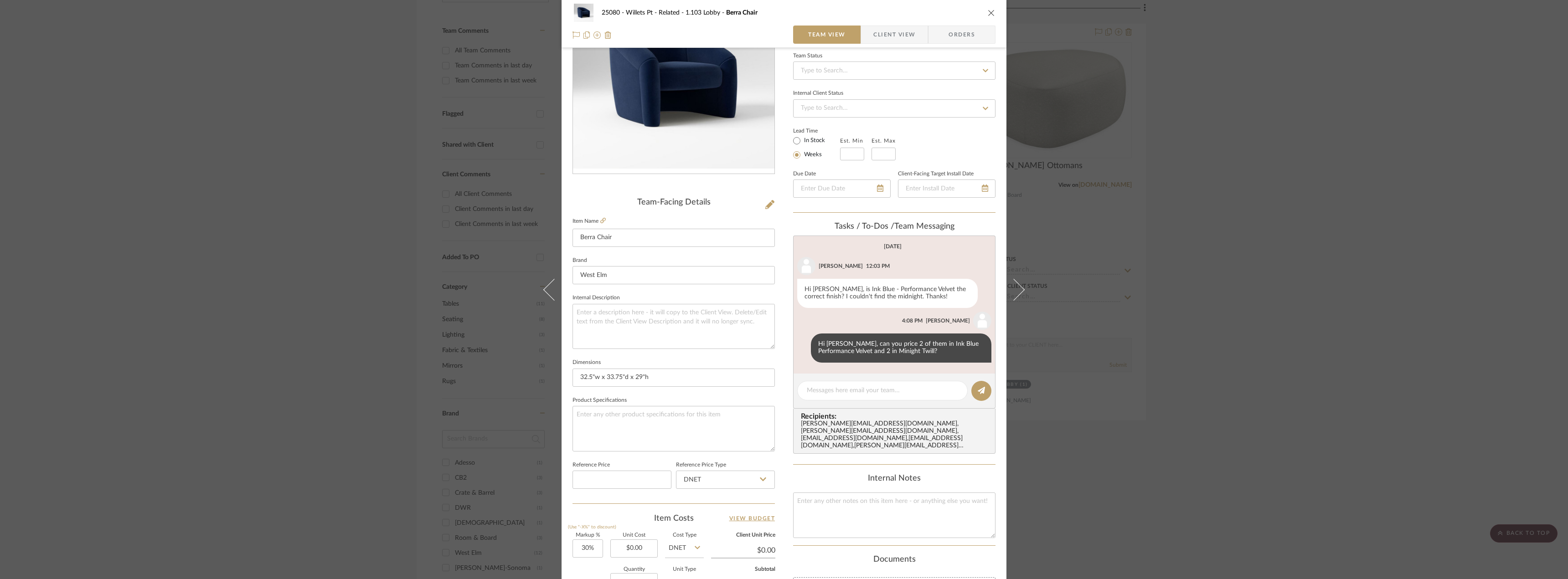
scroll to position [270, 0]
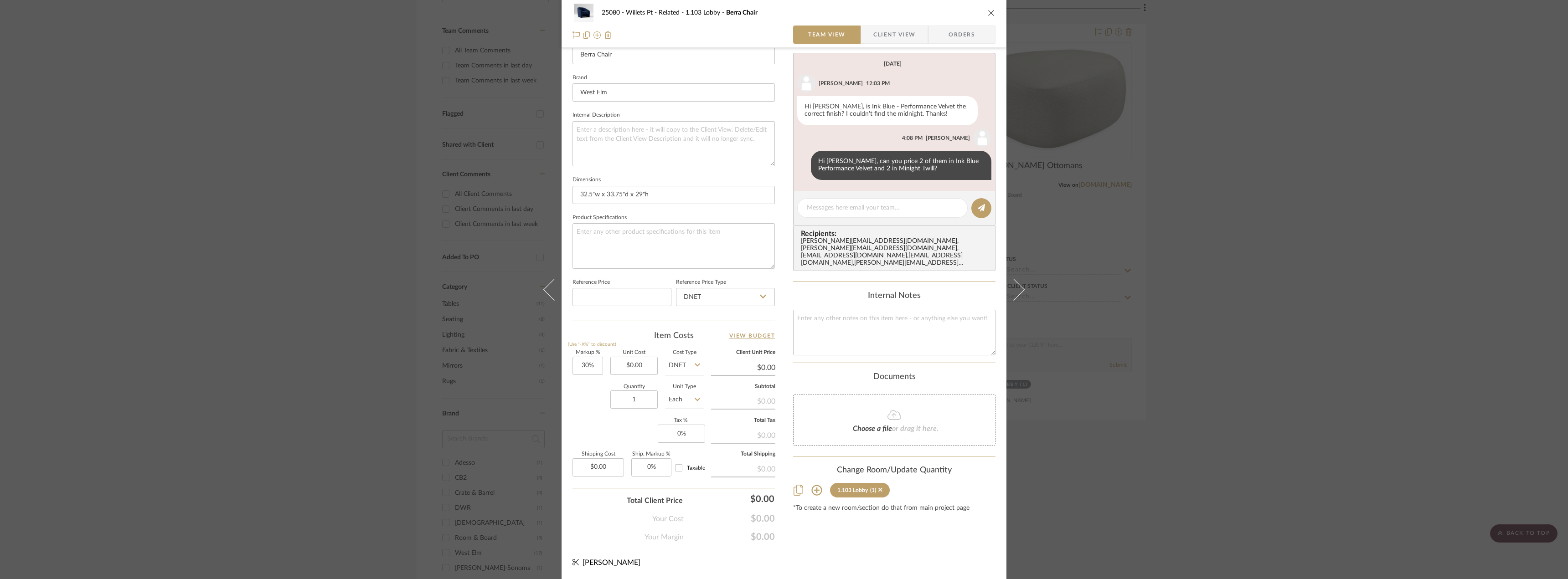
click at [1305, 325] on div "25080 - Willets Pt - Related 1.103 Lobby Berra Chair Team View Client View Orde…" at bounding box center [784, 290] width 1568 height 579
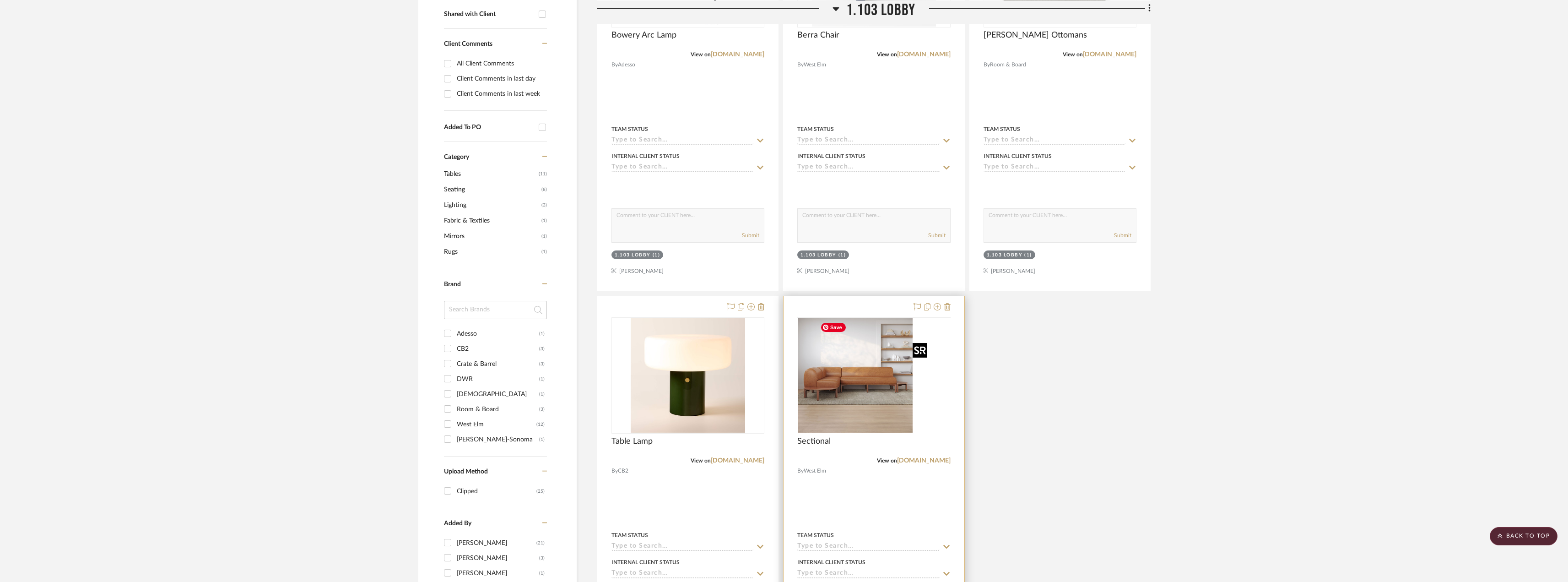
scroll to position [504, 0]
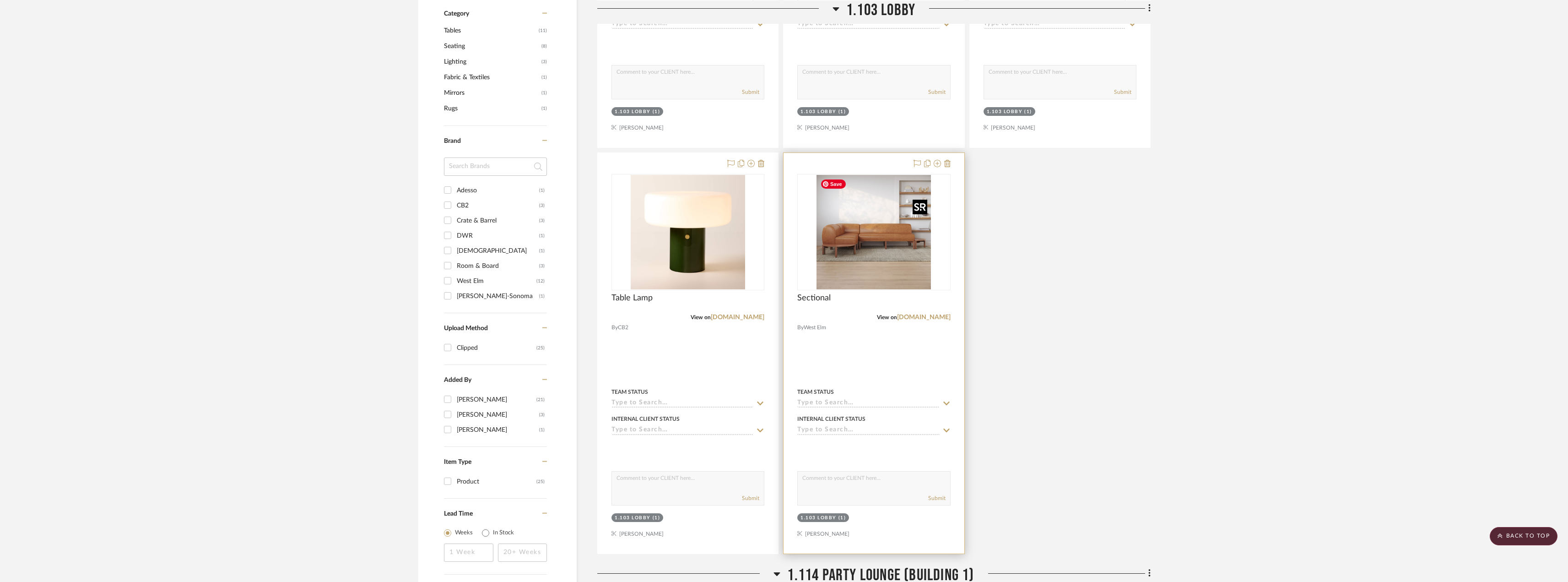
click at [855, 236] on img "0" at bounding box center [874, 232] width 115 height 115
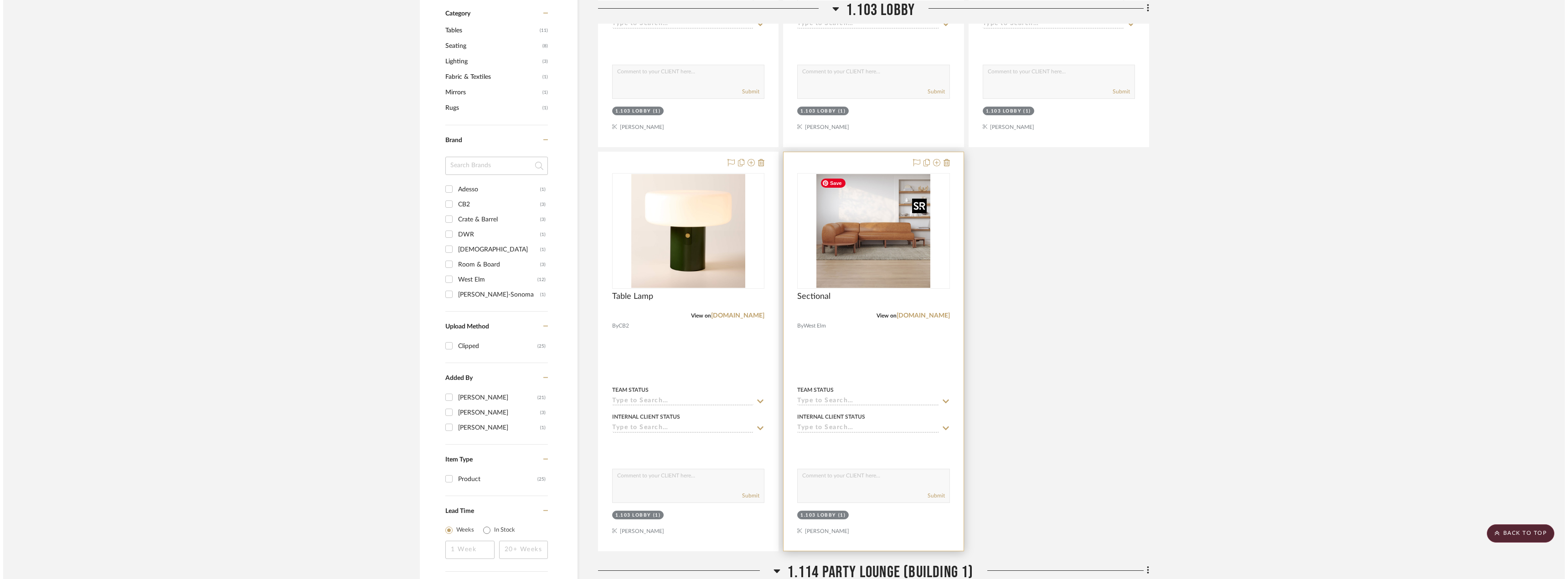
scroll to position [0, 0]
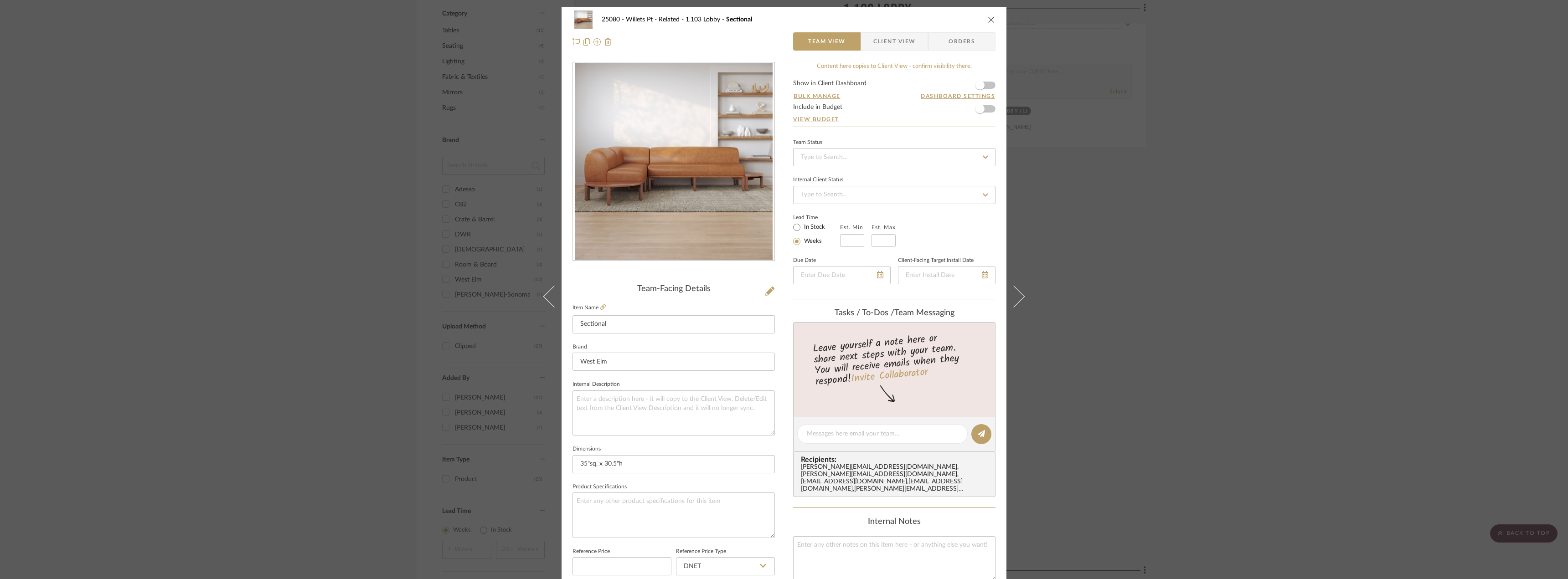
click at [1178, 290] on div "25080 - Willets Pt - Related 1.103 Lobby Sectional Team View Client View Orders…" at bounding box center [784, 290] width 1568 height 579
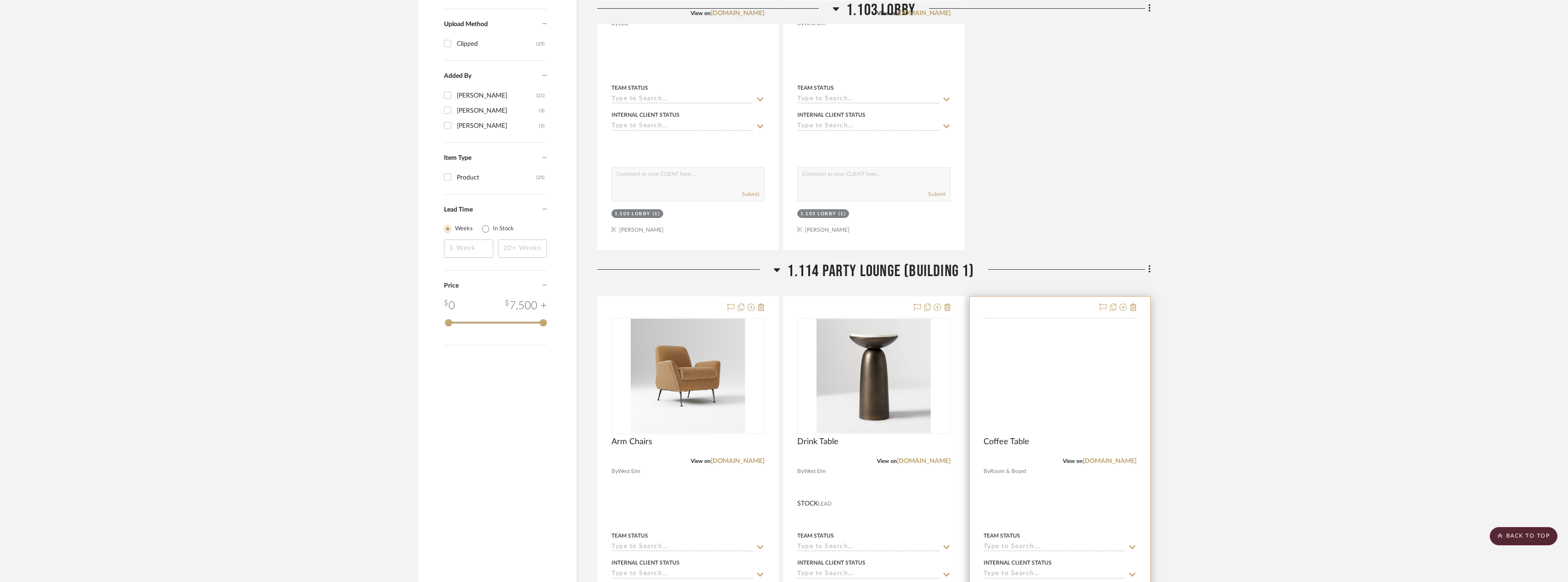
scroll to position [824, 0]
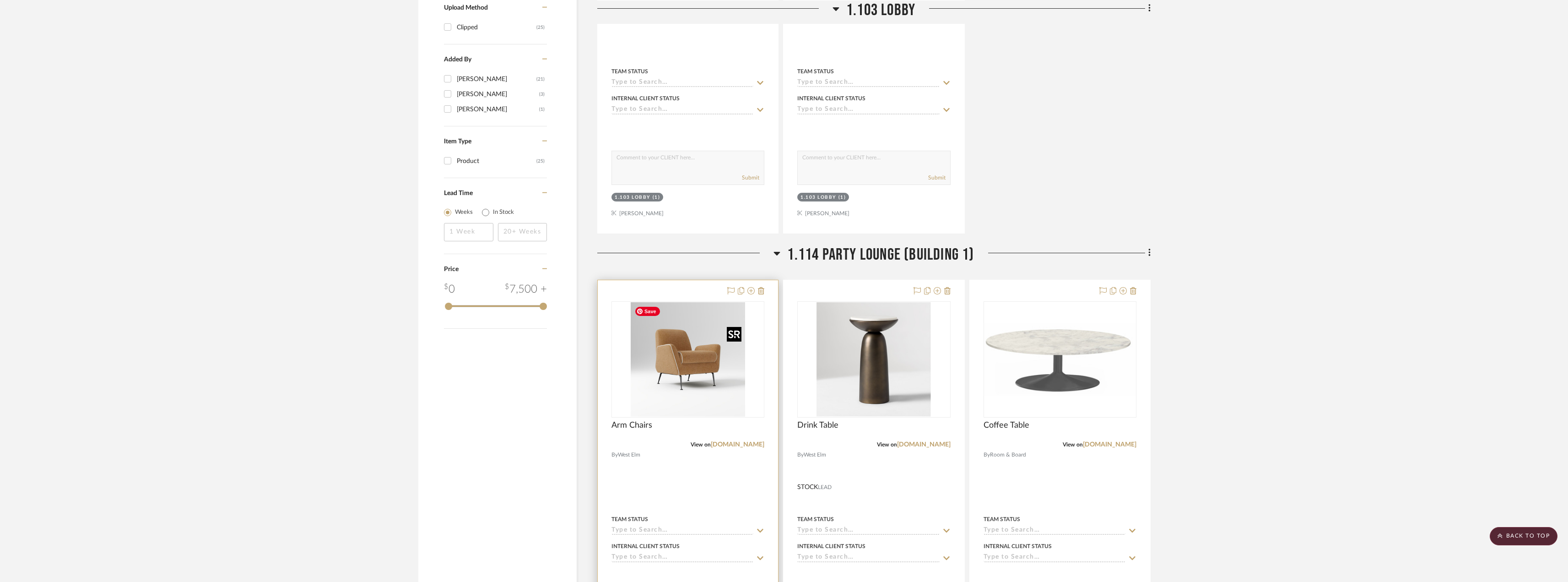
click at [0, 0] on img at bounding box center [0, 0] width 0 height 0
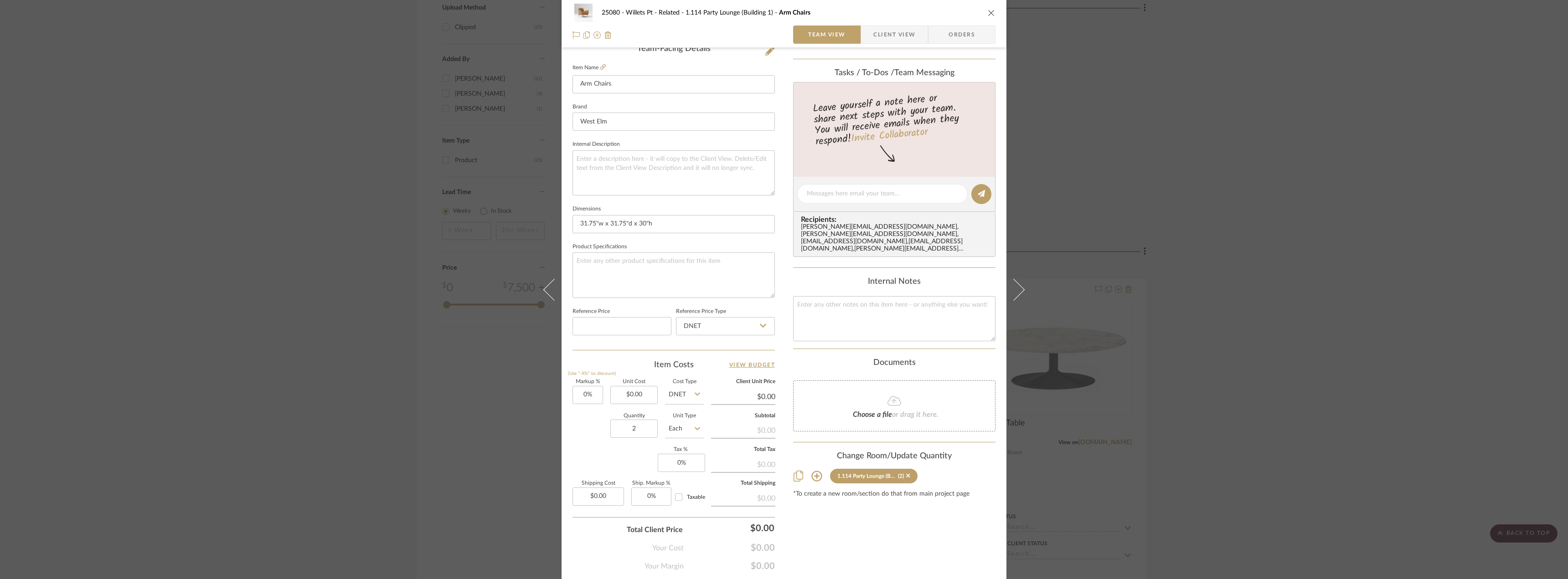
scroll to position [270, 0]
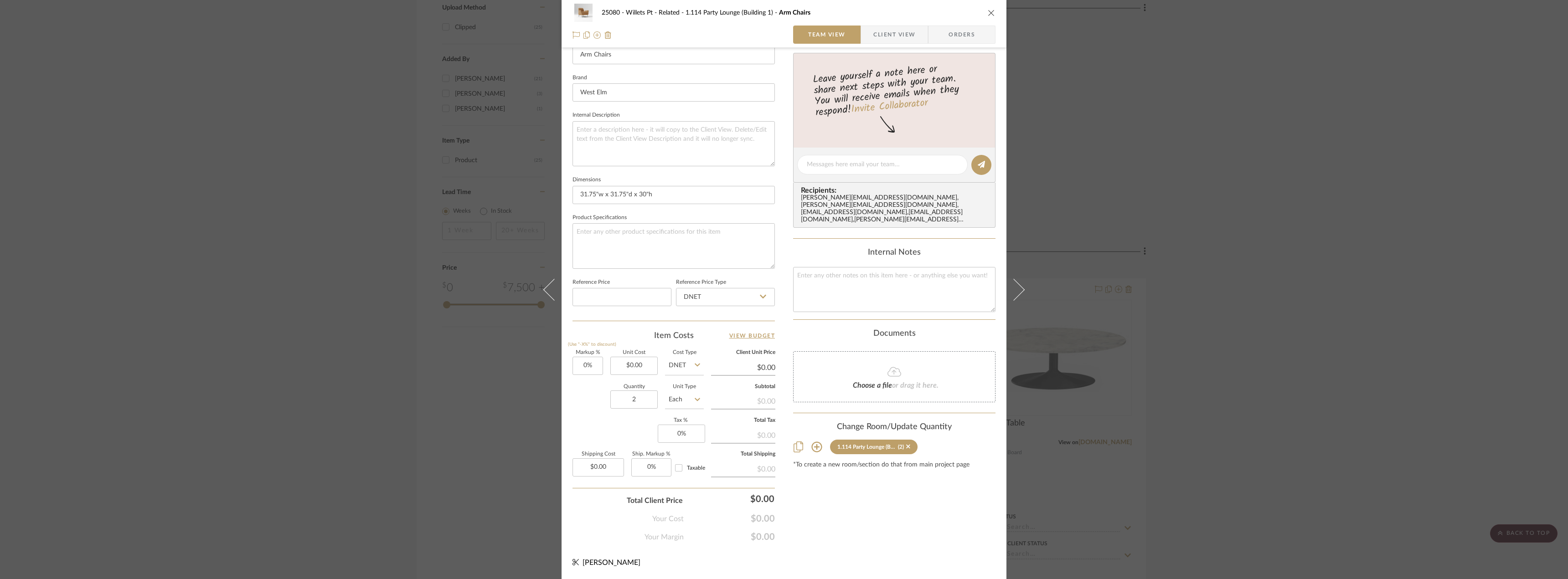
click at [1239, 230] on div "25080 - Willets Pt - Related 1.114 Party Lounge (Building 1) Arm Chairs Team Vi…" at bounding box center [784, 290] width 1568 height 579
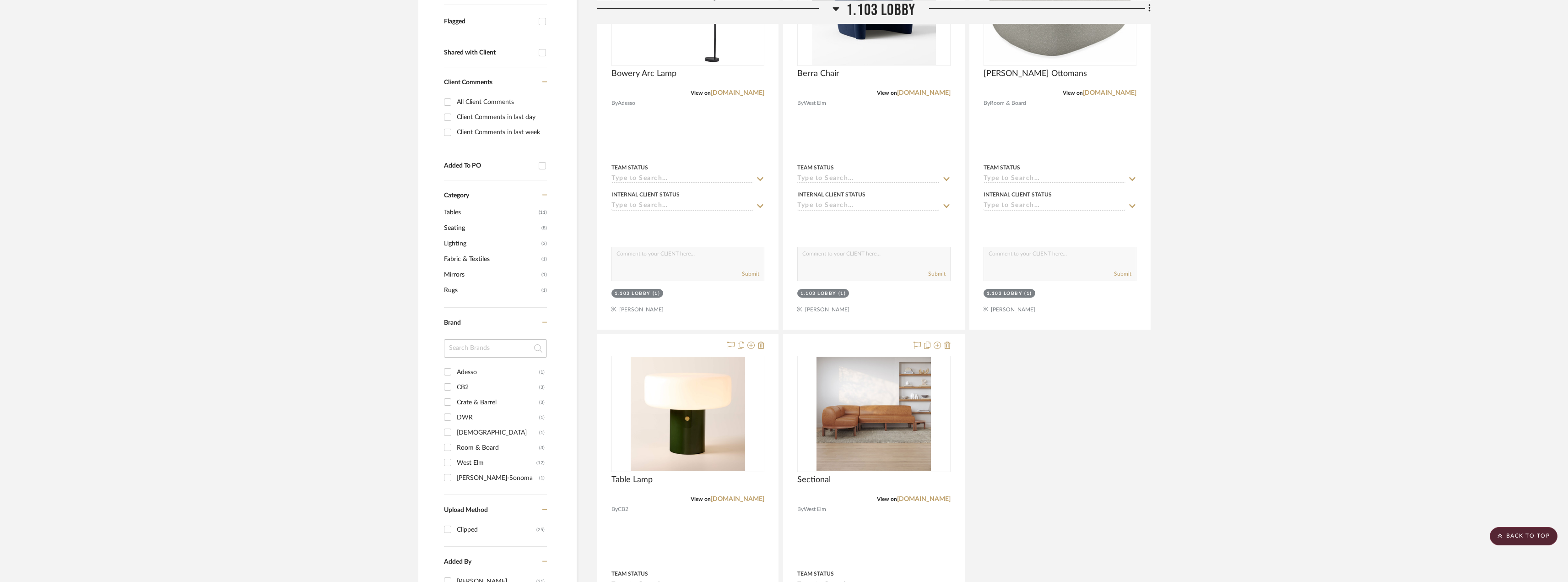
scroll to position [320, 0]
click at [491, 133] on div "Client Comments in last week" at bounding box center [501, 134] width 88 height 14
click at [455, 133] on input "Client Comments in last week" at bounding box center [447, 134] width 14 height 14
checkbox input "true"
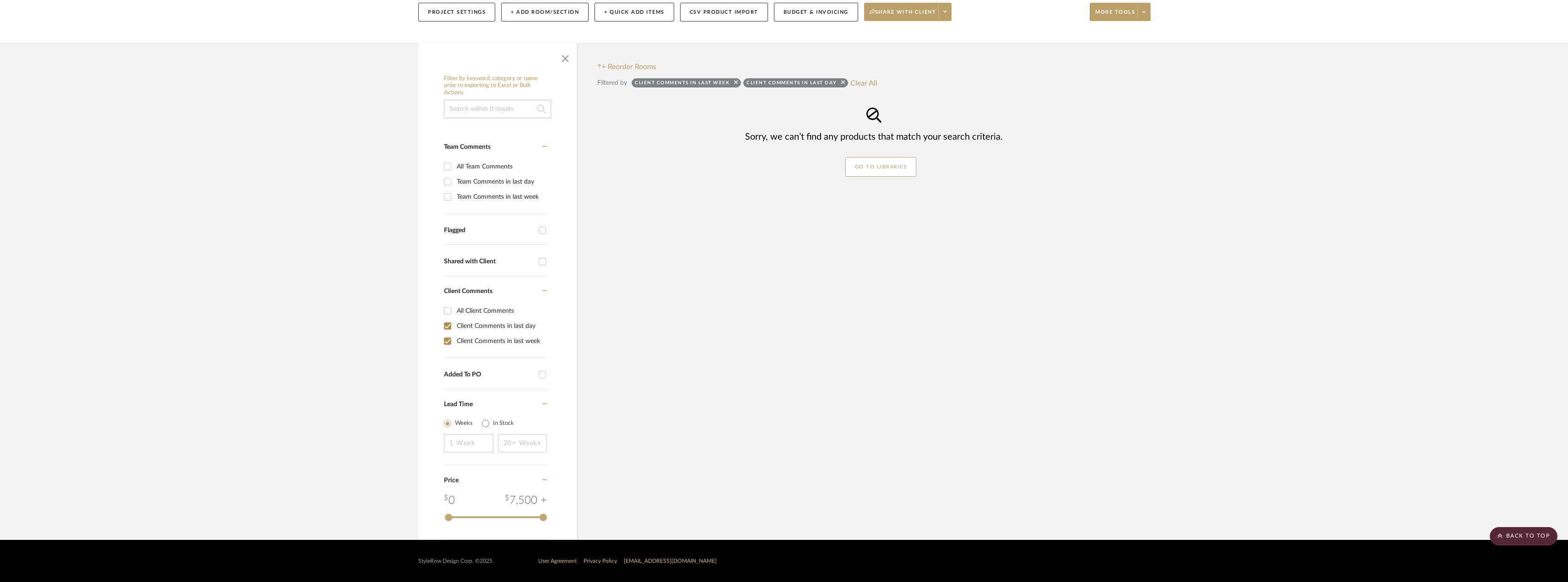
scroll to position [113, 0]
click at [851, 85] on button "Clear All" at bounding box center [864, 83] width 27 height 12
checkbox input "false"
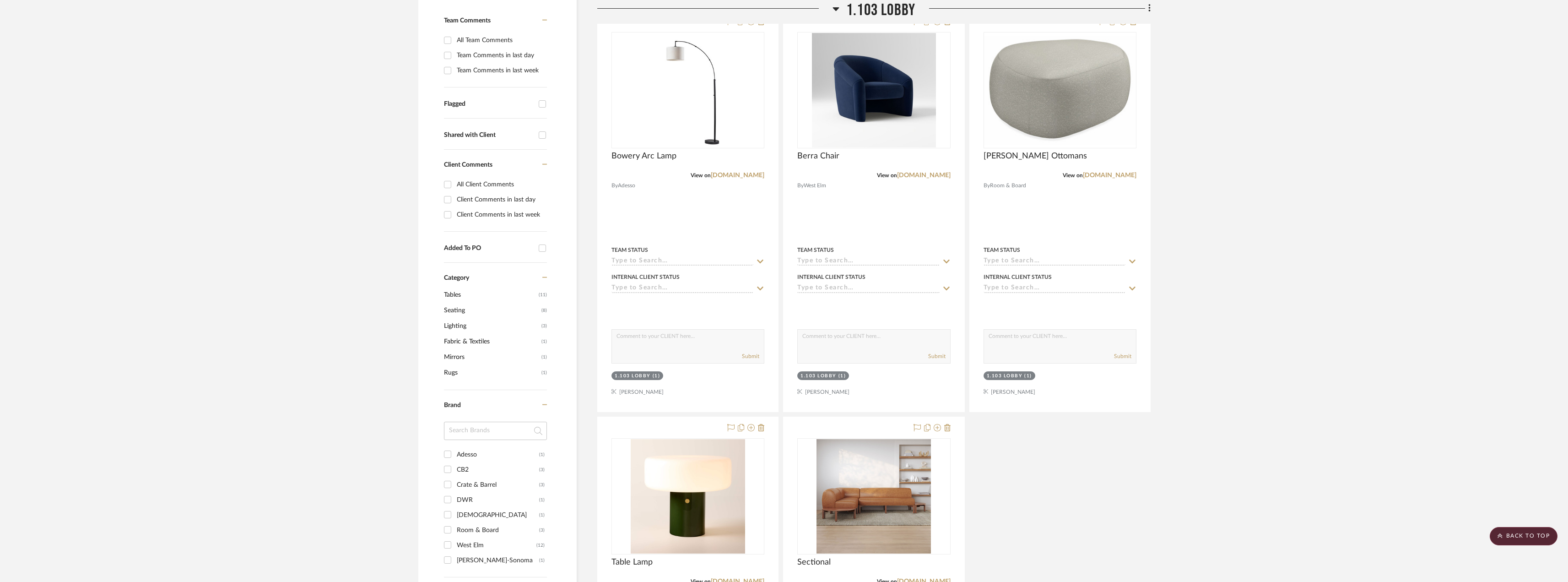
scroll to position [204, 0]
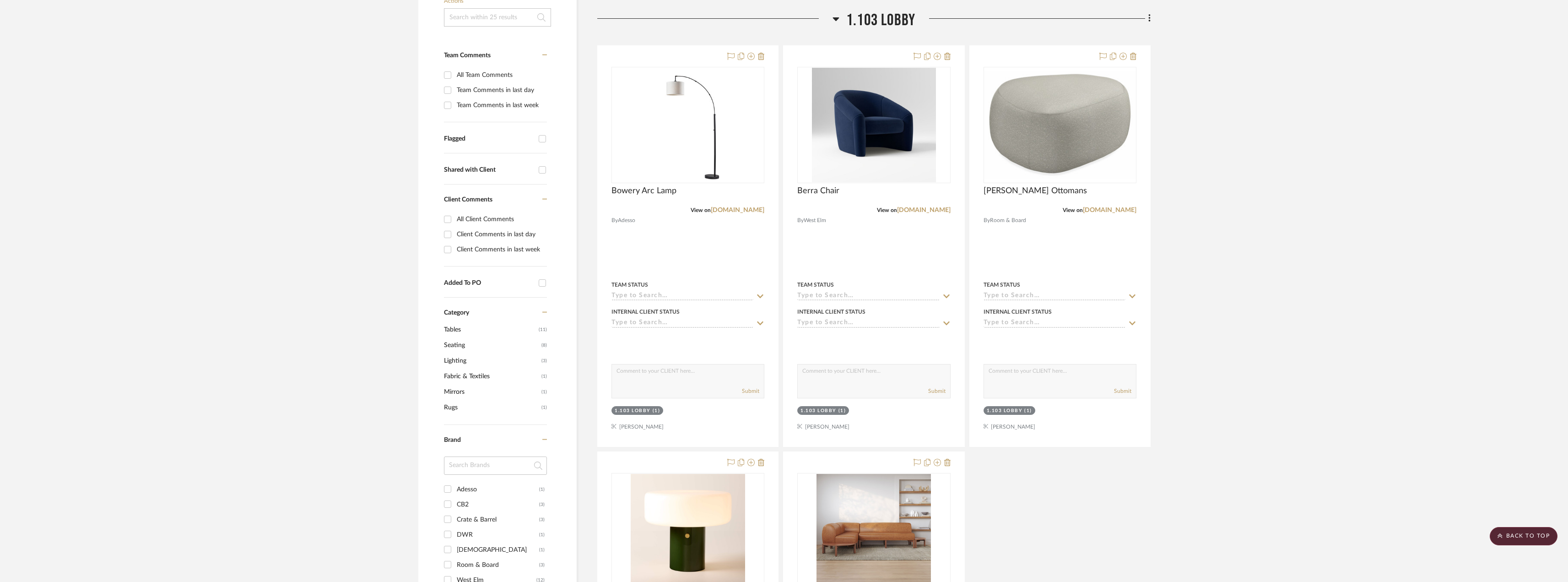
click at [496, 106] on div "Team Comments in last week" at bounding box center [501, 105] width 88 height 14
click at [455, 106] on input "Team Comments in last week" at bounding box center [447, 105] width 14 height 14
checkbox input "true"
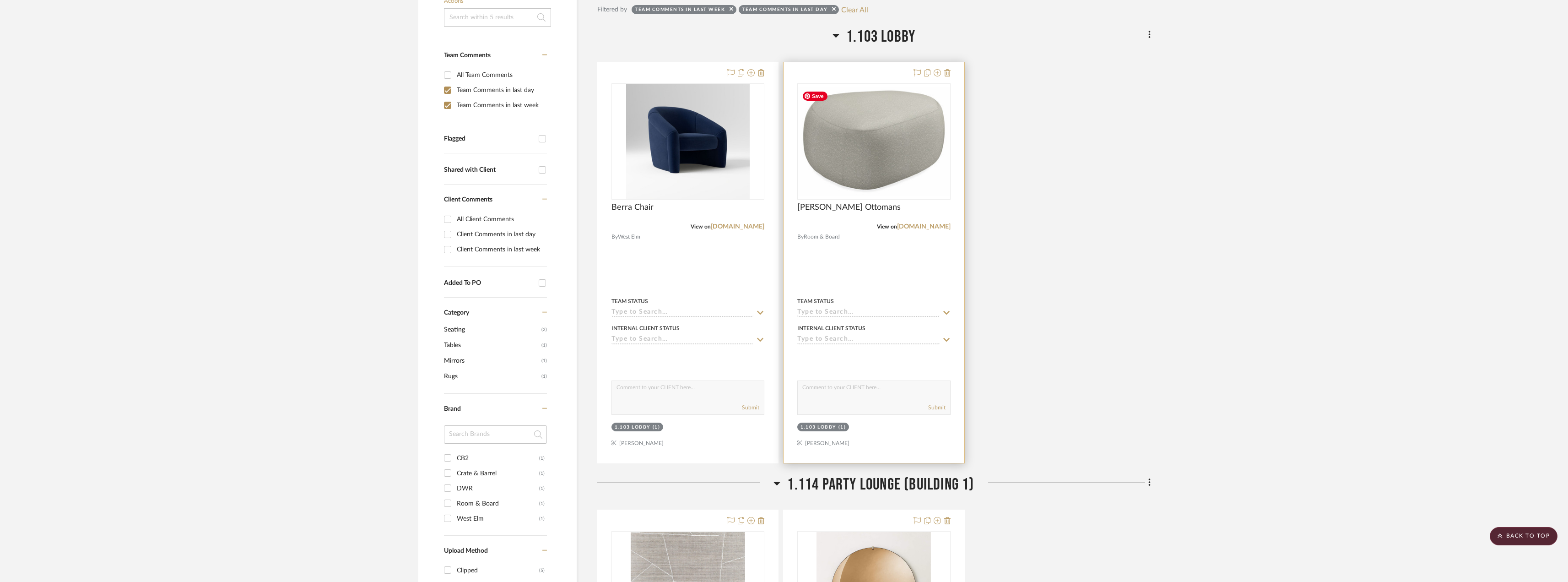
click at [858, 124] on img "0" at bounding box center [873, 142] width 151 height 109
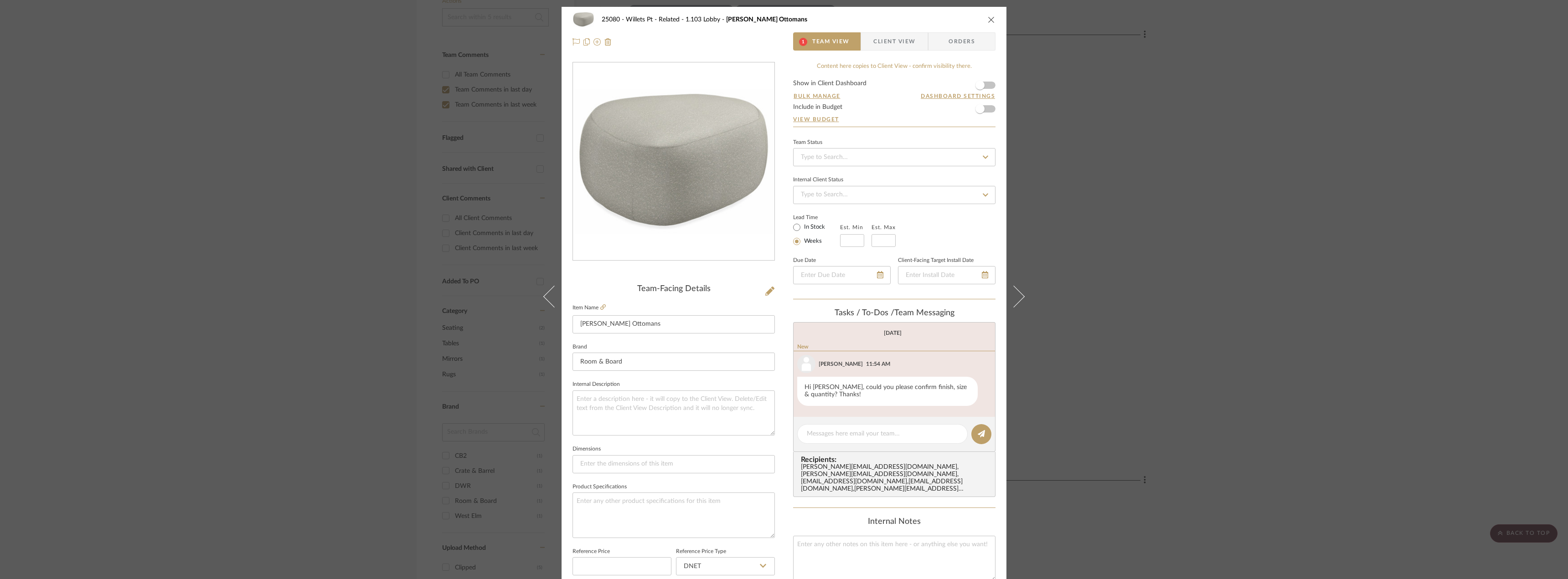
drag, startPoint x: 1209, startPoint y: 291, endPoint x: 1101, endPoint y: 259, distance: 112.6
click at [1209, 291] on div "25080 - Willets Pt - Related 1.103 Lobby Asher Ottomans 1 Team View Client View…" at bounding box center [784, 290] width 1568 height 579
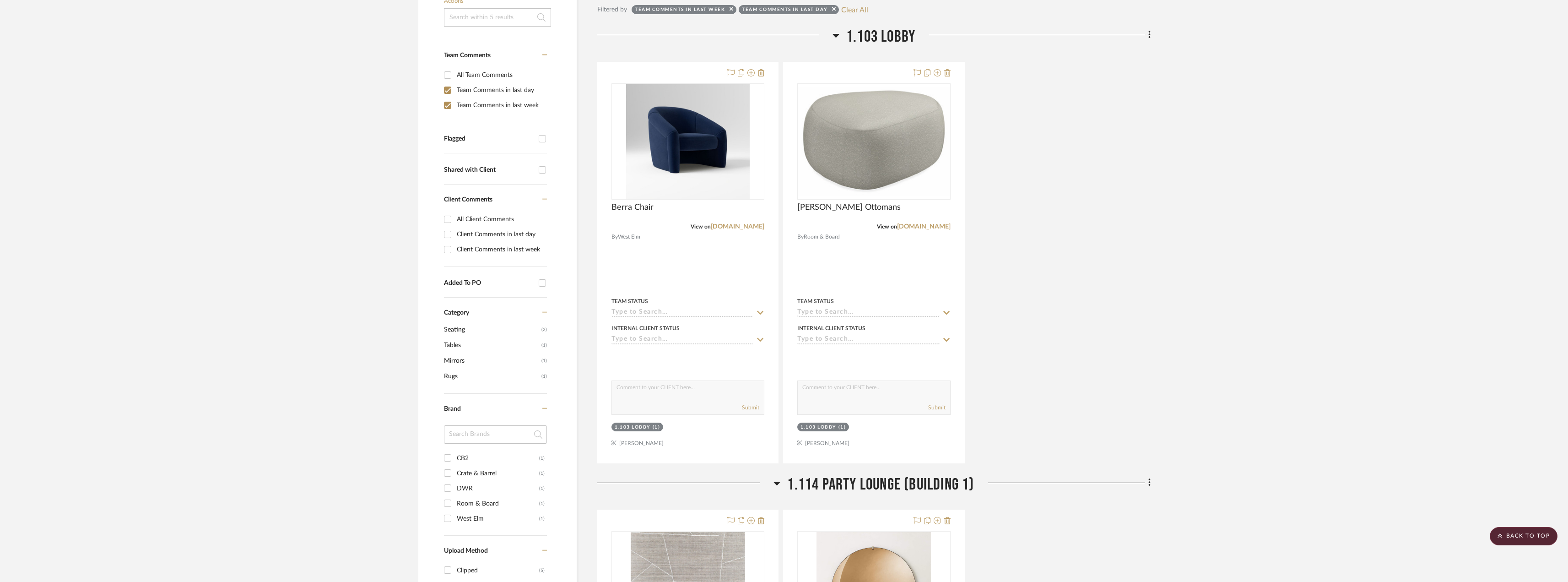
scroll to position [433, 0]
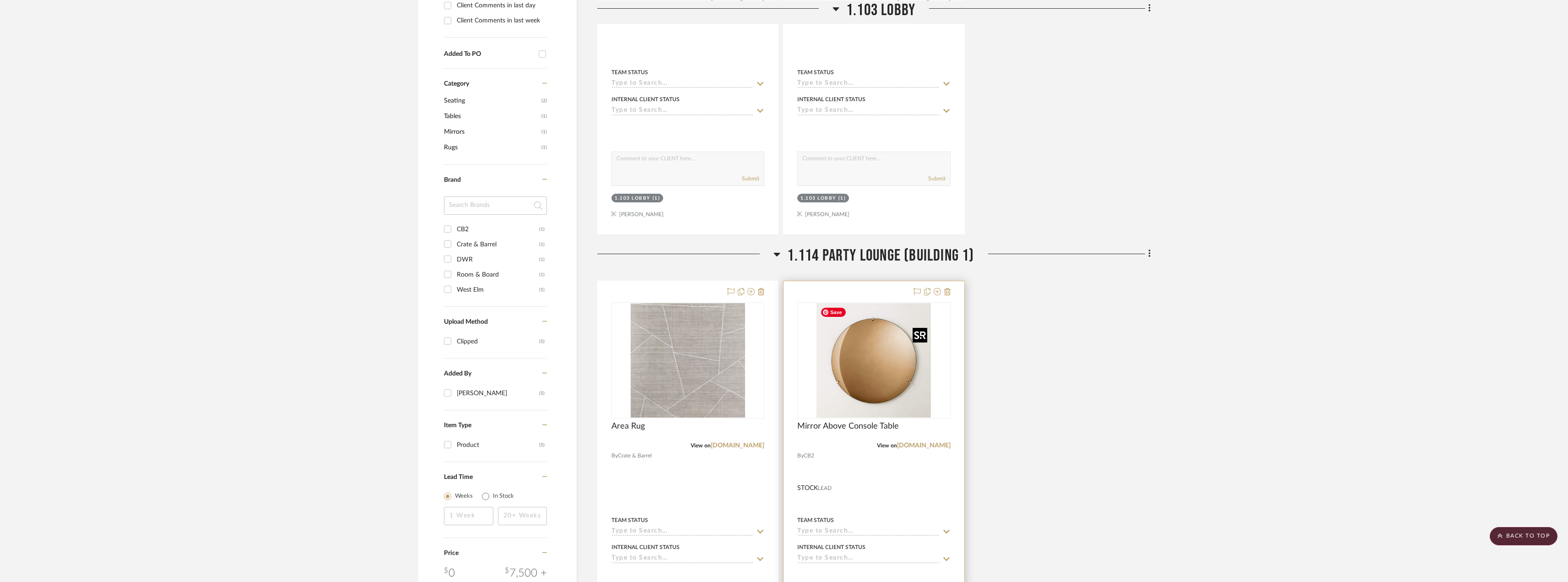
click at [0, 0] on img at bounding box center [0, 0] width 0 height 0
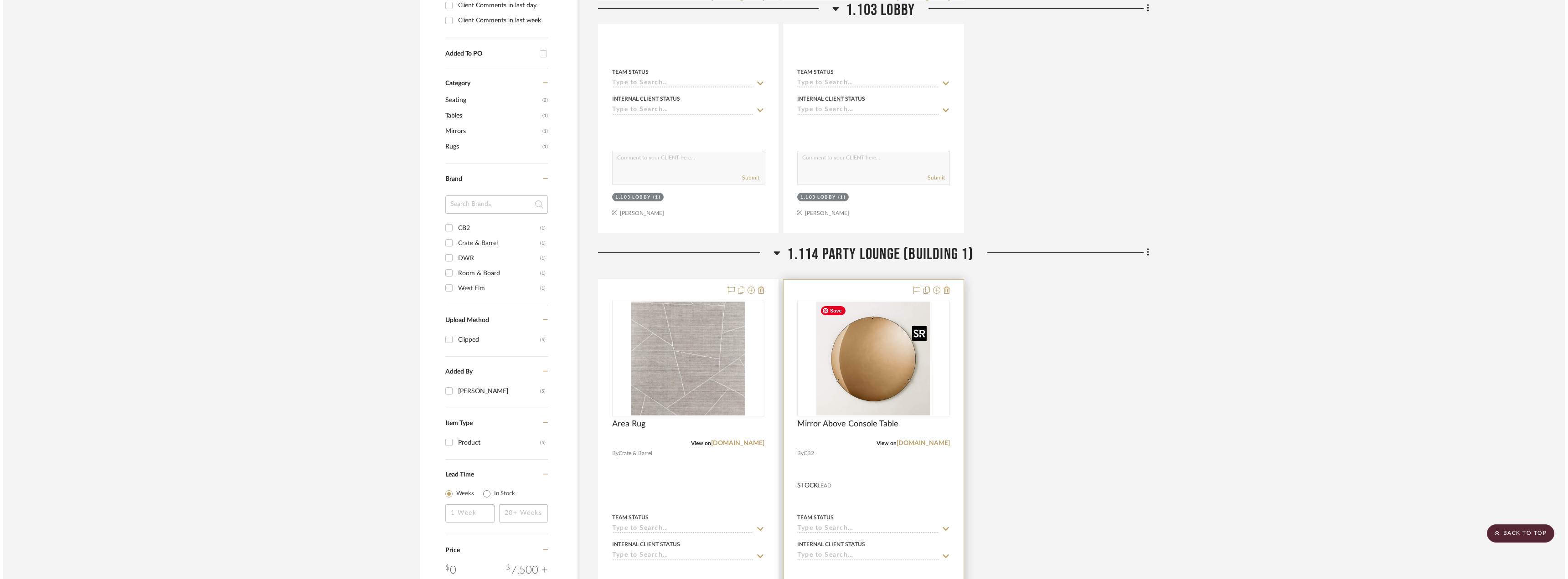
scroll to position [0, 0]
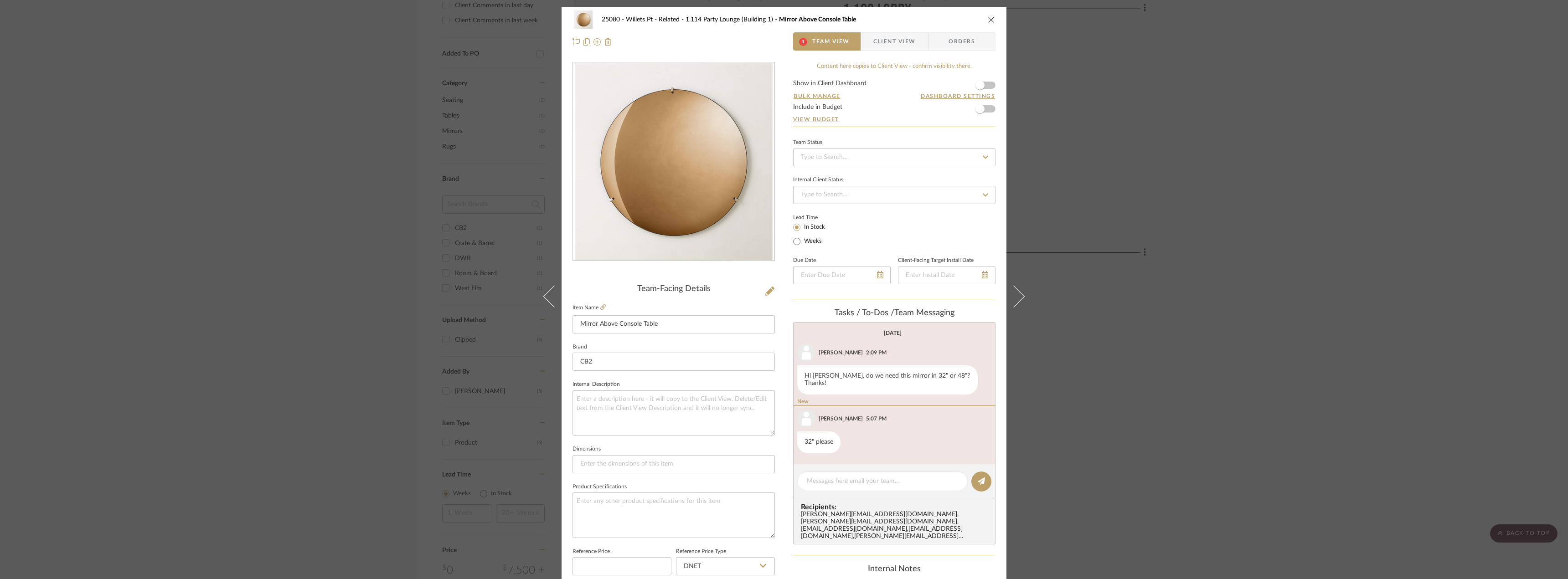
click at [1175, 359] on div "25080 - Willets Pt - Related 1.114 Party Lounge (Building 1) Mirror Above Conso…" at bounding box center [784, 290] width 1568 height 579
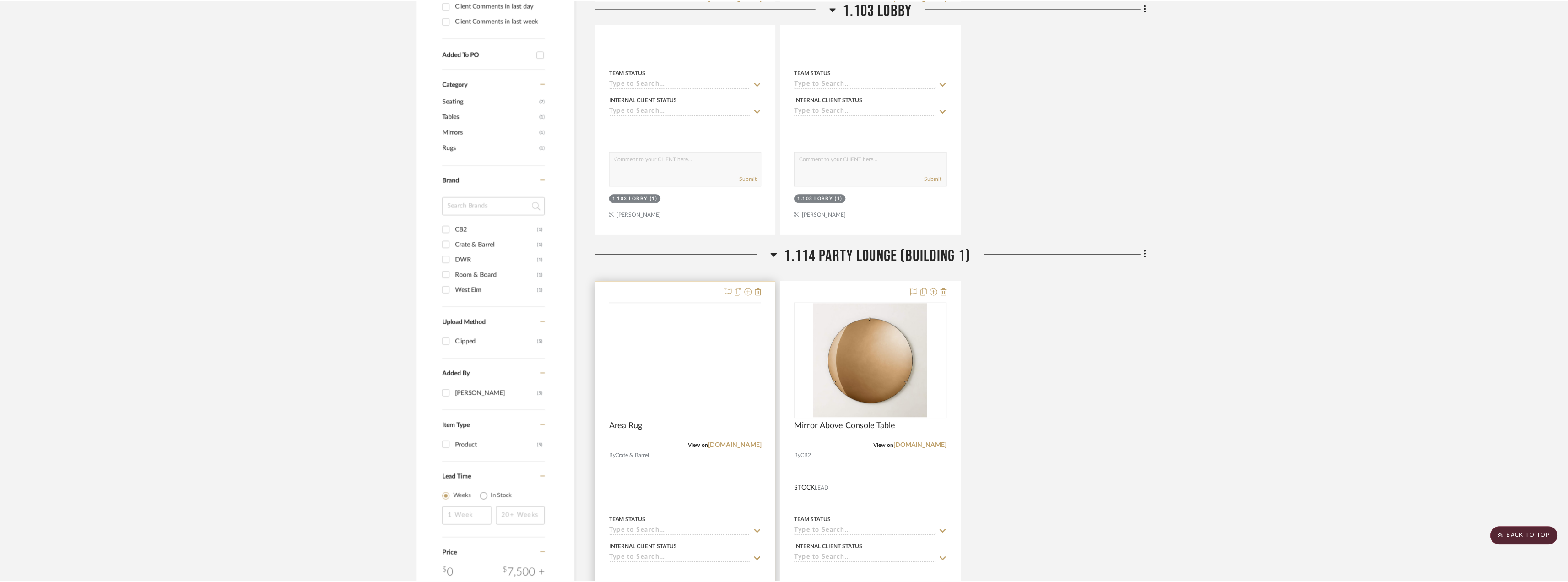
scroll to position [433, 0]
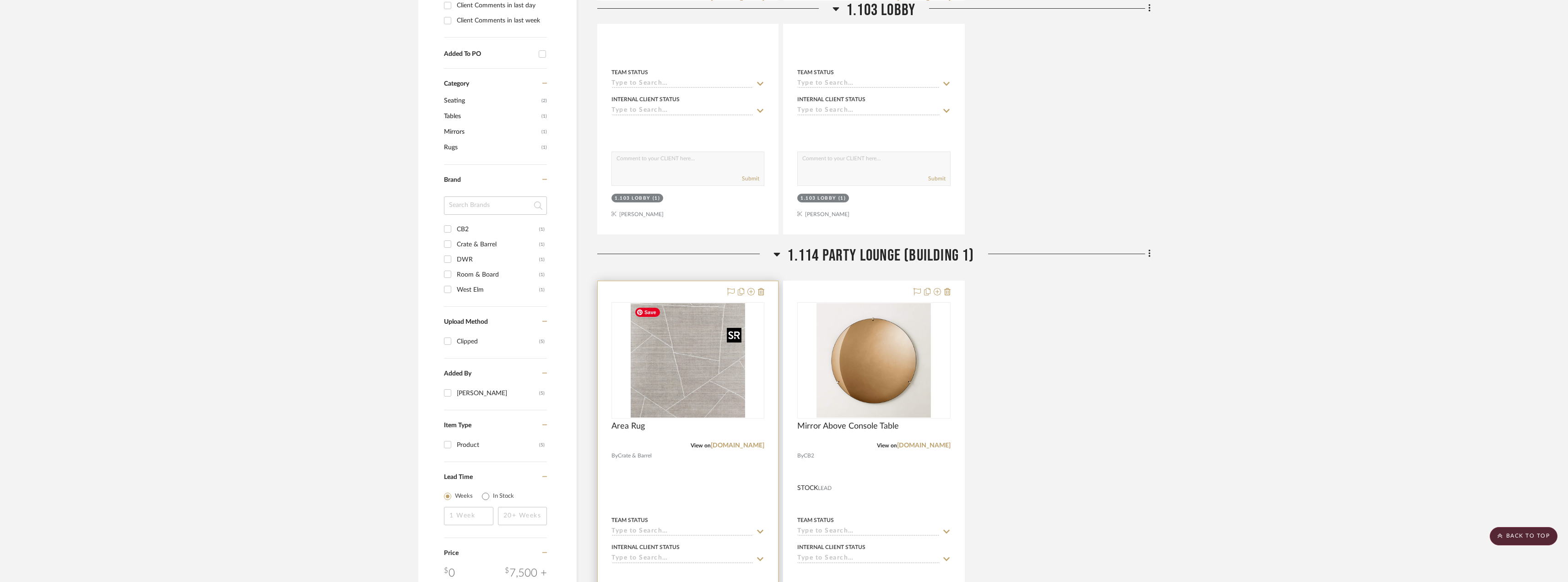
click at [0, 0] on img at bounding box center [0, 0] width 0 height 0
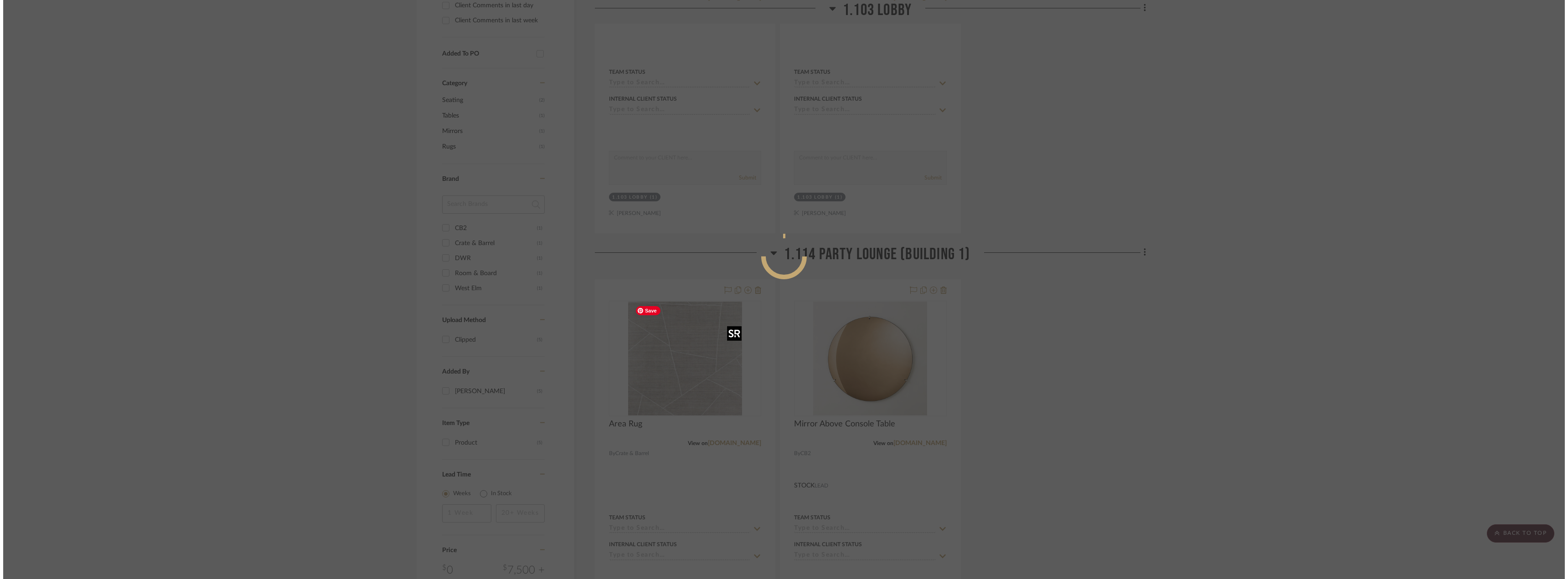
scroll to position [0, 0]
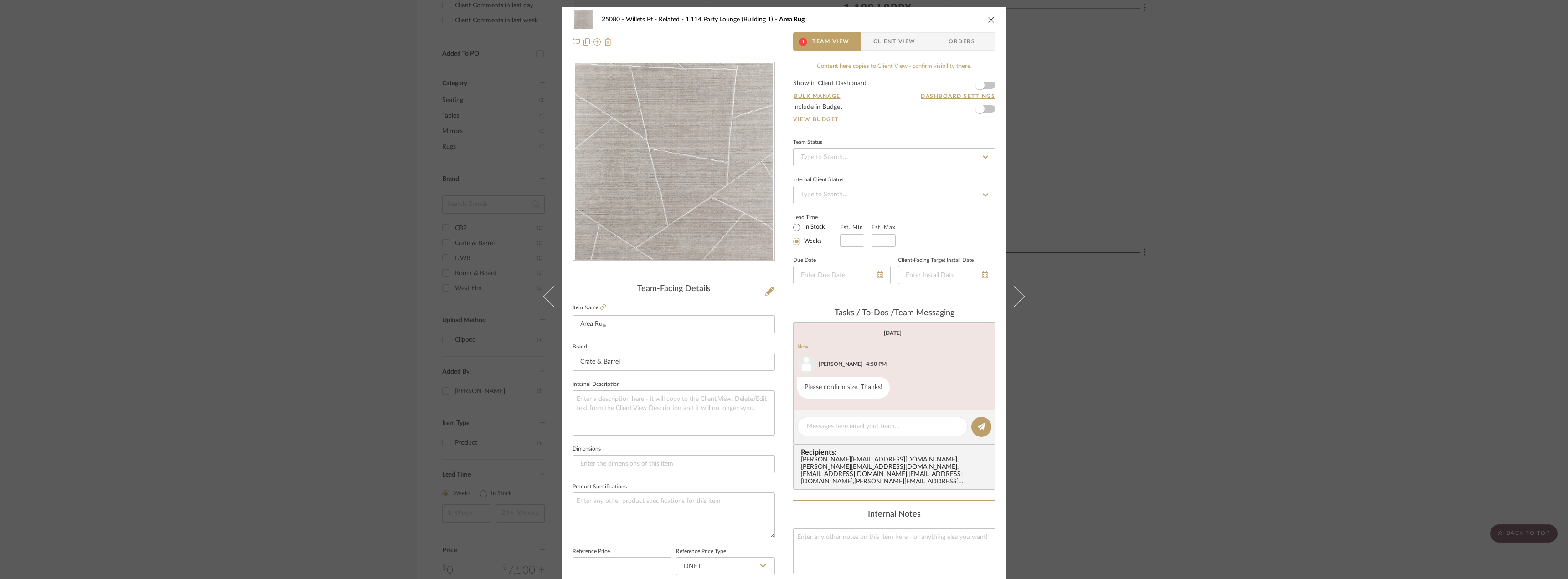
click at [1083, 371] on div "25080 - Willets Pt - Related 1.114 Party Lounge (Building 1) Area Rug 1 Team Vi…" at bounding box center [784, 290] width 1568 height 579
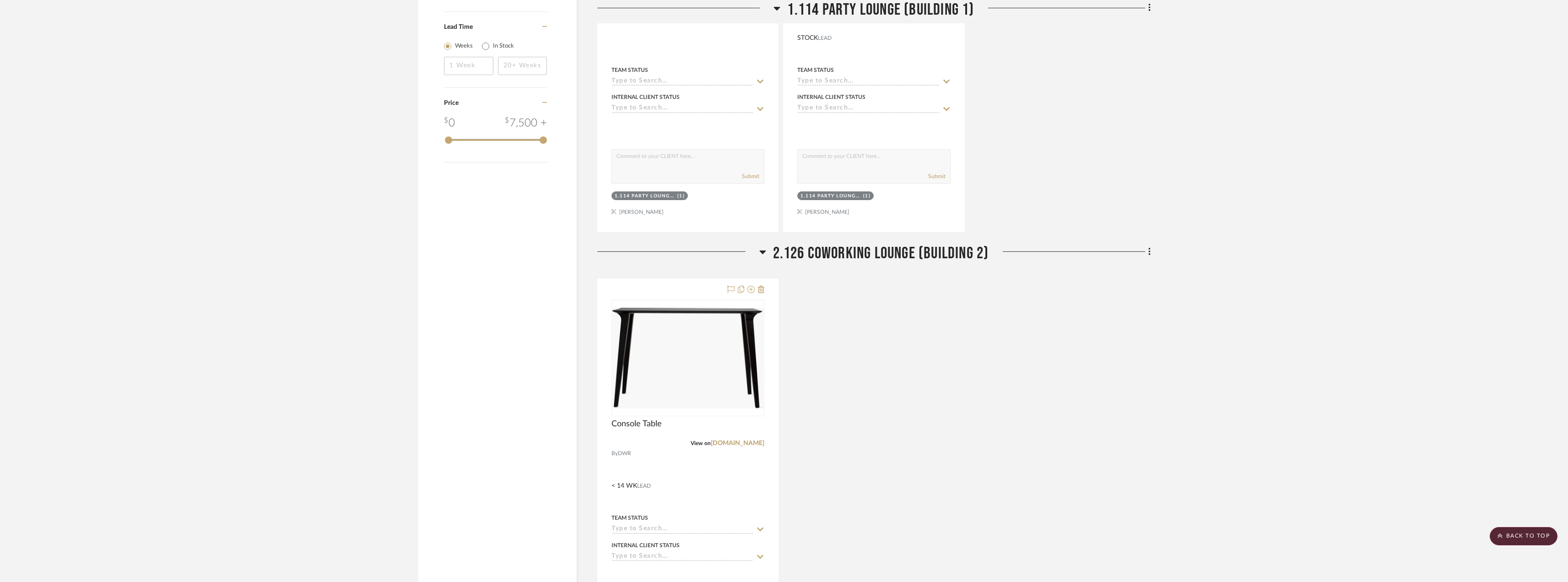
scroll to position [938, 0]
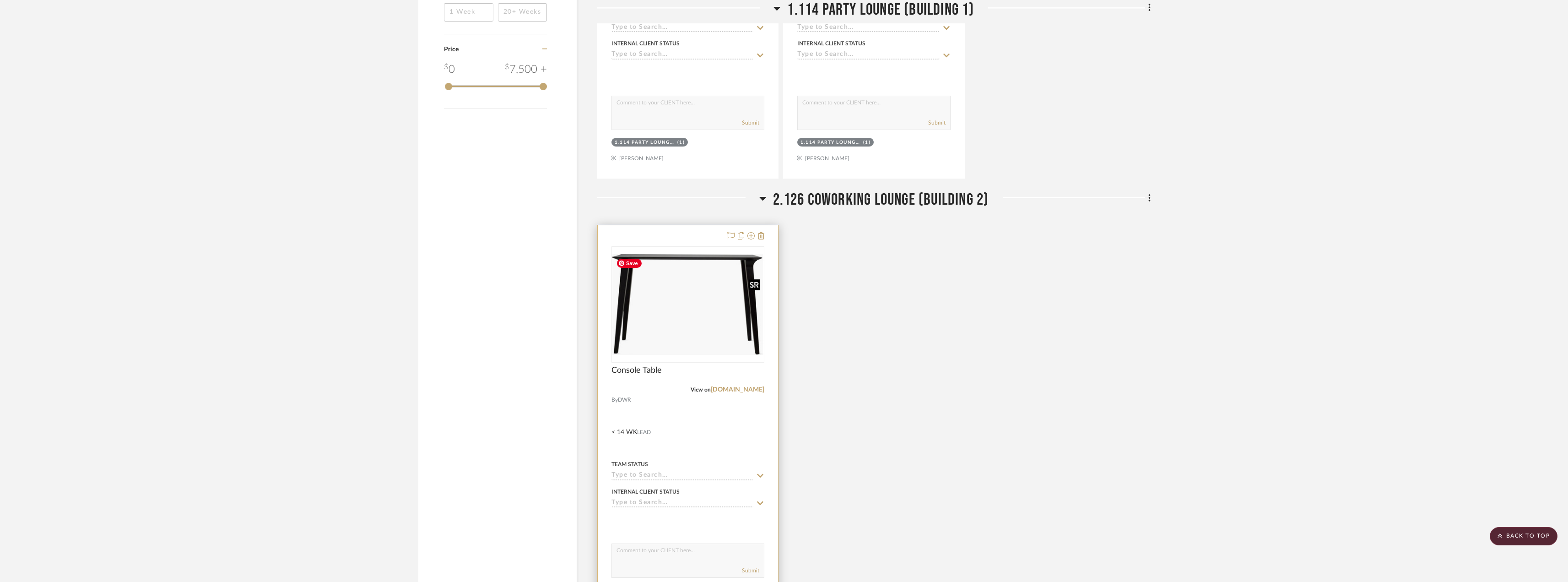
click at [0, 0] on img at bounding box center [0, 0] width 0 height 0
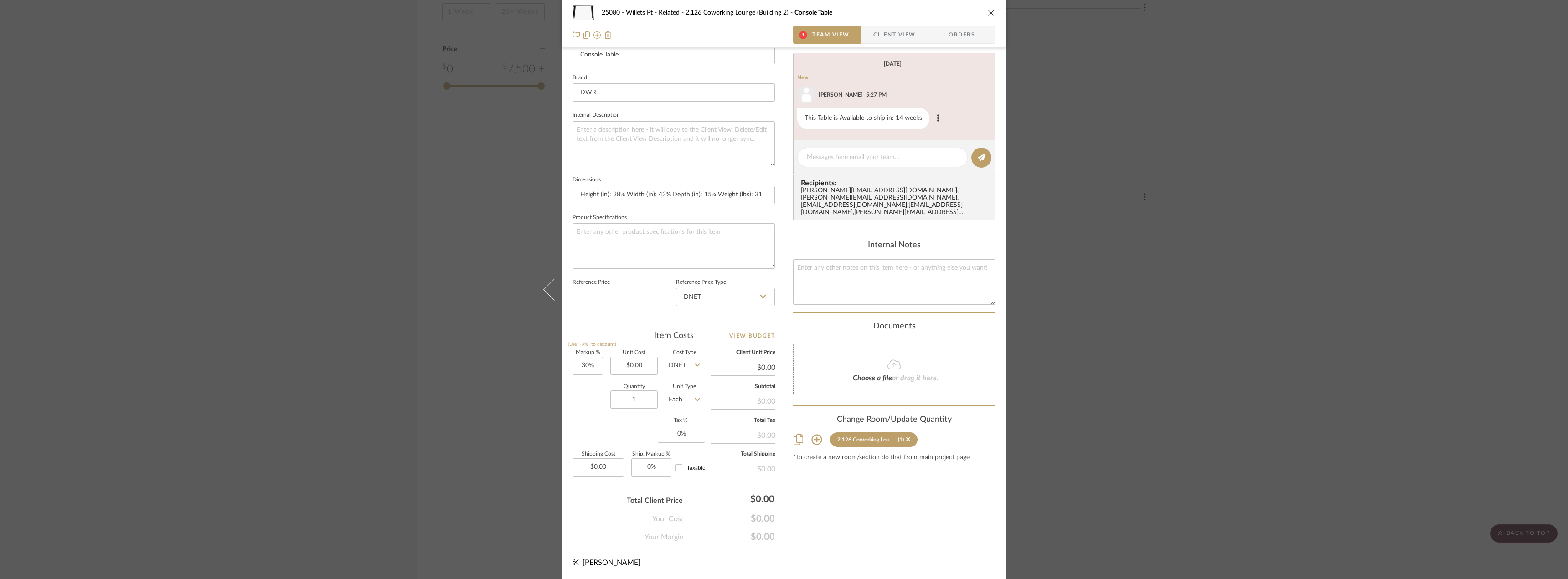
scroll to position [0, 0]
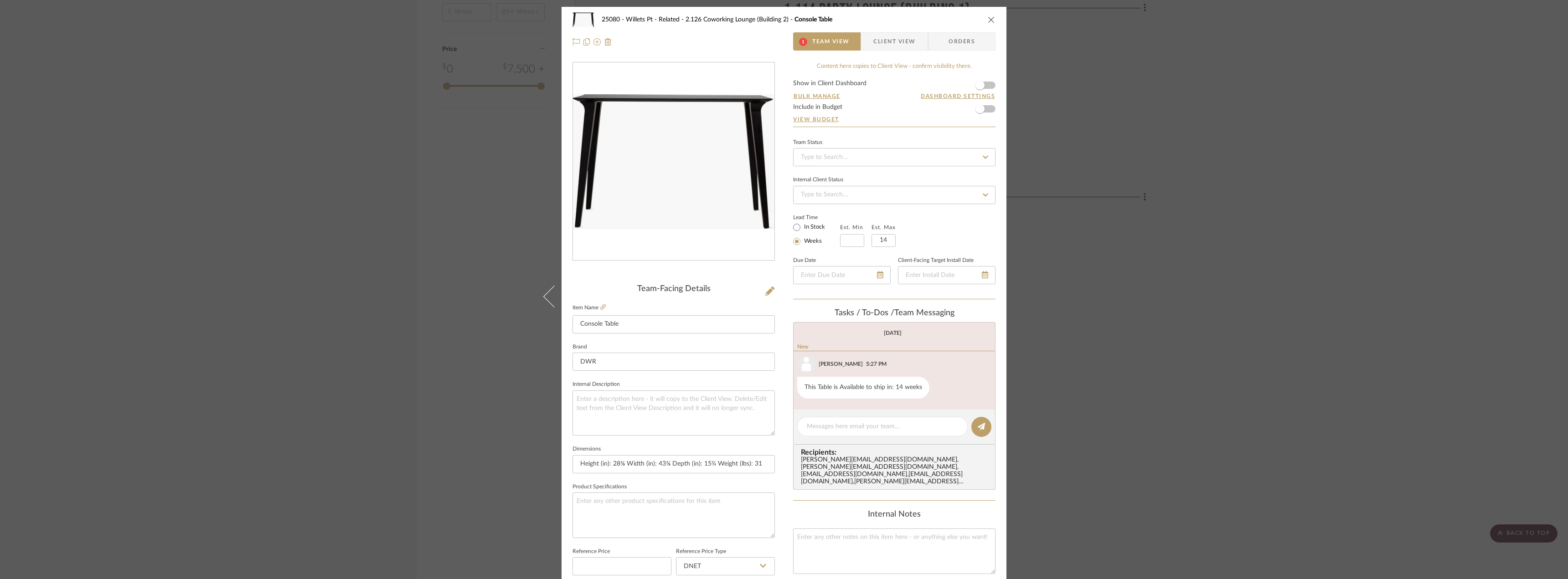
click at [1185, 340] on div "25080 - Willets Pt - Related 2.126 Coworking Lounge (Building 2) Console Table …" at bounding box center [784, 290] width 1568 height 579
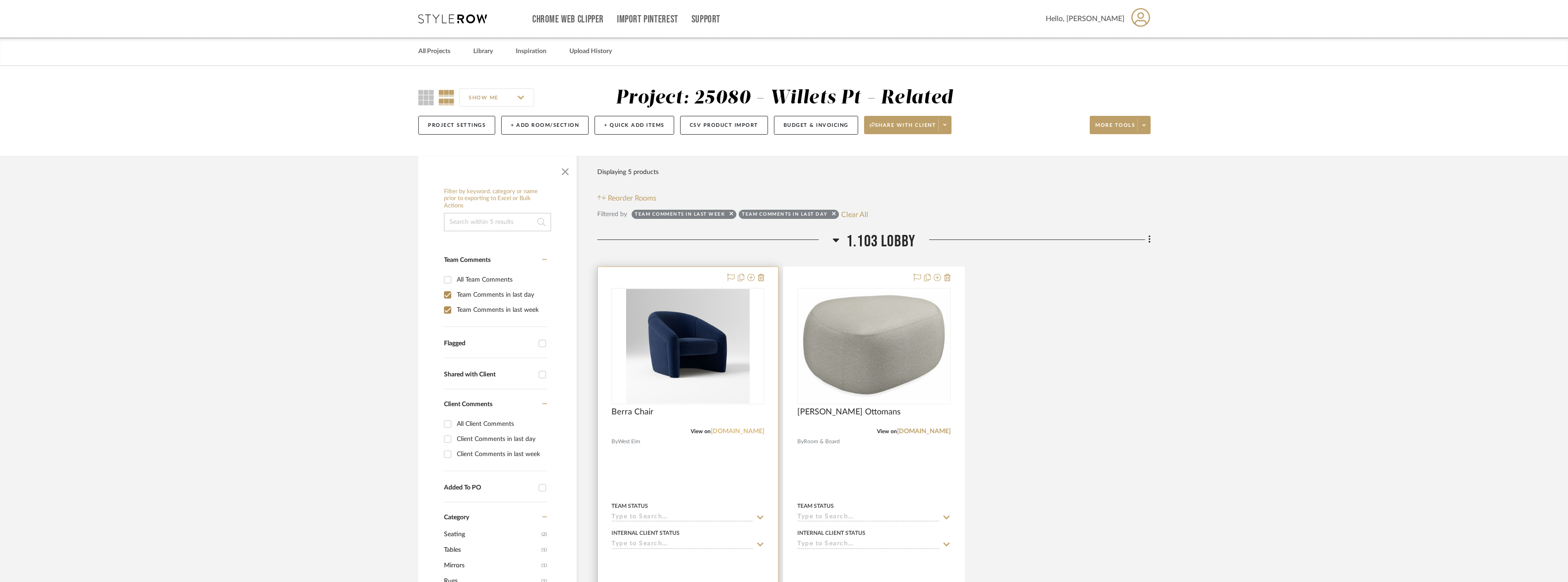
click at [759, 431] on link "[DOMAIN_NAME]" at bounding box center [737, 431] width 53 height 6
click at [860, 217] on button "Clear All" at bounding box center [855, 214] width 27 height 12
checkbox input "false"
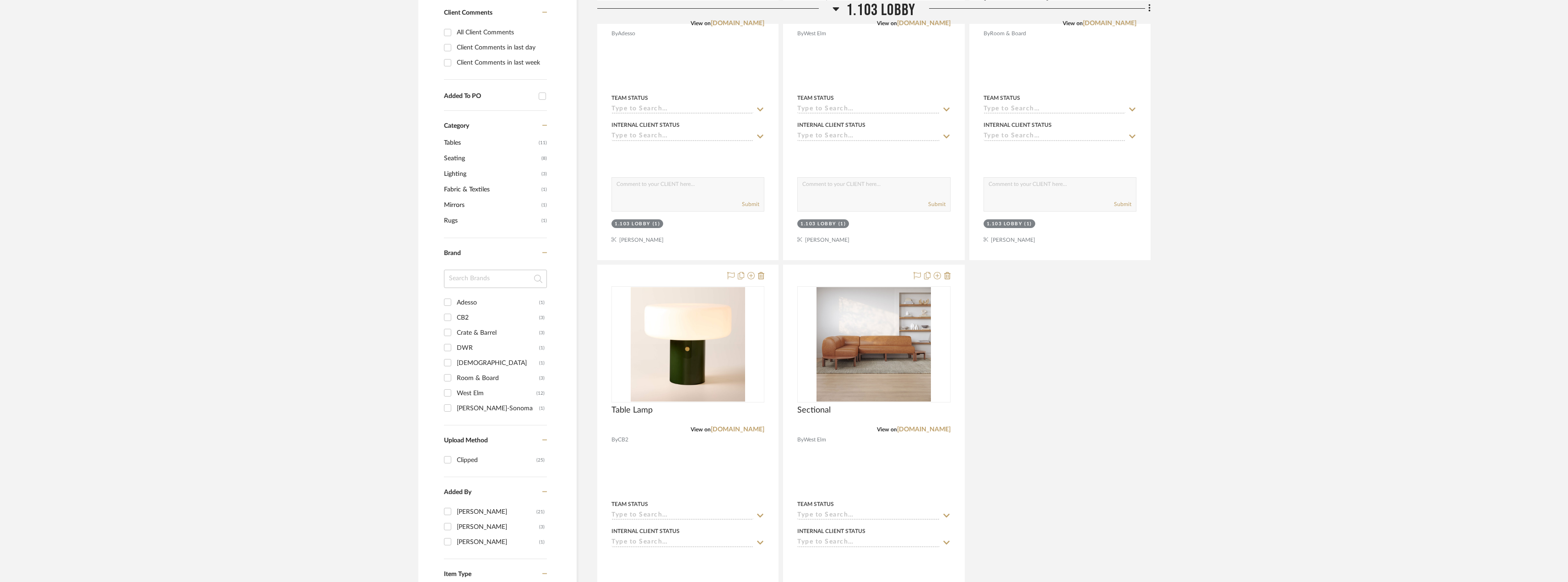
scroll to position [595, 0]
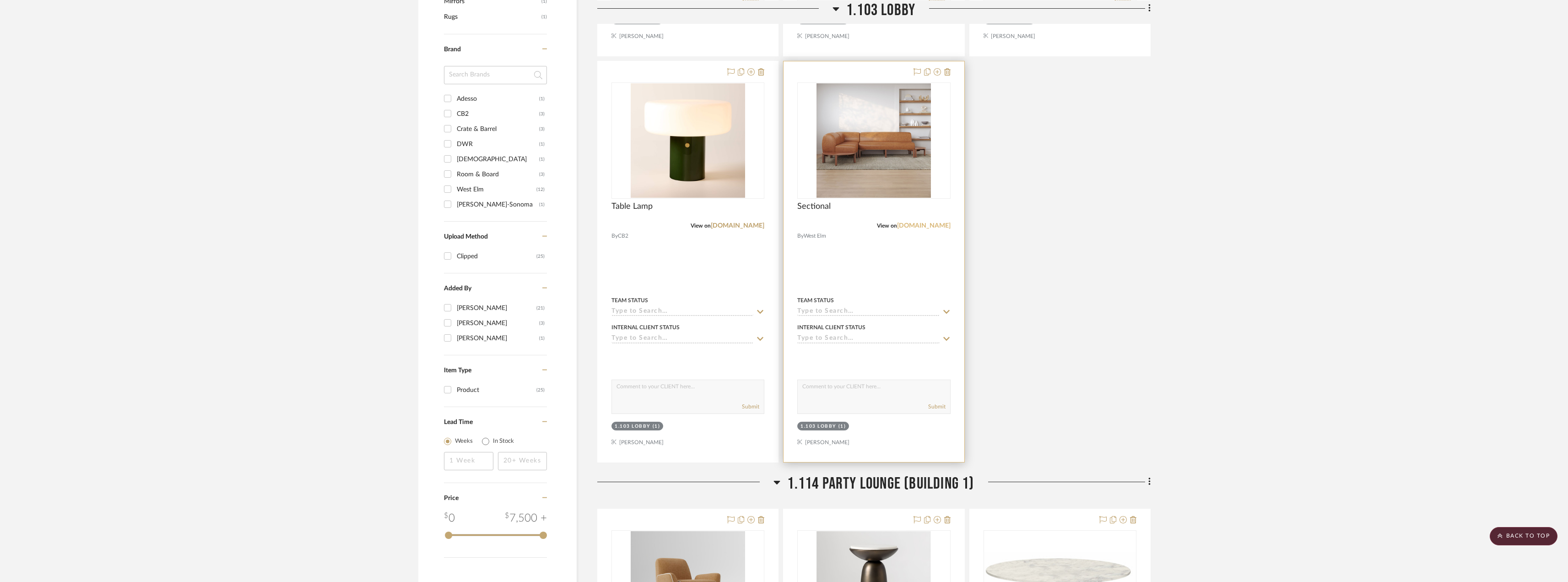
click at [945, 226] on link "[DOMAIN_NAME]" at bounding box center [923, 226] width 53 height 6
